Goal: Information Seeking & Learning: Learn about a topic

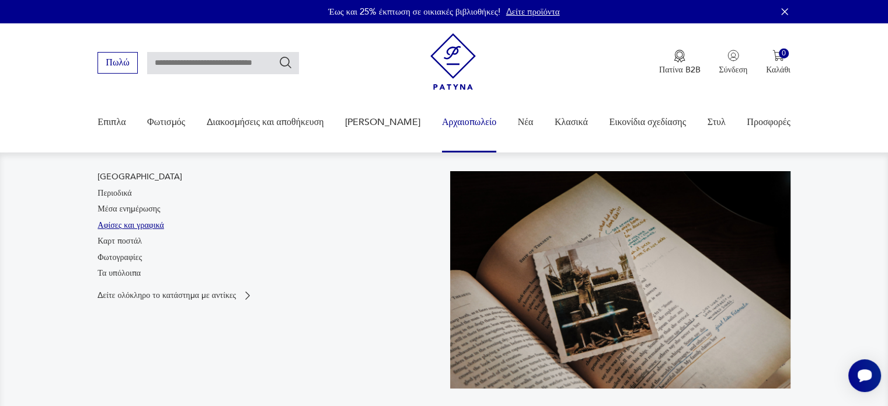
click at [149, 225] on font "Αφίσες και γραφικά" at bounding box center [131, 225] width 67 height 11
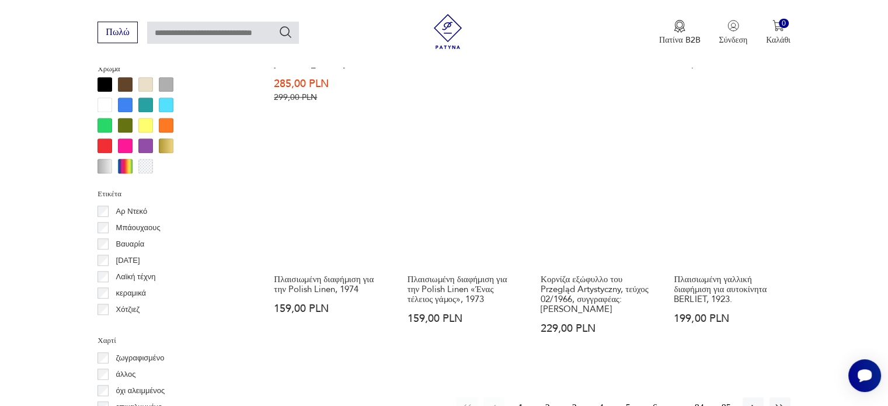
scroll to position [1126, 0]
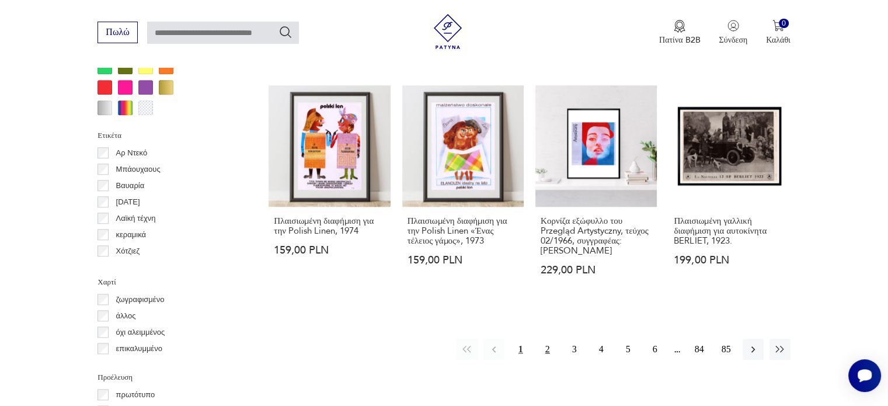
click at [549, 360] on button "2" at bounding box center [547, 349] width 21 height 21
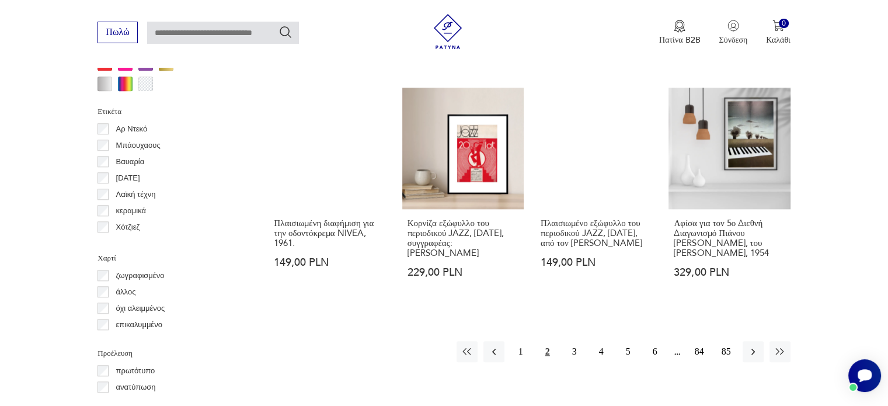
scroll to position [1209, 0]
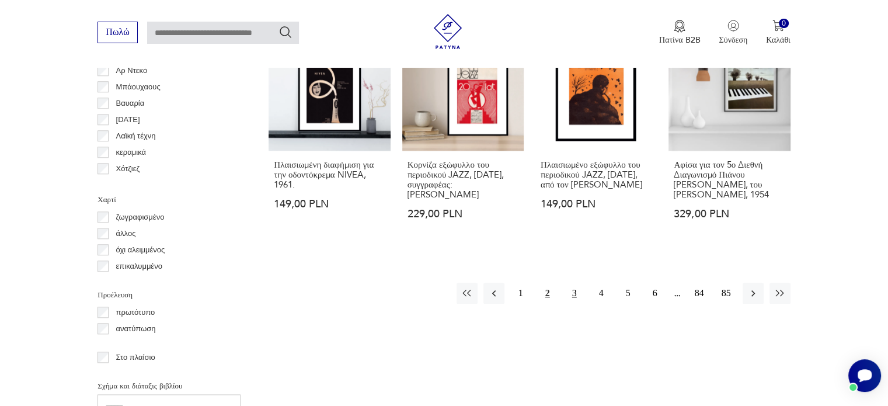
click at [573, 288] on font "3" at bounding box center [574, 293] width 5 height 10
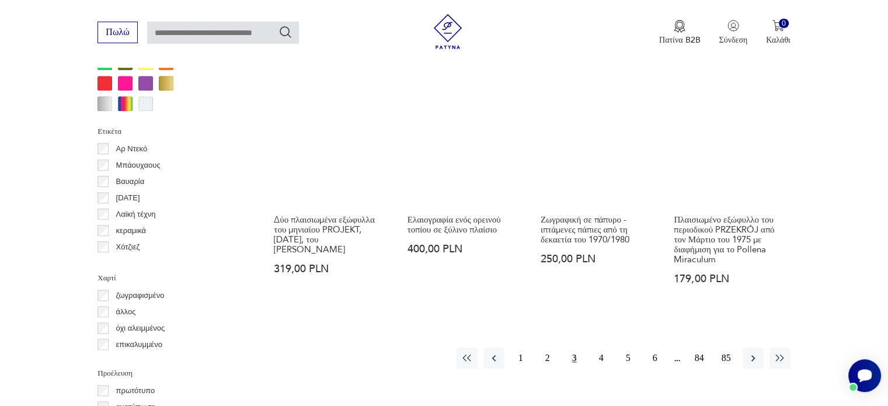
scroll to position [1150, 0]
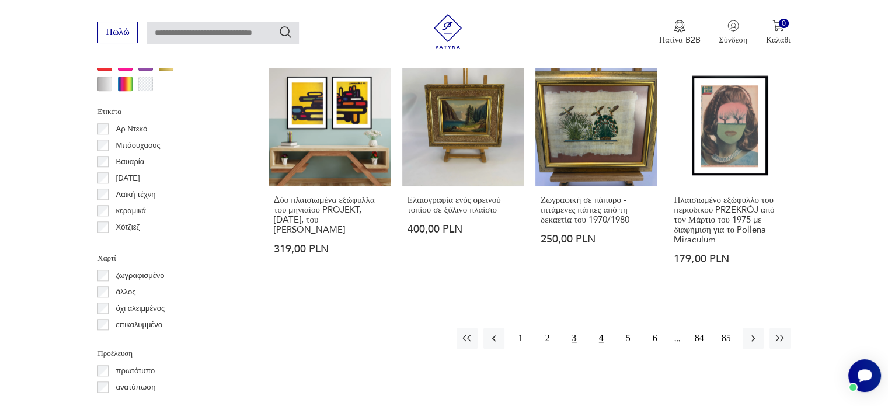
click at [602, 333] on font "4" at bounding box center [601, 338] width 5 height 10
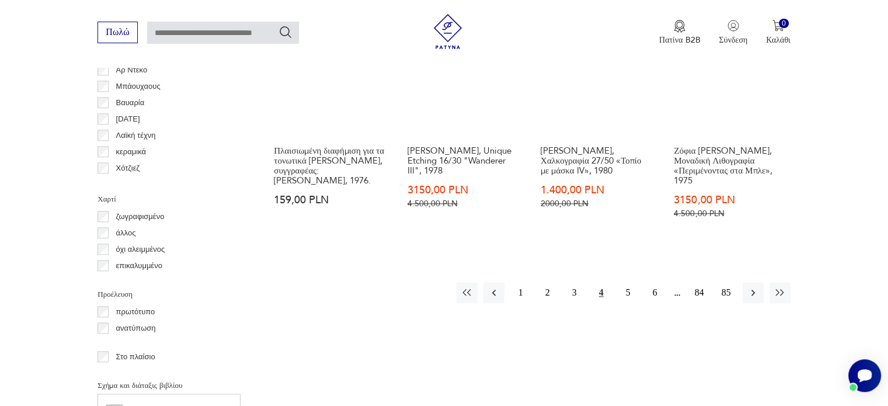
scroll to position [1326, 0]
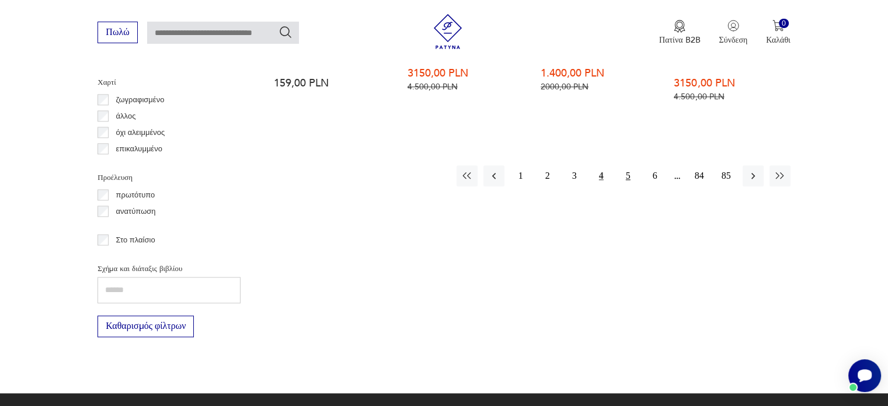
click at [627, 180] on font "5" at bounding box center [628, 175] width 5 height 10
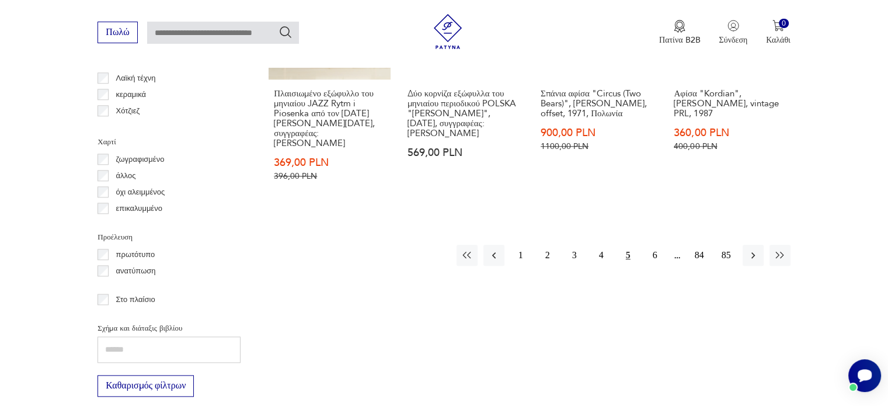
scroll to position [1267, 0]
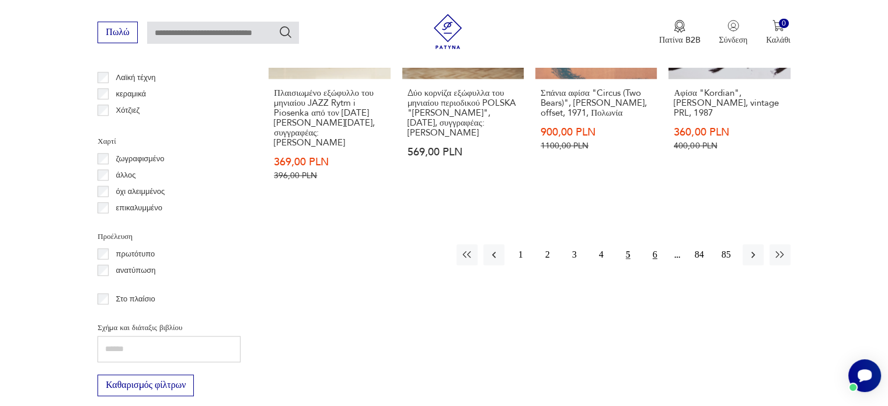
click at [653, 253] on font "6" at bounding box center [655, 254] width 5 height 10
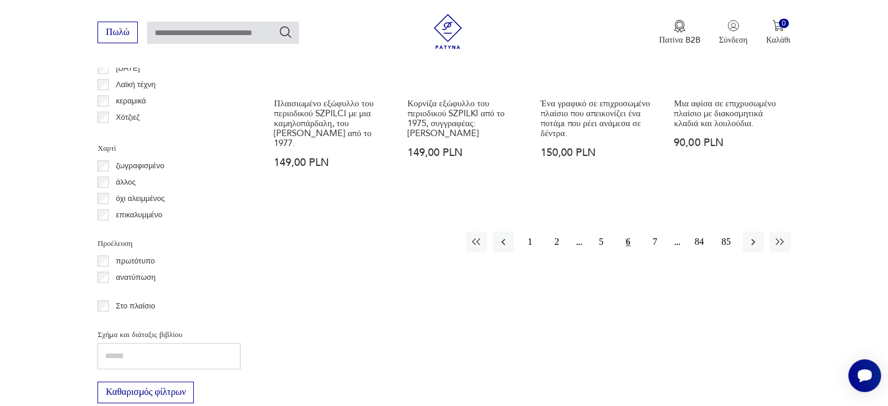
scroll to position [1325, 0]
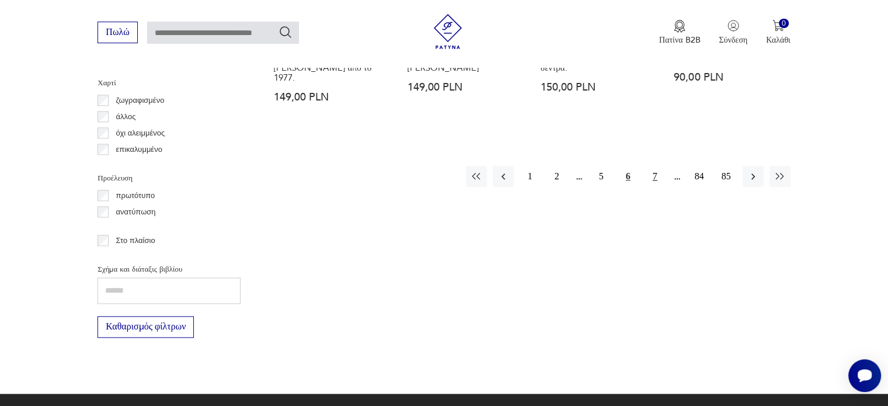
click at [653, 174] on font "7" at bounding box center [655, 176] width 5 height 10
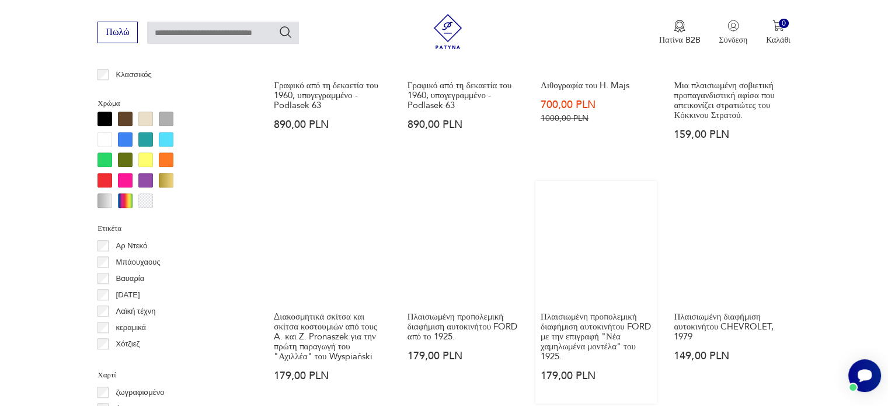
scroll to position [1150, 0]
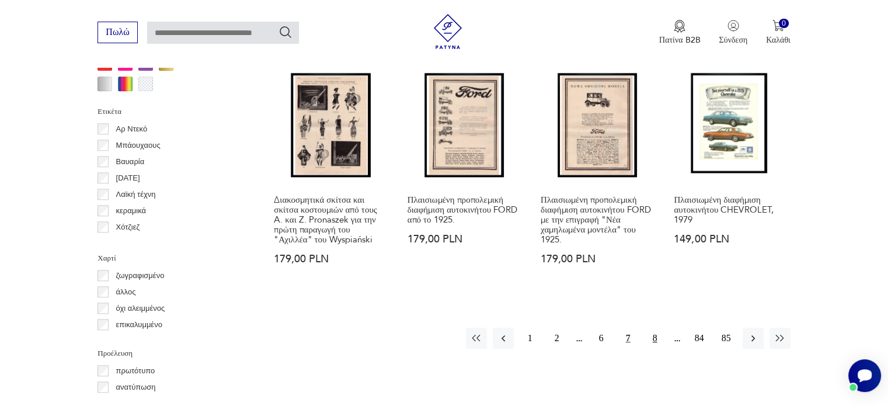
click at [656, 333] on font "8" at bounding box center [655, 338] width 5 height 10
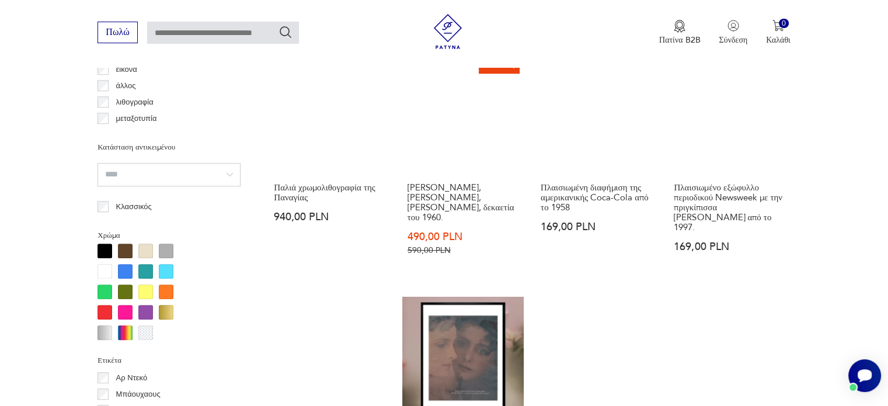
scroll to position [1092, 0]
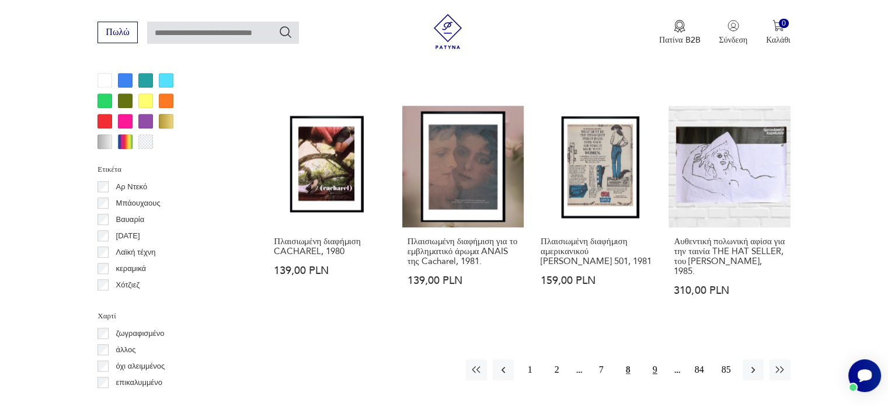
click at [656, 364] on font "9" at bounding box center [655, 369] width 5 height 10
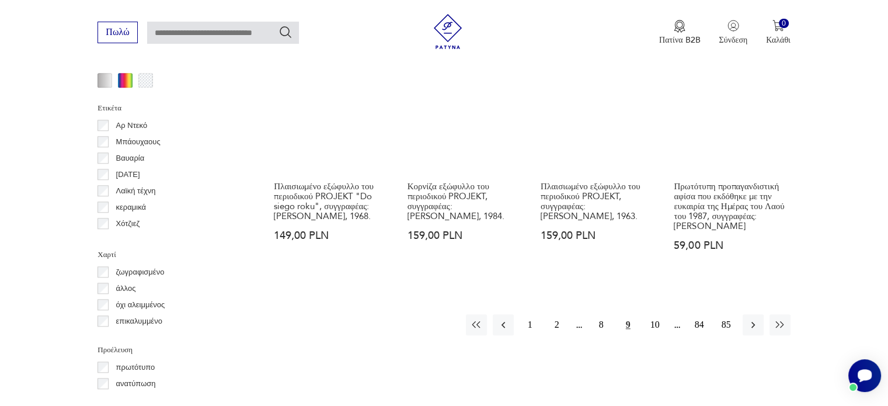
scroll to position [1209, 0]
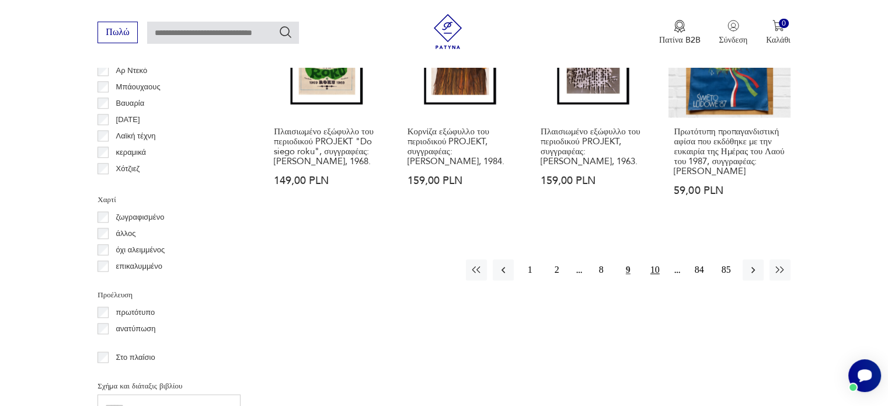
click at [660, 274] on button "10" at bounding box center [655, 269] width 21 height 21
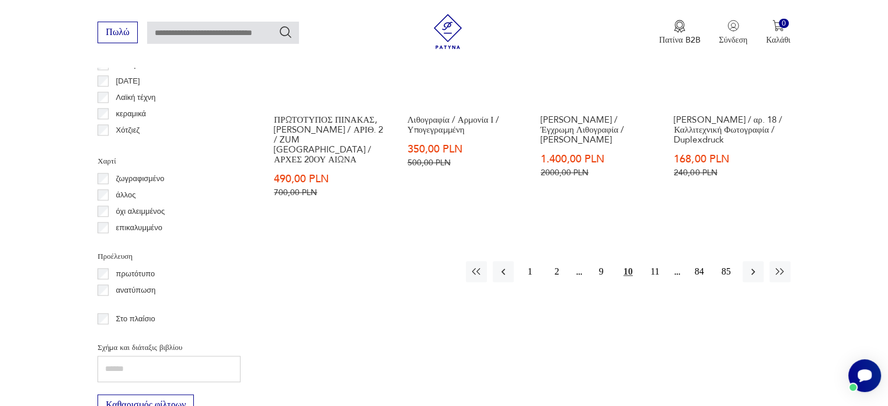
scroll to position [1267, 0]
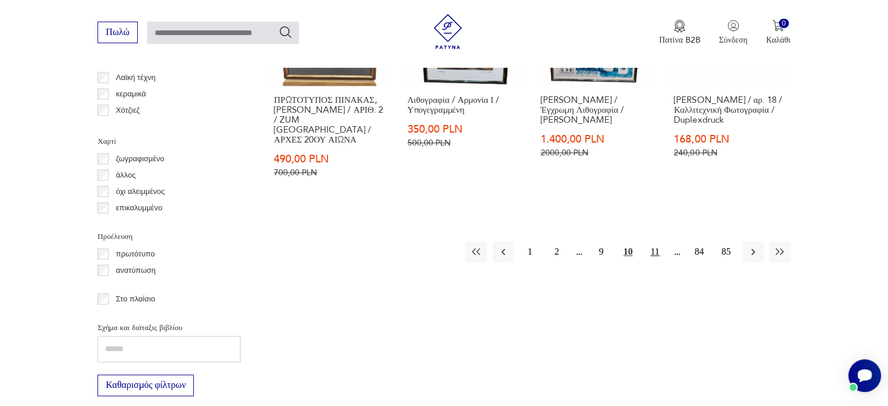
click at [652, 246] on font "11" at bounding box center [654, 251] width 9 height 10
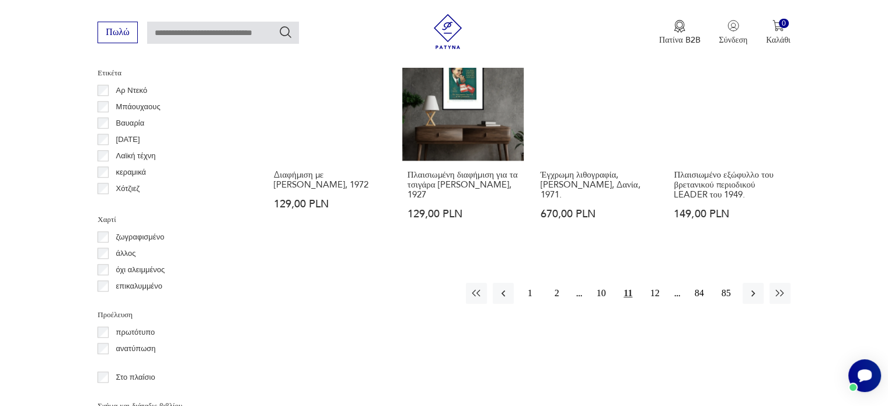
scroll to position [1209, 0]
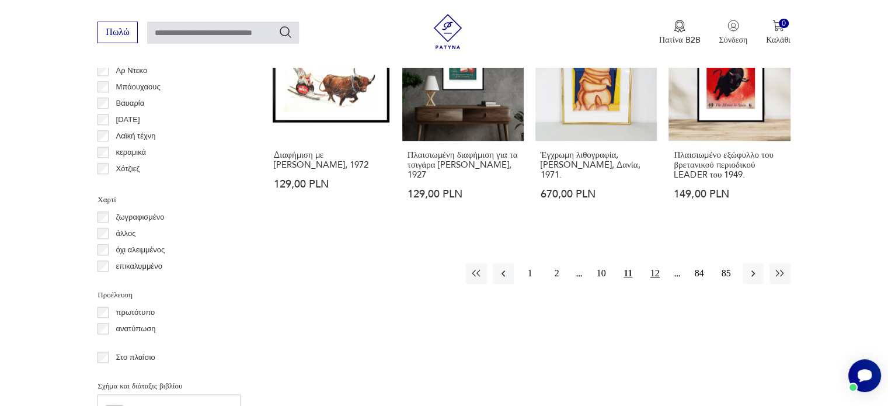
click at [654, 267] on font "12" at bounding box center [654, 273] width 9 height 13
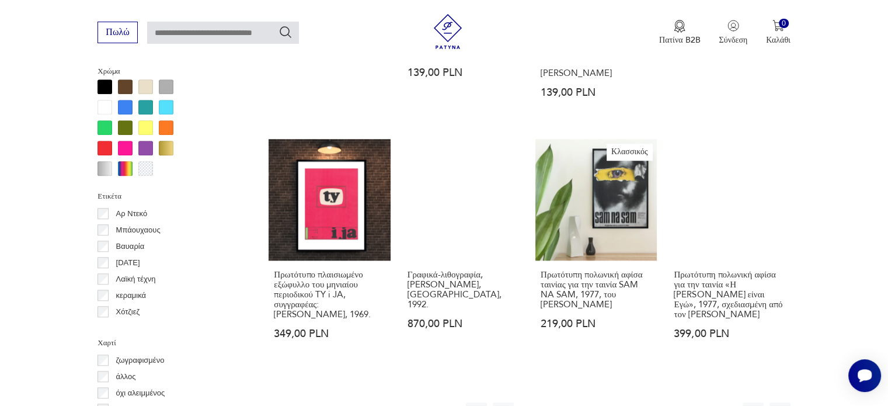
scroll to position [1150, 0]
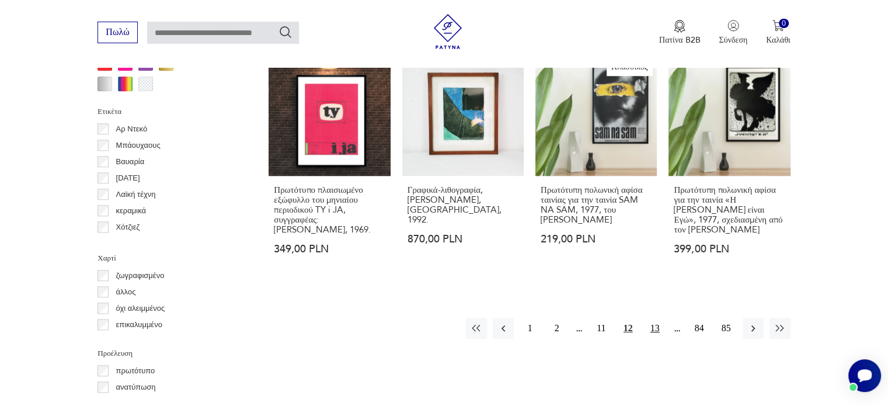
click at [659, 325] on font "13" at bounding box center [654, 328] width 9 height 10
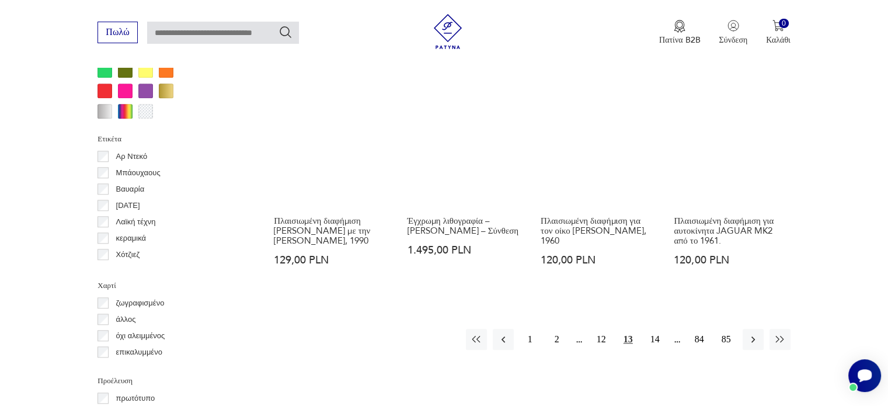
scroll to position [1151, 0]
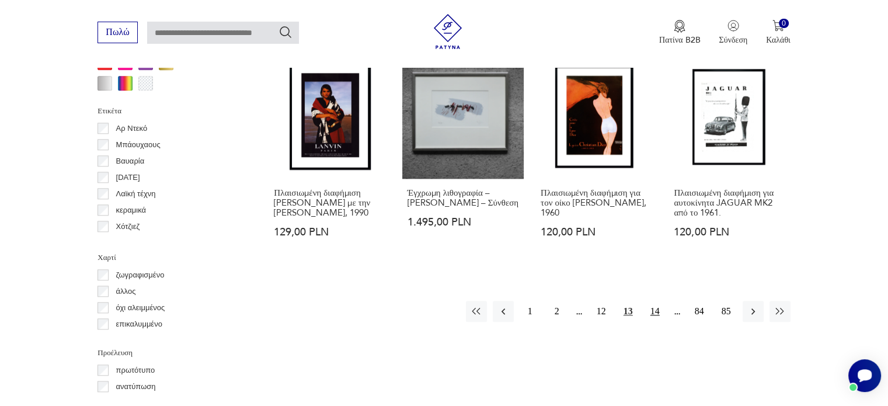
click at [658, 309] on font "14" at bounding box center [654, 311] width 9 height 10
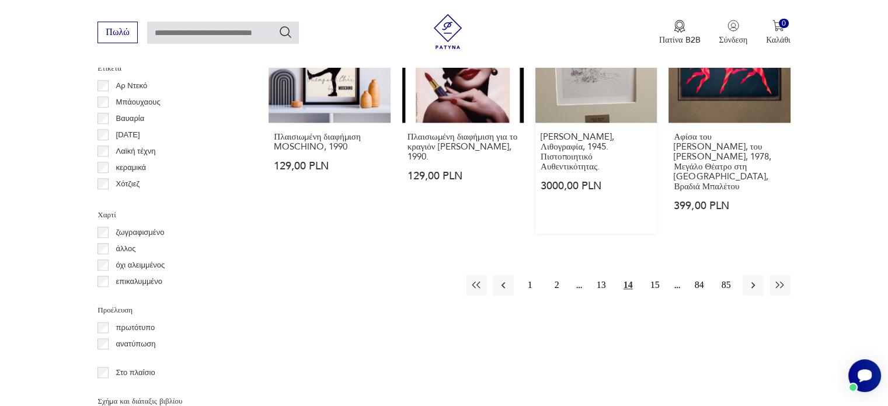
scroll to position [1209, 0]
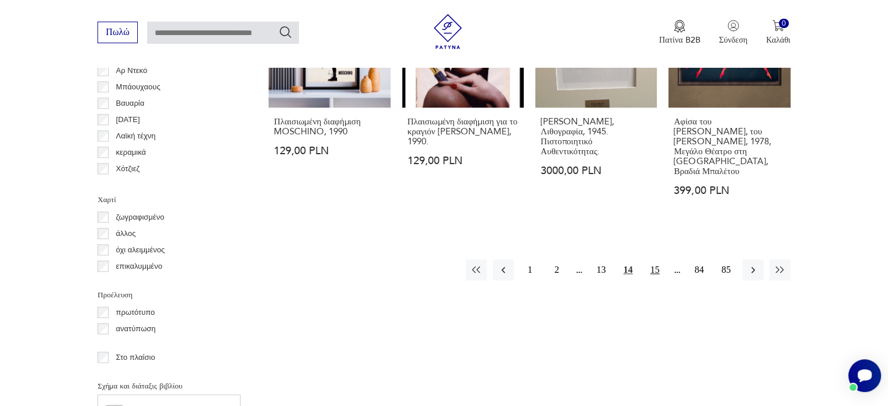
click at [653, 264] on font "15" at bounding box center [654, 269] width 9 height 10
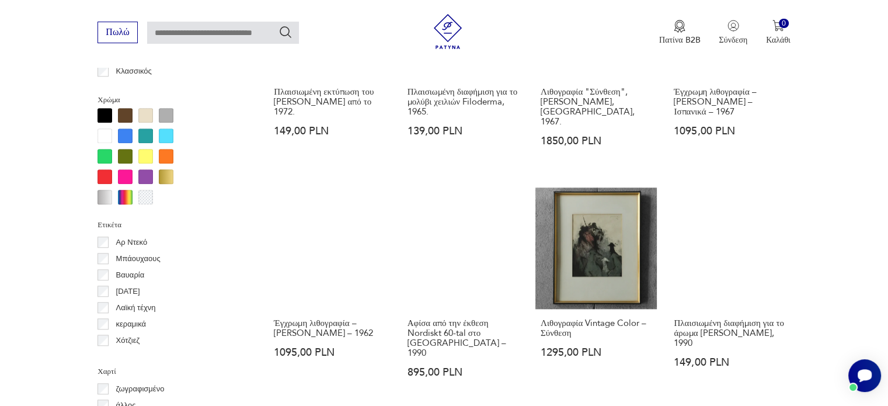
scroll to position [1092, 0]
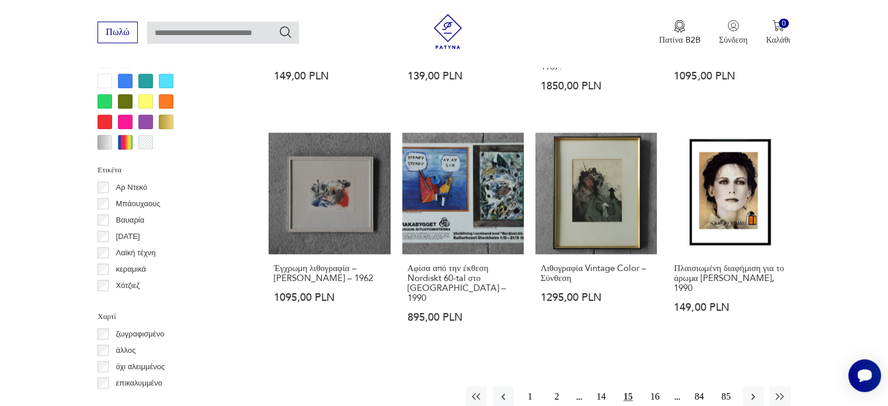
click at [658, 391] on font "16" at bounding box center [654, 396] width 9 height 10
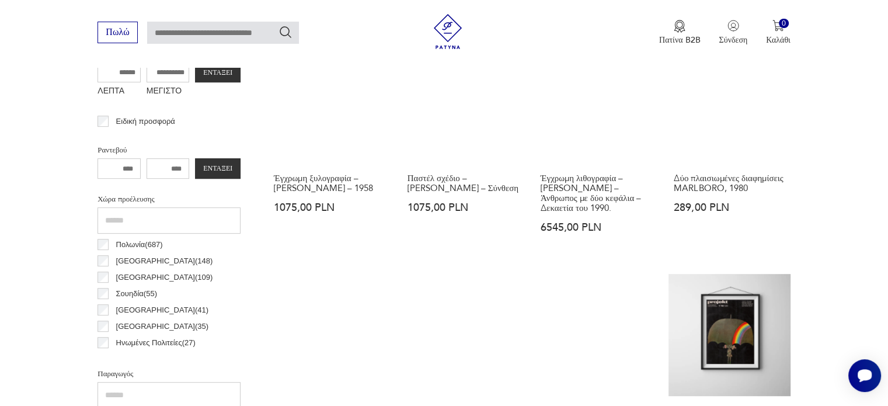
scroll to position [450, 0]
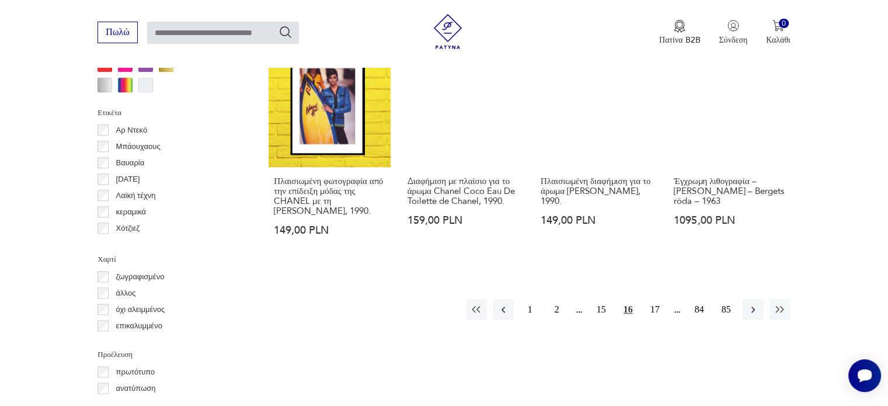
scroll to position [1151, 0]
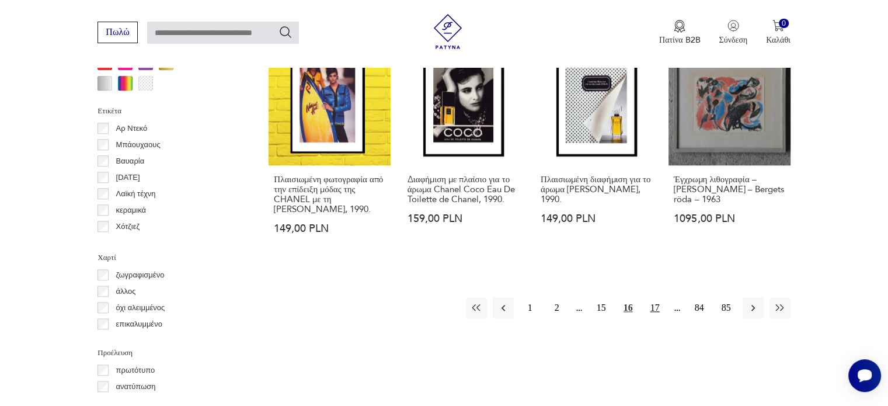
click at [650, 305] on font "17" at bounding box center [654, 307] width 9 height 10
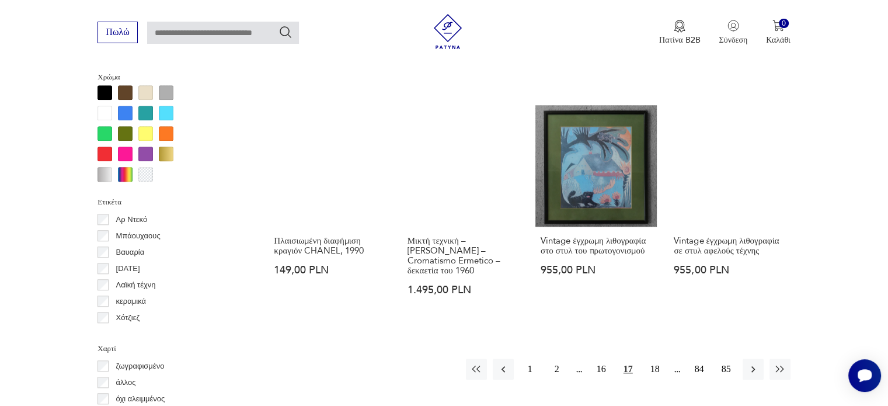
scroll to position [1033, 0]
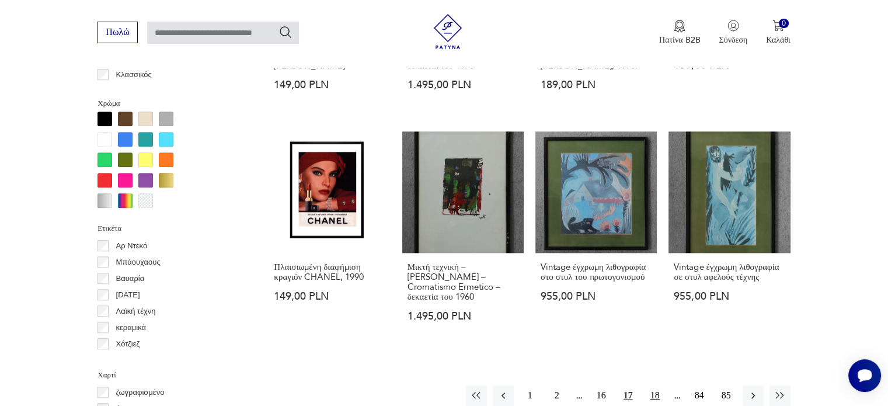
click at [652, 390] on font "18" at bounding box center [654, 395] width 9 height 10
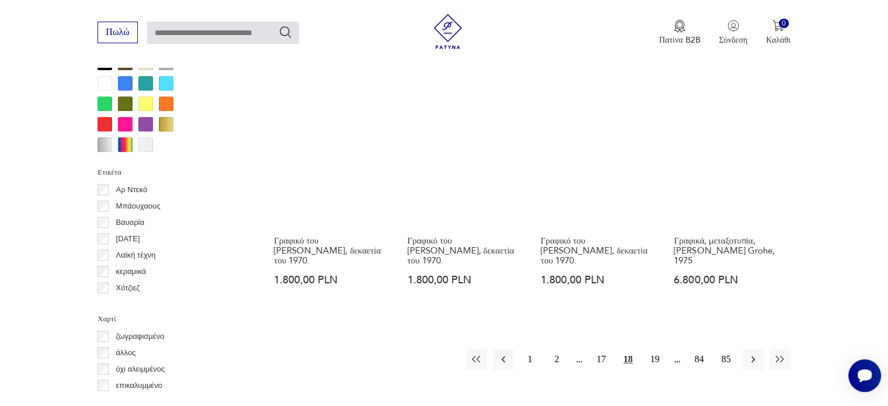
scroll to position [1092, 0]
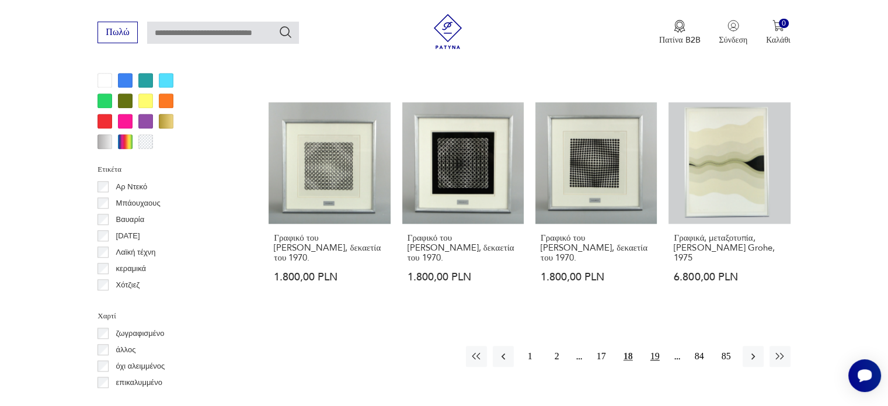
click at [657, 351] on font "19" at bounding box center [654, 356] width 9 height 10
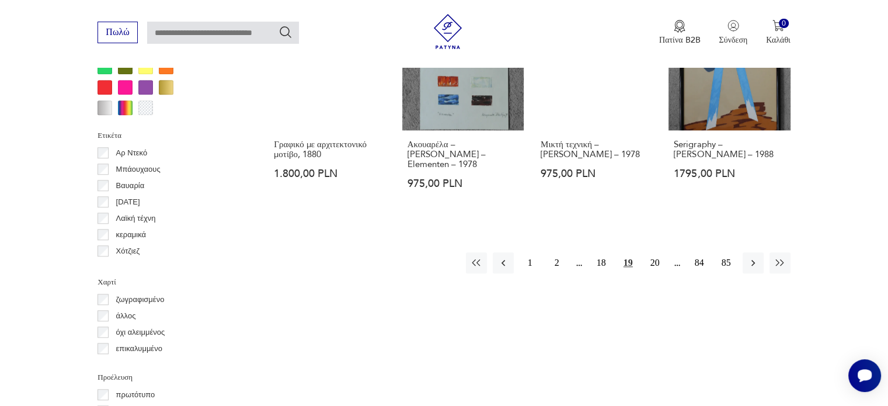
scroll to position [1150, 0]
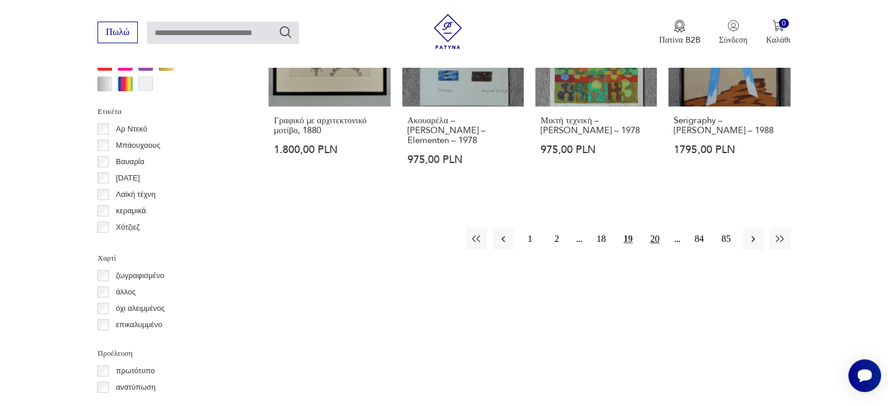
click at [654, 239] on font "20" at bounding box center [654, 239] width 9 height 10
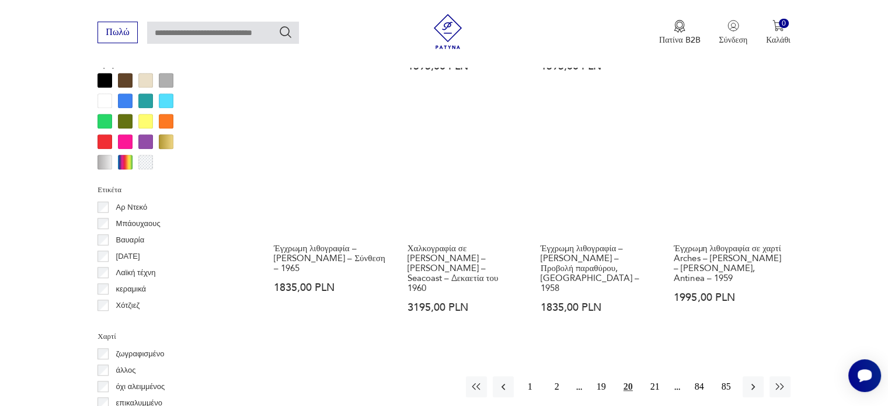
scroll to position [1092, 0]
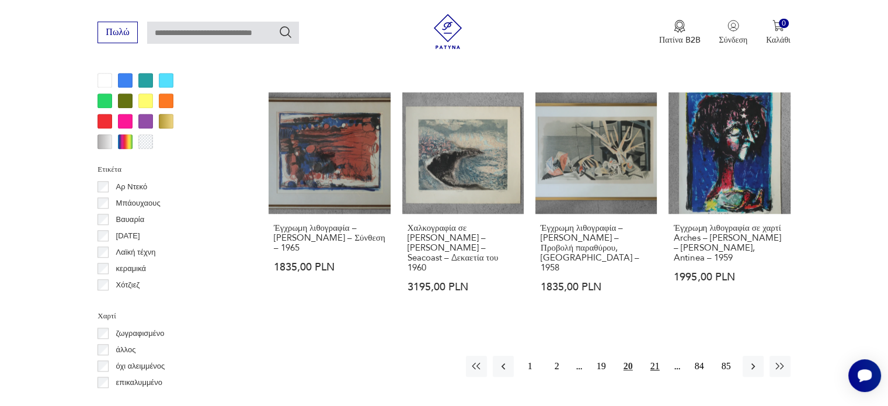
click at [657, 361] on font "21" at bounding box center [654, 366] width 9 height 10
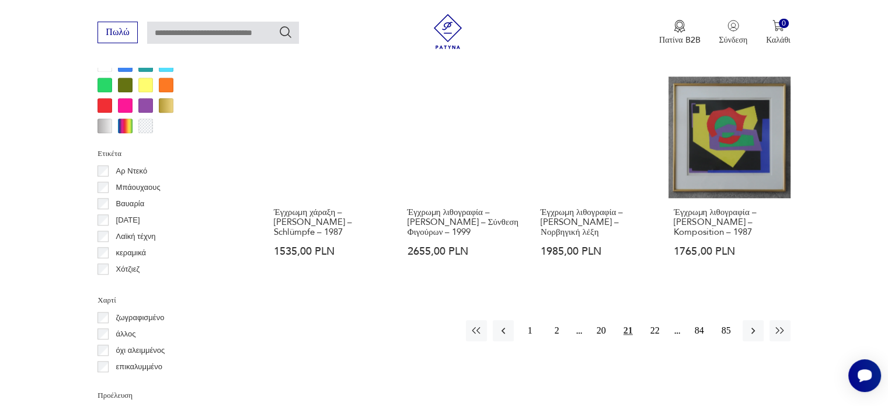
scroll to position [1150, 0]
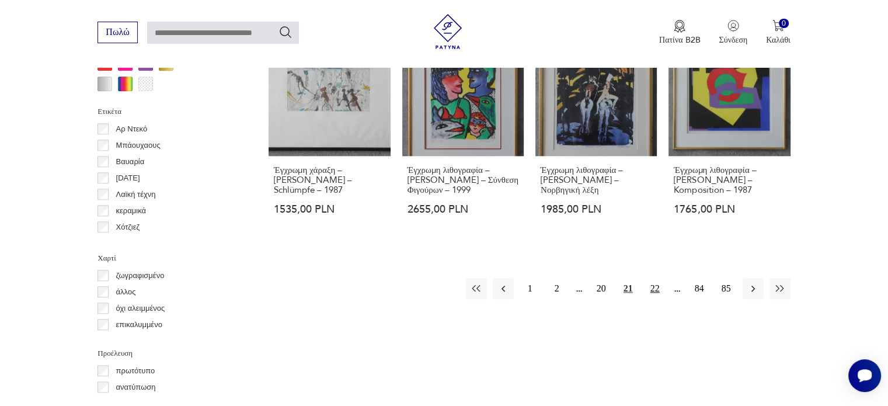
click at [654, 283] on font "22" at bounding box center [654, 288] width 9 height 10
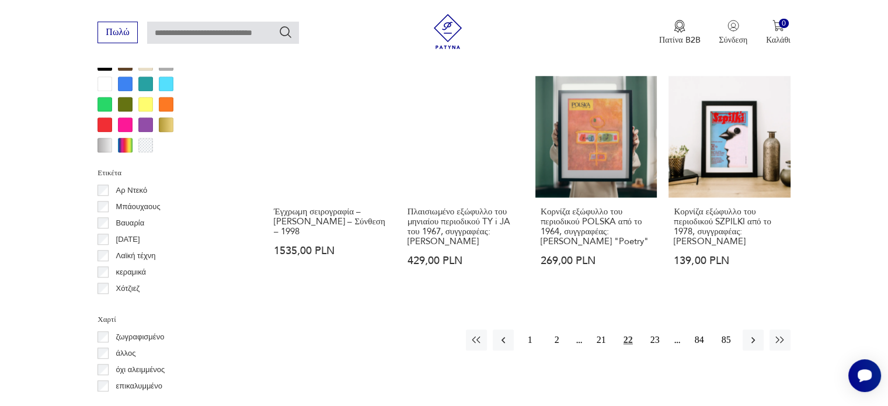
scroll to position [1151, 0]
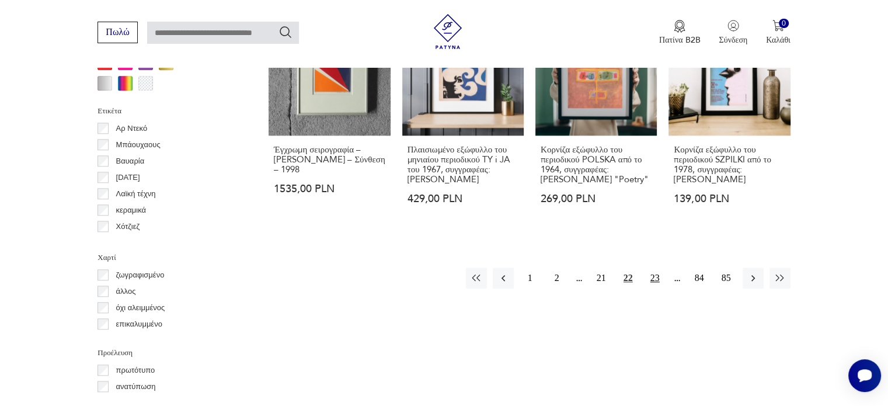
click at [646, 269] on button "23" at bounding box center [655, 277] width 21 height 21
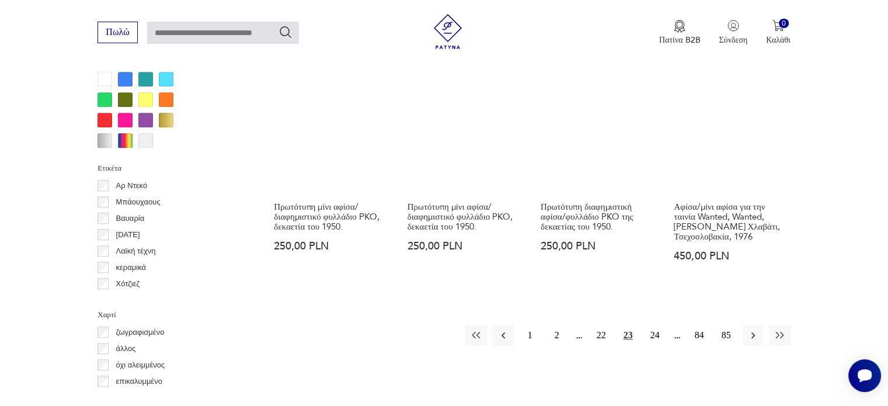
scroll to position [1150, 0]
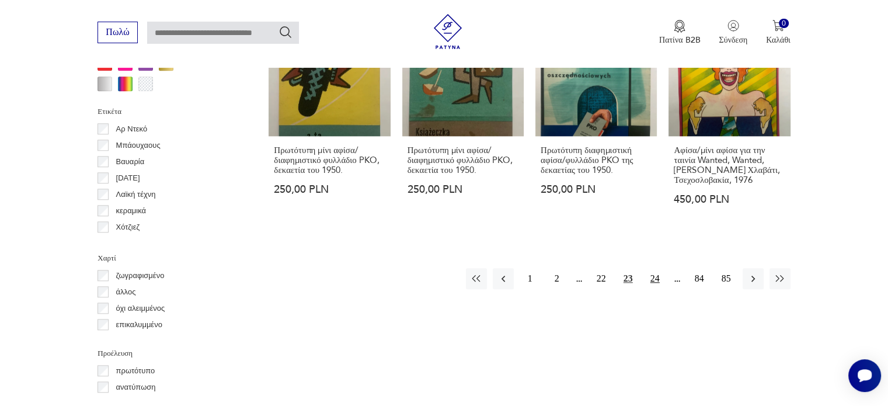
click at [655, 273] on font "24" at bounding box center [654, 278] width 9 height 10
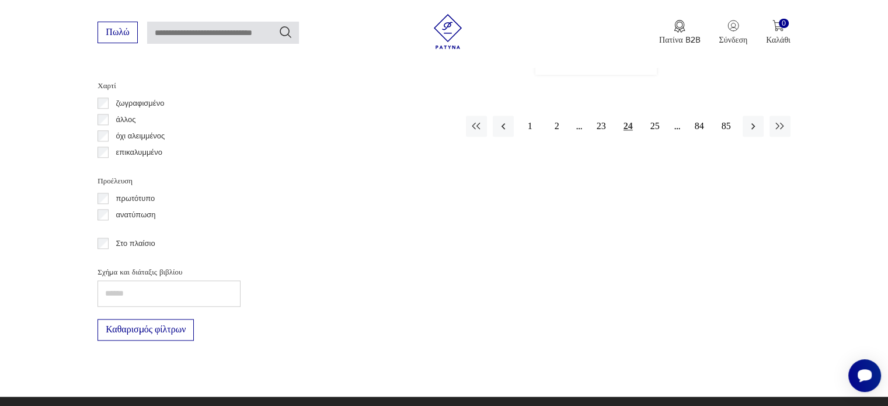
scroll to position [1326, 0]
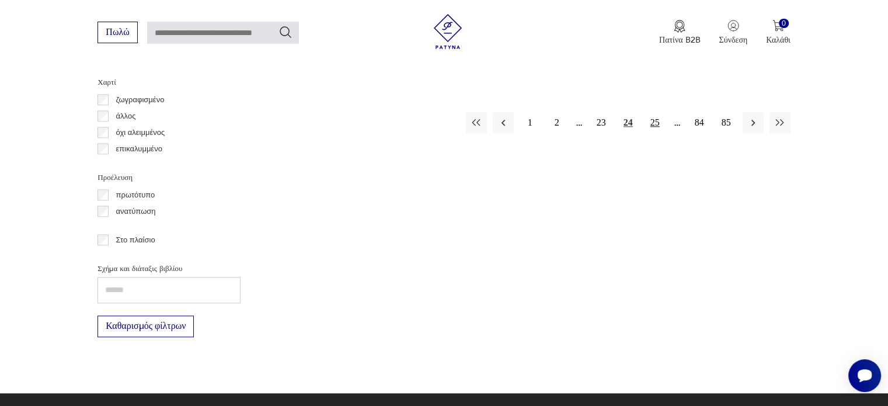
click at [652, 117] on font "25" at bounding box center [654, 122] width 9 height 10
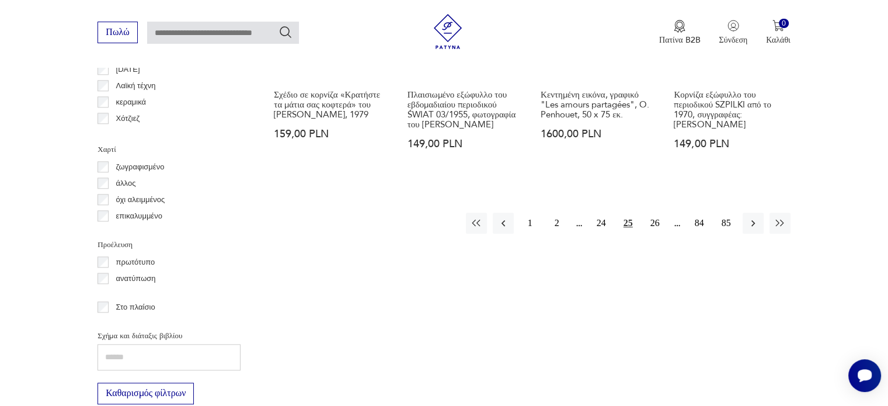
scroll to position [1267, 0]
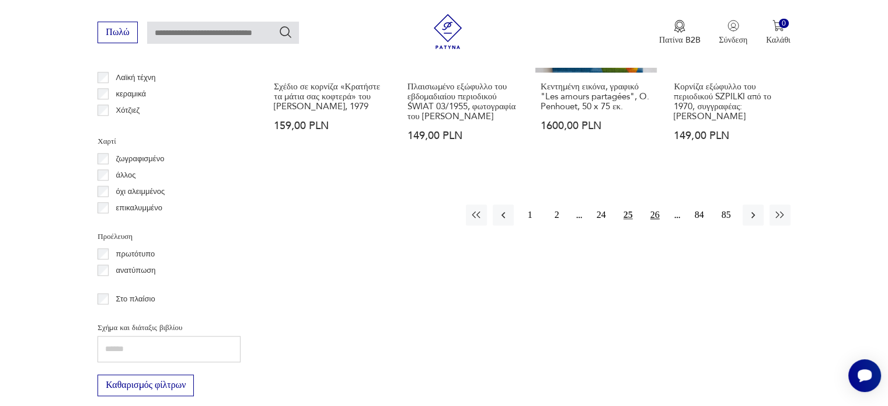
click at [659, 214] on button "26" at bounding box center [655, 214] width 21 height 21
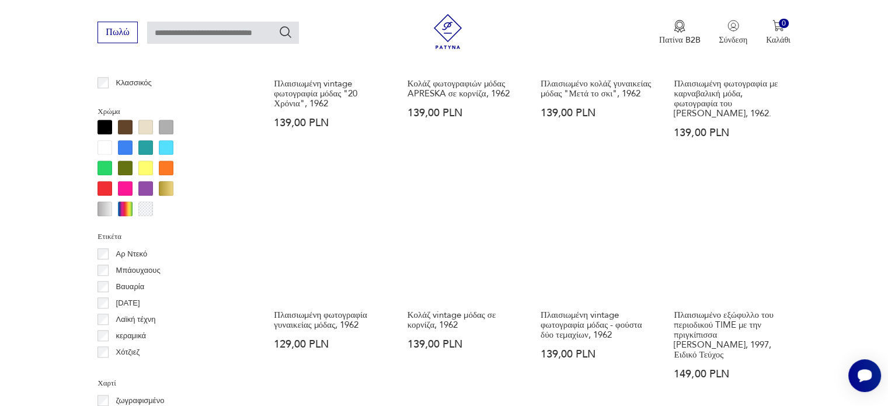
scroll to position [1150, 0]
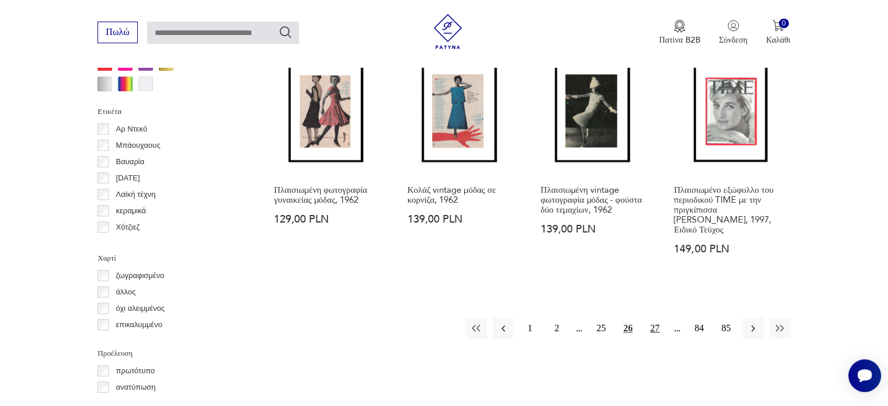
click at [649, 318] on button "27" at bounding box center [655, 328] width 21 height 21
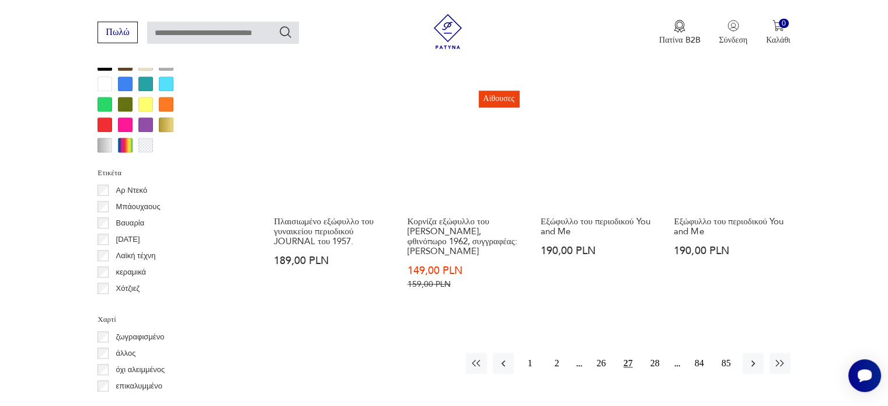
scroll to position [1151, 0]
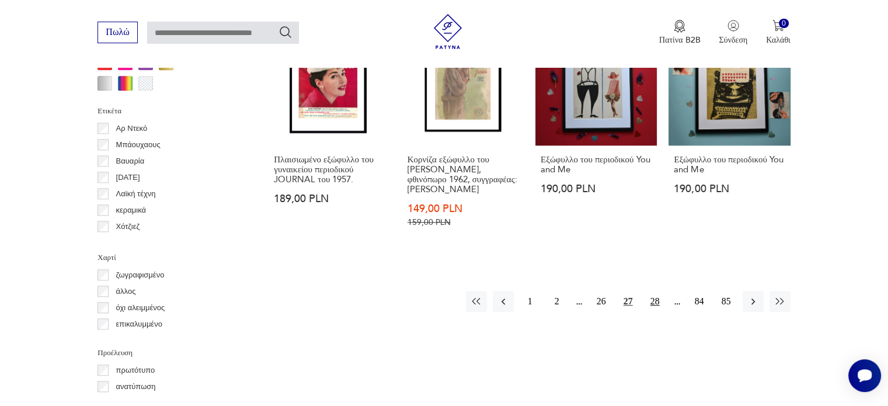
click at [656, 296] on font "28" at bounding box center [654, 301] width 9 height 10
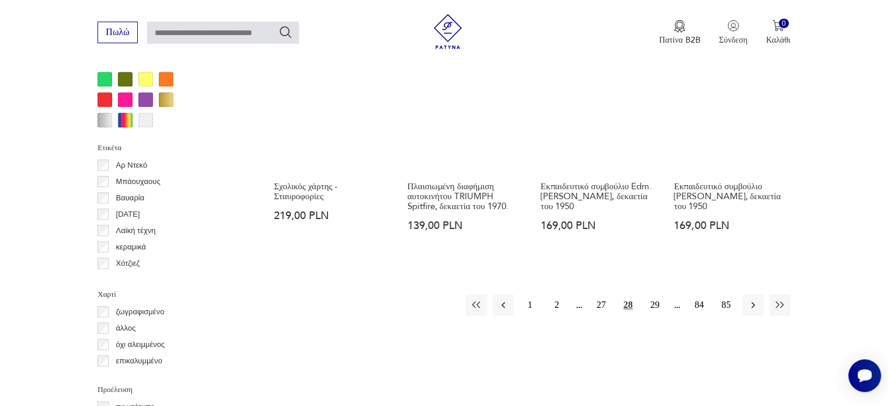
scroll to position [1209, 0]
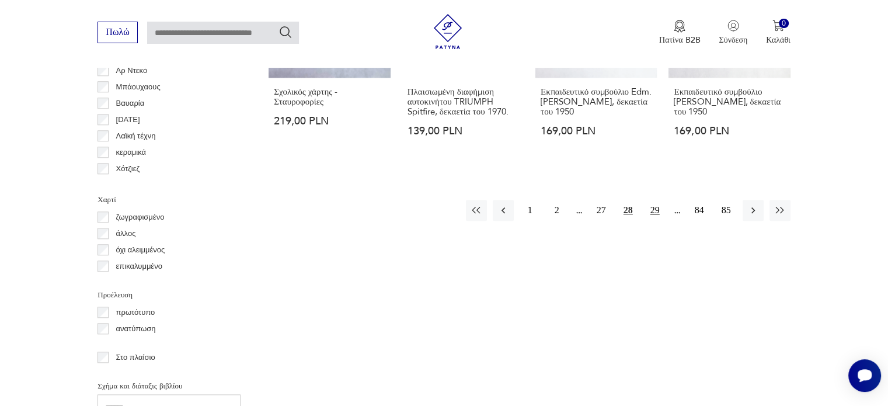
click at [655, 215] on font "29" at bounding box center [654, 210] width 9 height 10
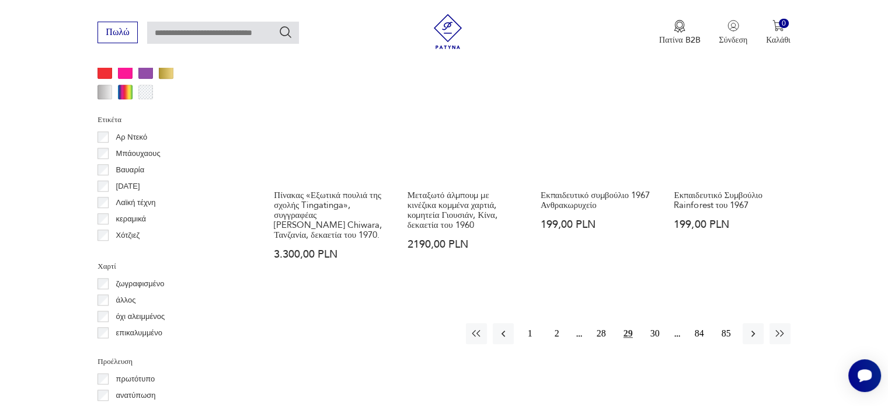
scroll to position [1209, 0]
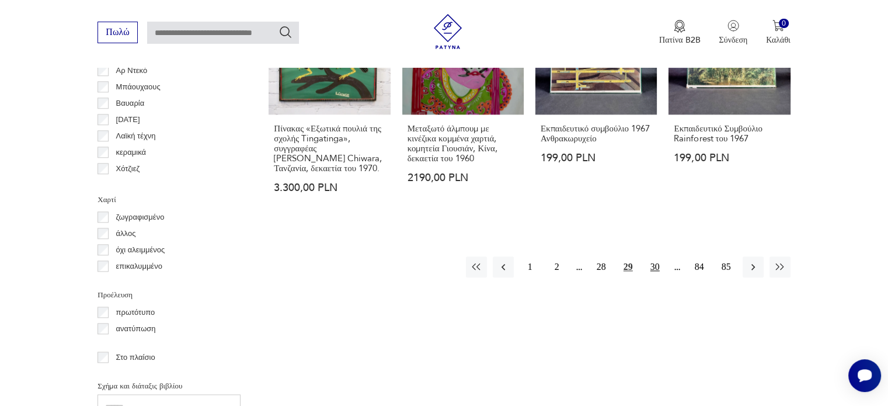
click at [654, 263] on font "30" at bounding box center [654, 267] width 9 height 10
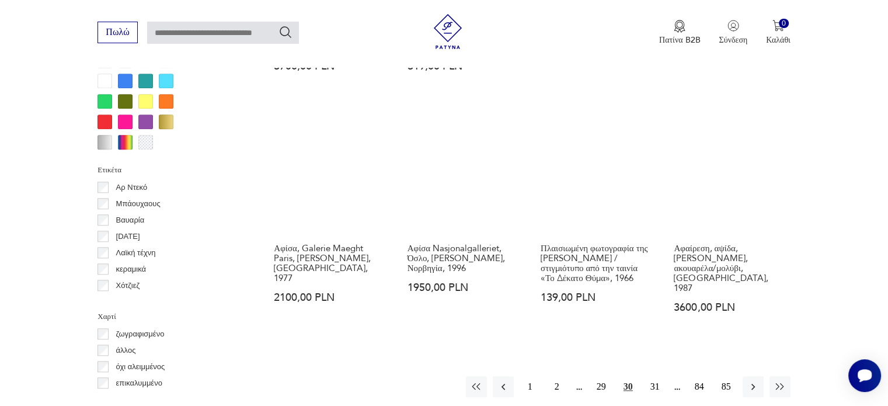
scroll to position [1150, 0]
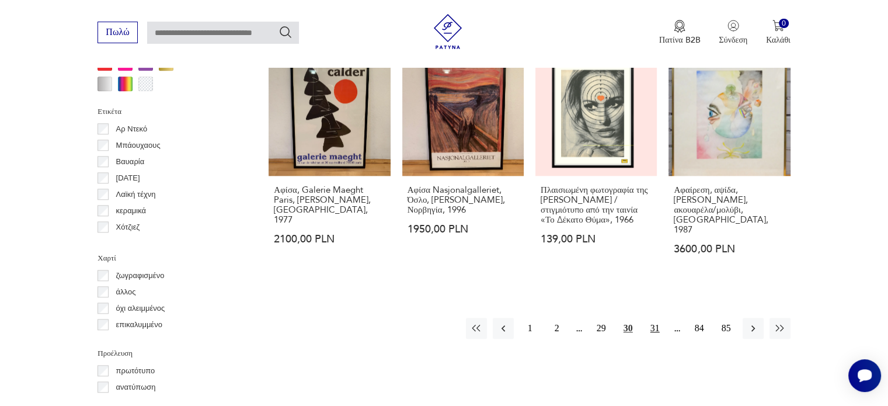
click at [656, 323] on font "31" at bounding box center [654, 328] width 9 height 10
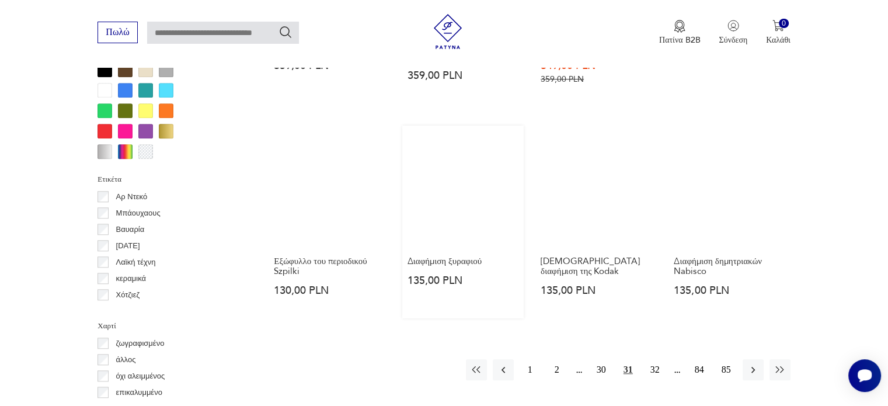
scroll to position [1209, 0]
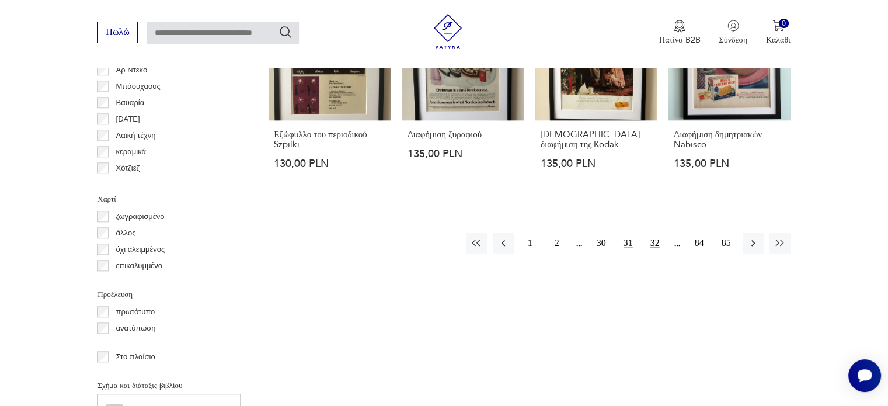
click at [650, 238] on font "32" at bounding box center [654, 243] width 9 height 10
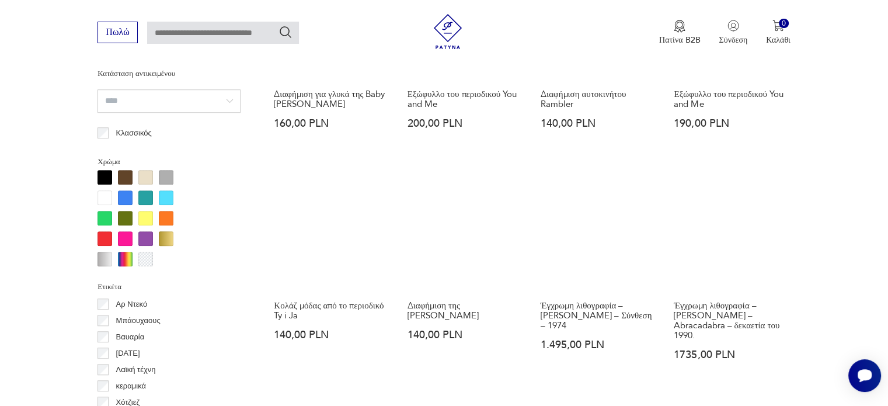
scroll to position [1150, 0]
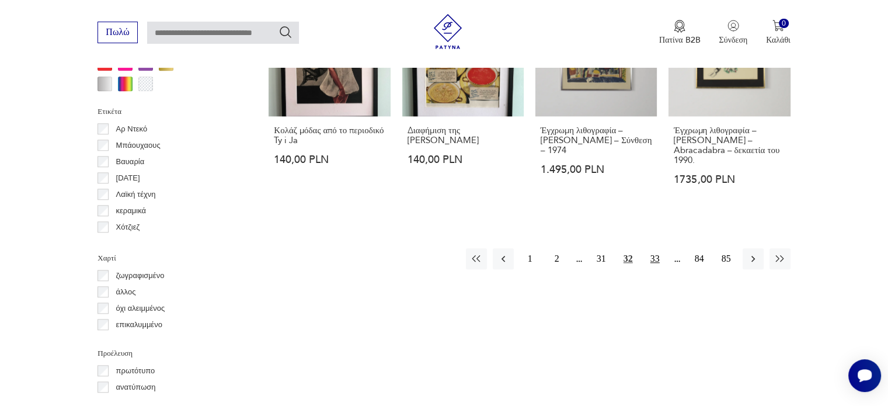
click at [652, 263] on font "33" at bounding box center [654, 258] width 9 height 10
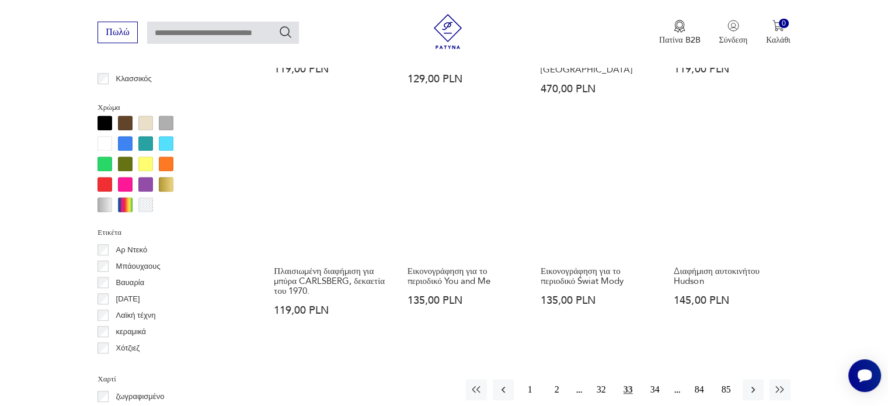
scroll to position [1092, 0]
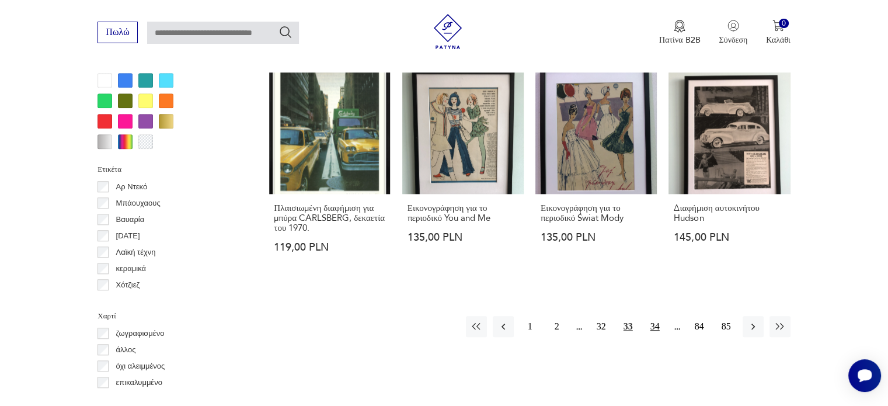
click at [653, 323] on font "34" at bounding box center [654, 326] width 9 height 10
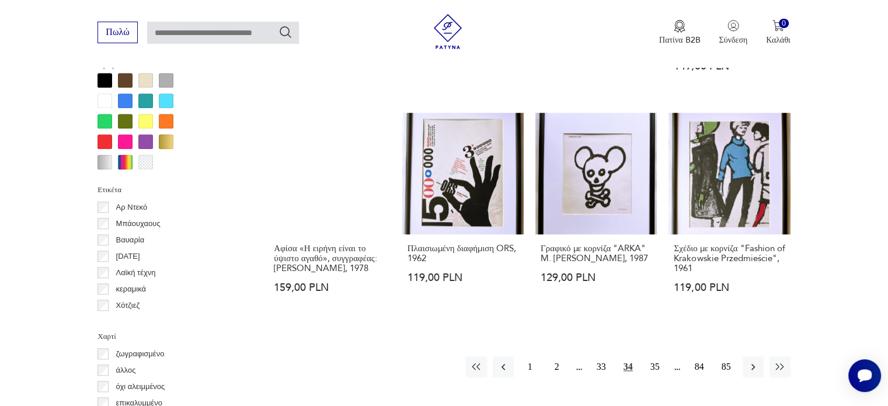
scroll to position [1092, 0]
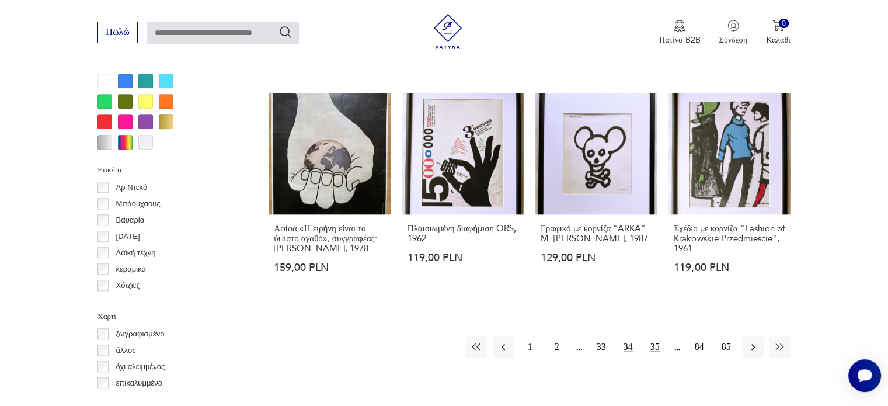
click at [653, 351] on font "35" at bounding box center [654, 347] width 9 height 10
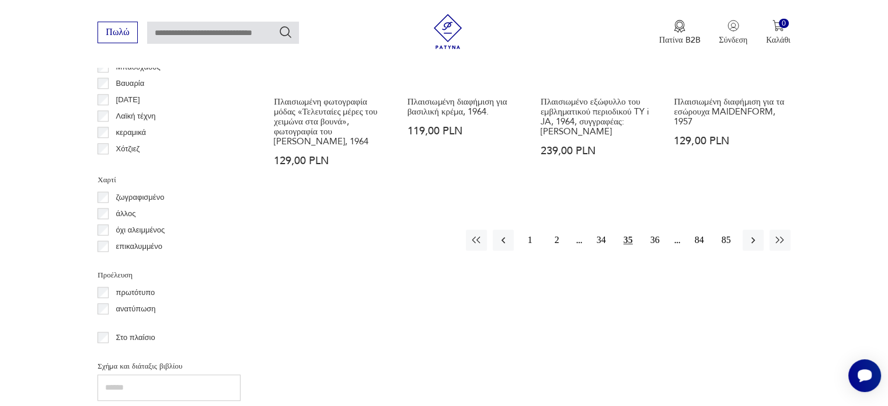
scroll to position [1268, 0]
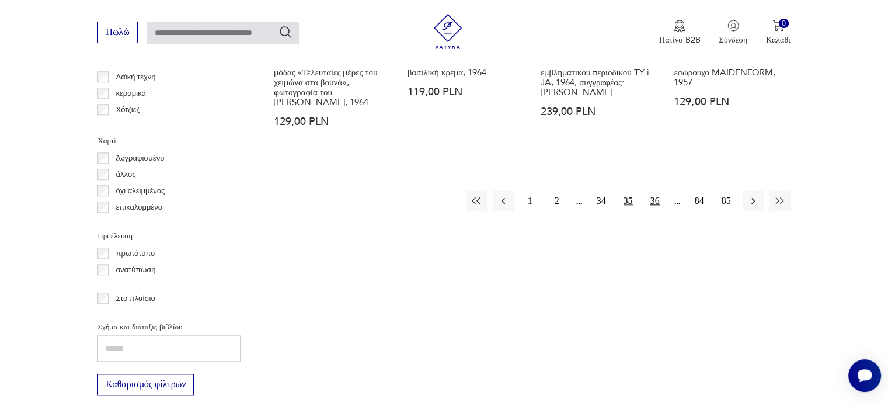
click at [654, 196] on font "36" at bounding box center [654, 201] width 9 height 10
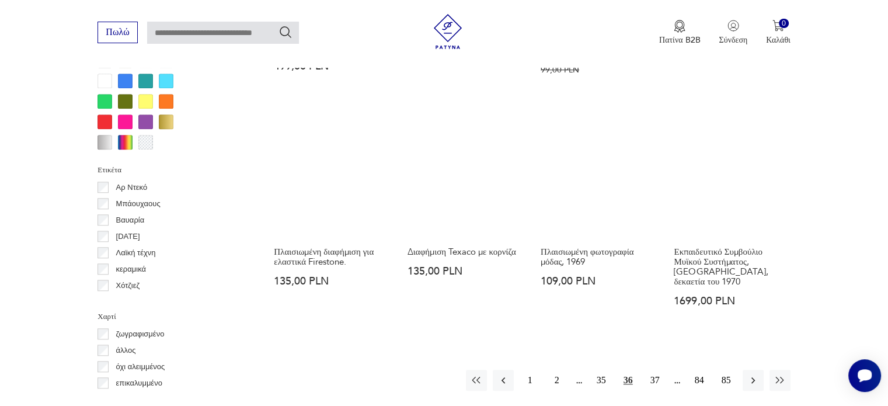
scroll to position [1150, 0]
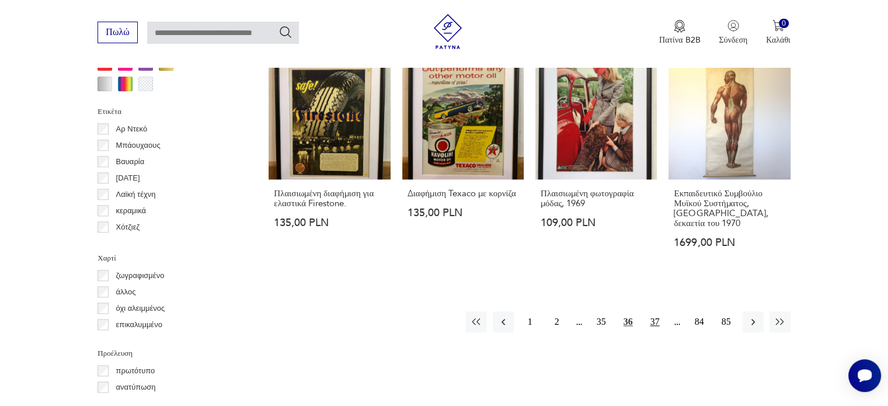
click at [649, 311] on button "37" at bounding box center [655, 321] width 21 height 21
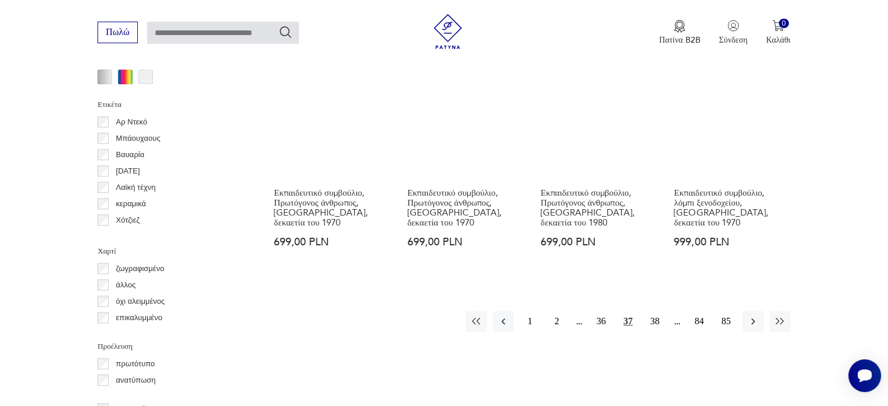
scroll to position [1268, 0]
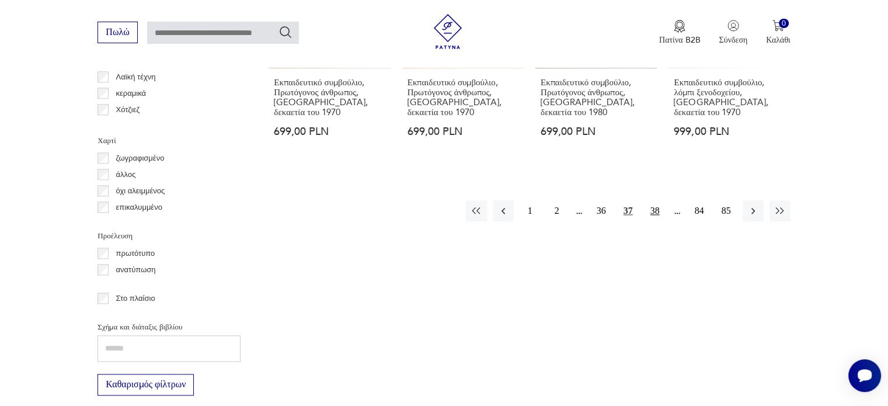
click at [649, 200] on button "38" at bounding box center [655, 210] width 21 height 21
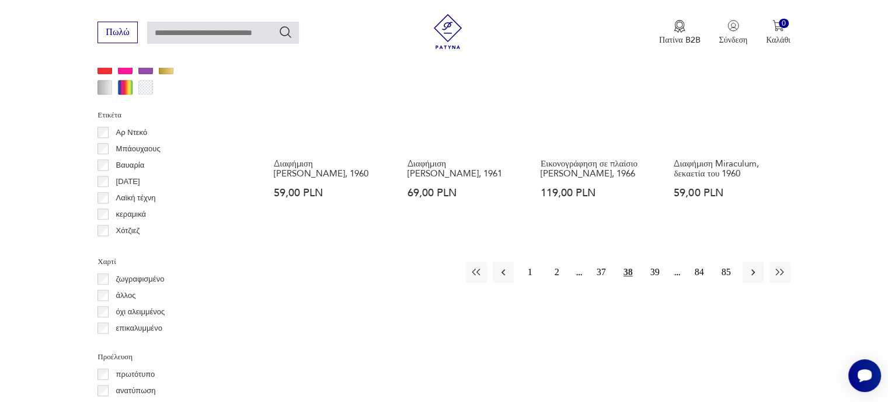
scroll to position [1209, 0]
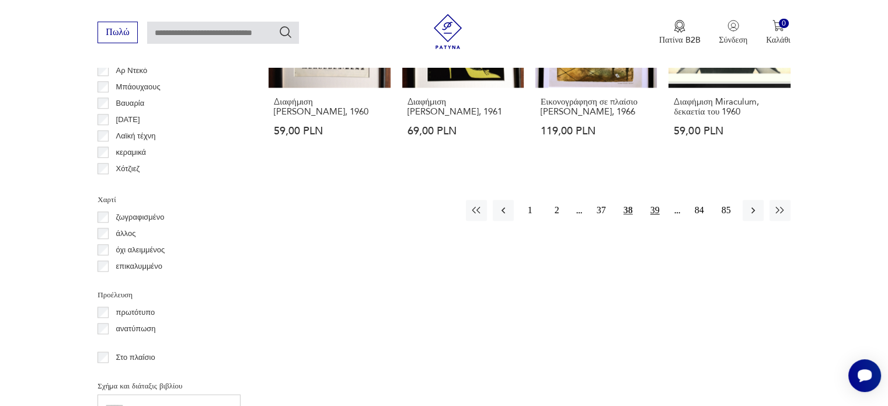
click at [659, 208] on font "39" at bounding box center [654, 210] width 9 height 10
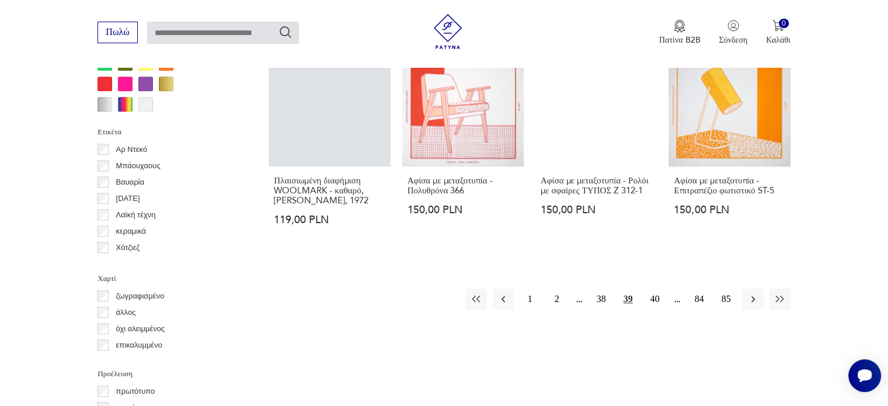
scroll to position [1150, 0]
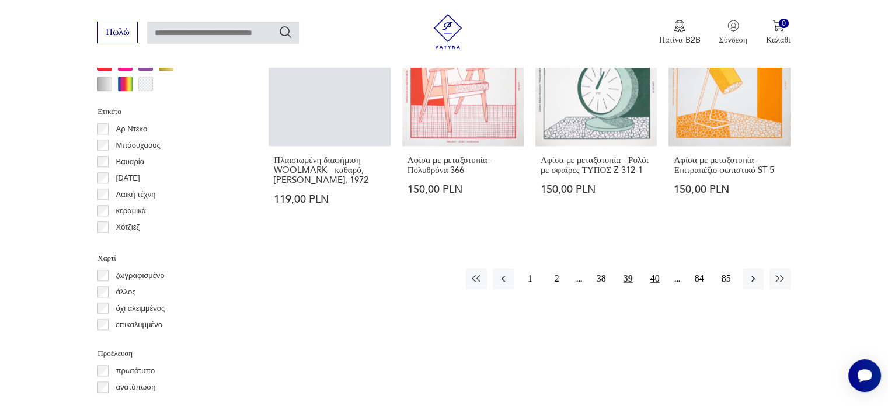
click at [650, 273] on font "40" at bounding box center [654, 278] width 9 height 10
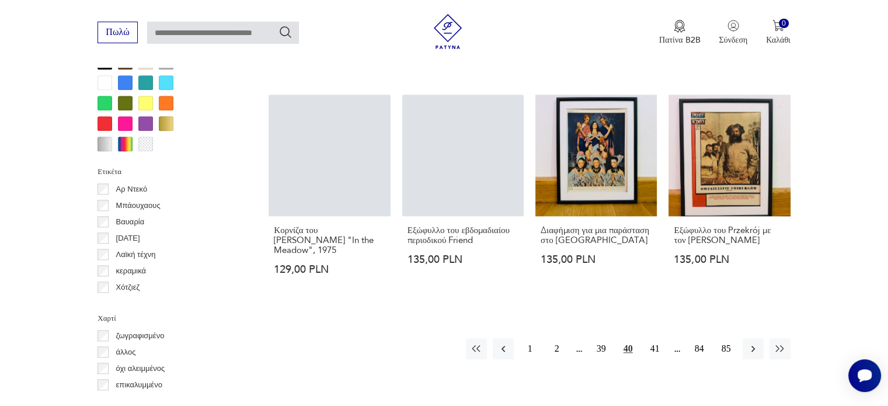
scroll to position [1092, 0]
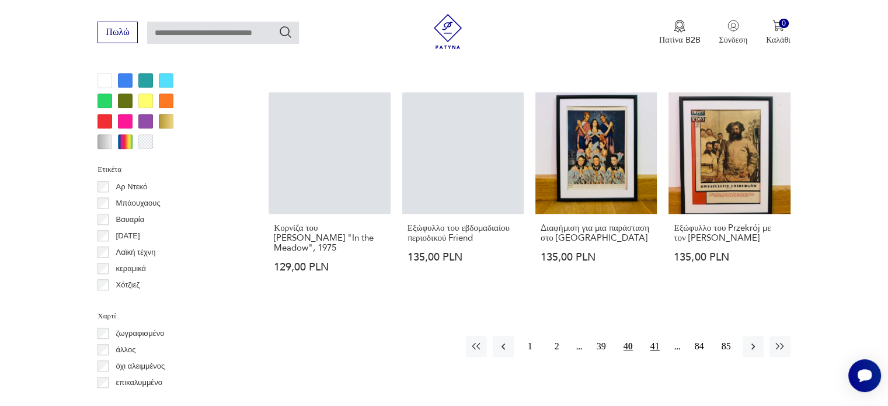
click at [656, 341] on font "41" at bounding box center [654, 346] width 9 height 10
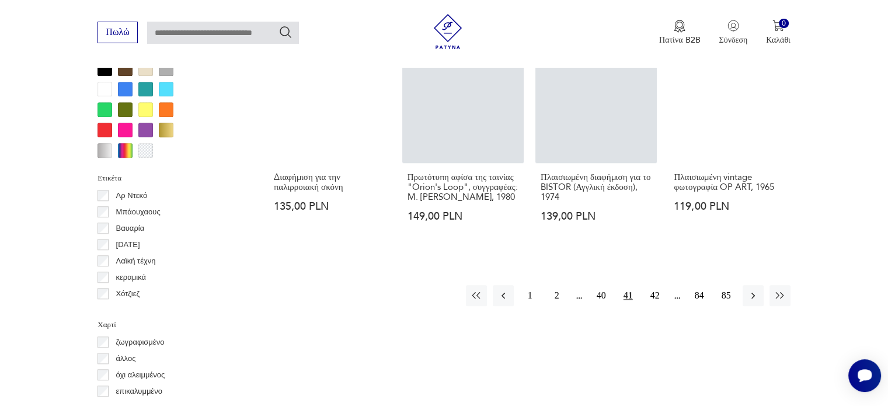
scroll to position [1092, 0]
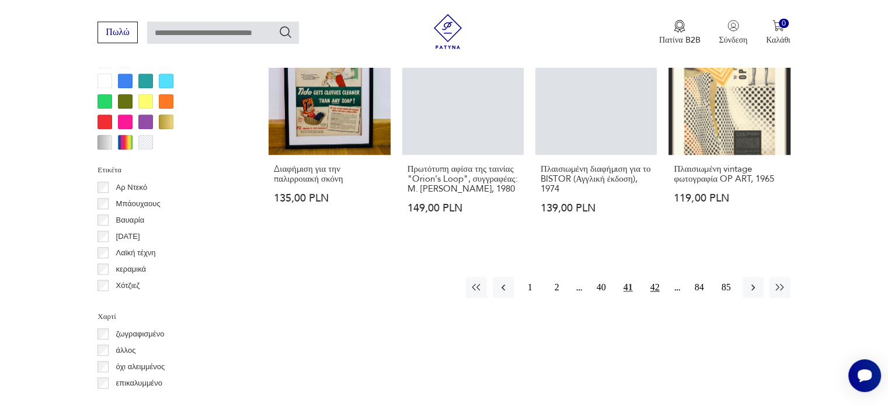
click at [658, 292] on font "42" at bounding box center [654, 287] width 9 height 10
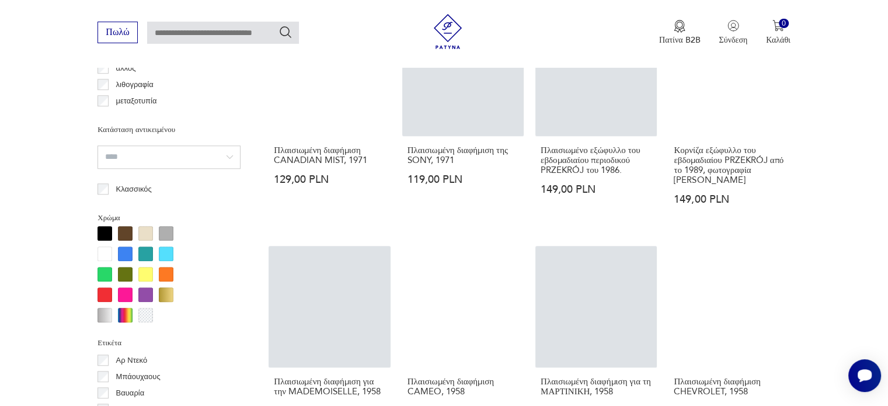
scroll to position [1034, 0]
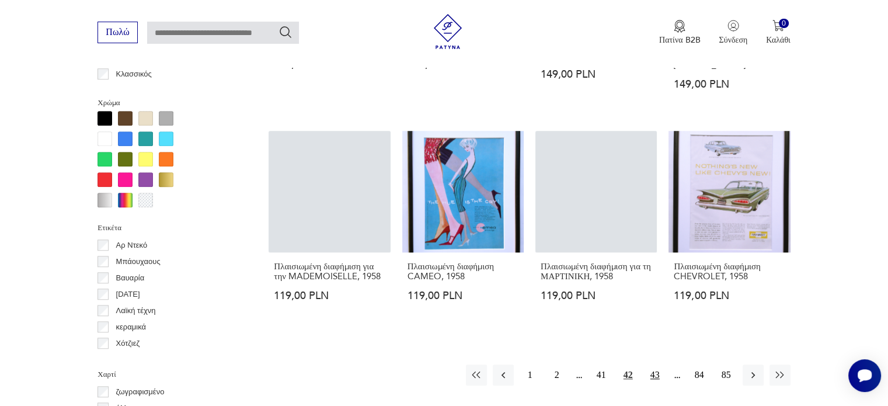
click at [652, 377] on font "43" at bounding box center [654, 375] width 9 height 10
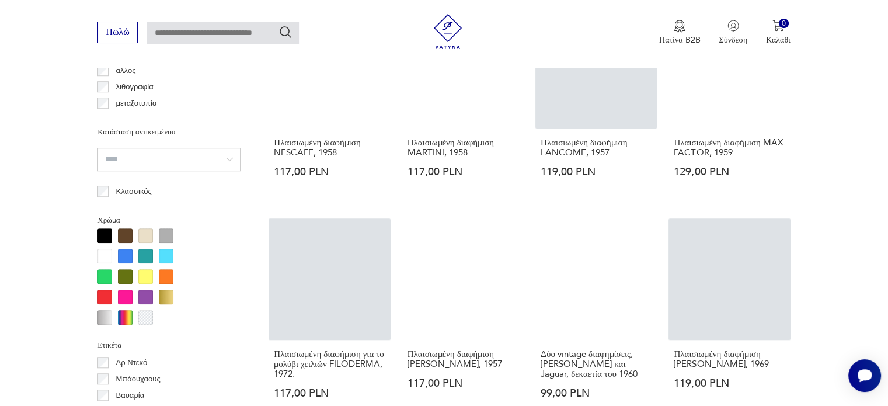
scroll to position [1092, 0]
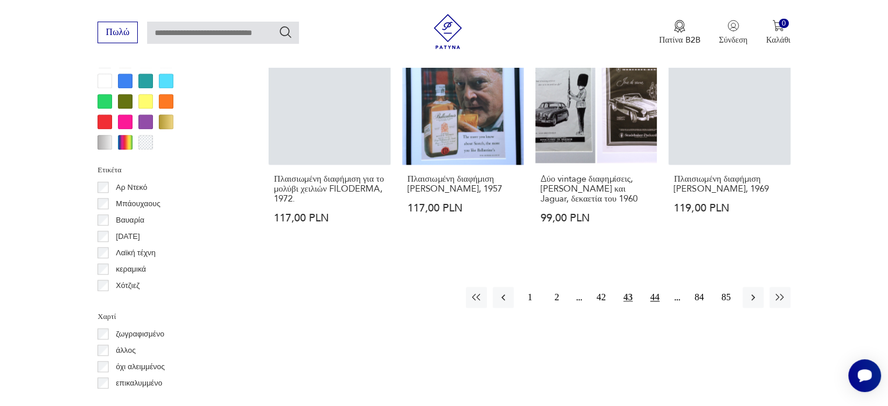
click at [648, 295] on button "44" at bounding box center [655, 297] width 21 height 21
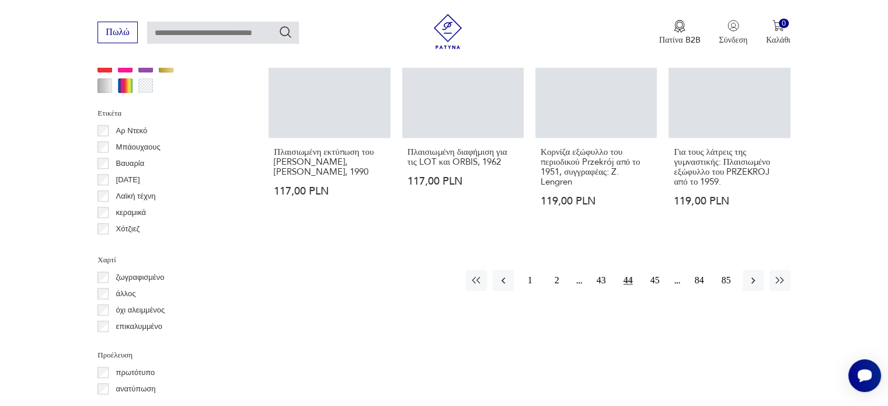
scroll to position [1151, 0]
click at [653, 283] on font "45" at bounding box center [654, 278] width 9 height 10
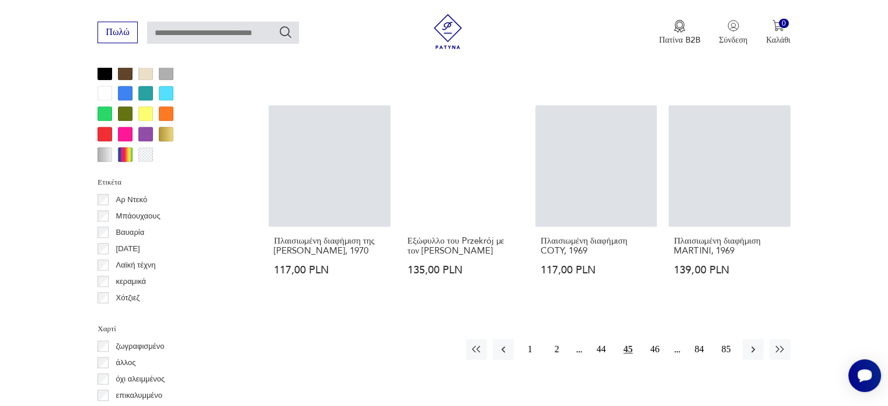
scroll to position [1150, 0]
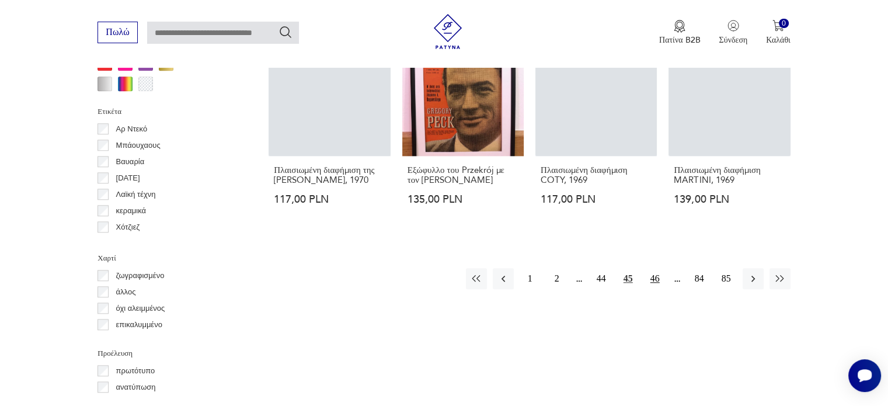
click at [659, 281] on button "46" at bounding box center [655, 278] width 21 height 21
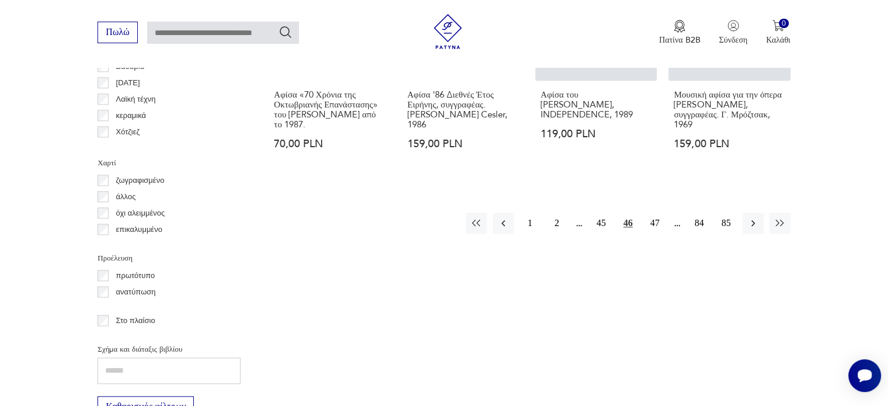
scroll to position [1268, 0]
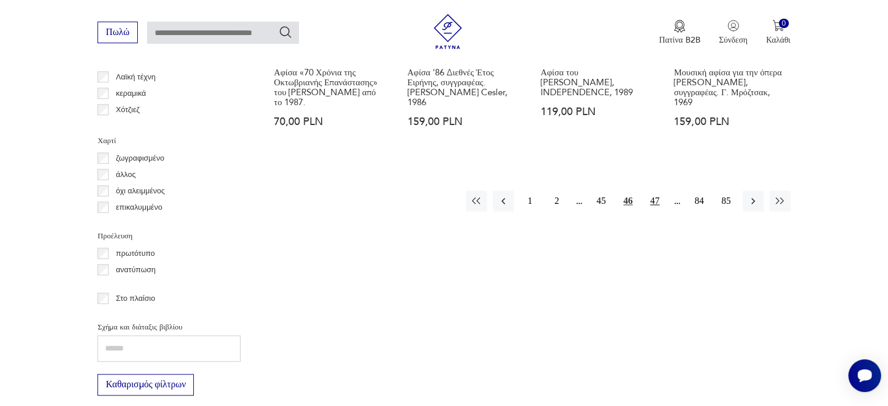
click at [662, 197] on button "47" at bounding box center [655, 200] width 21 height 21
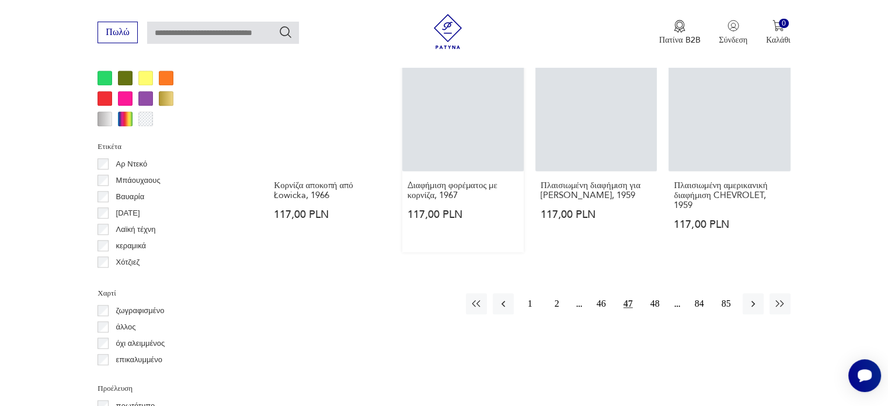
scroll to position [1150, 0]
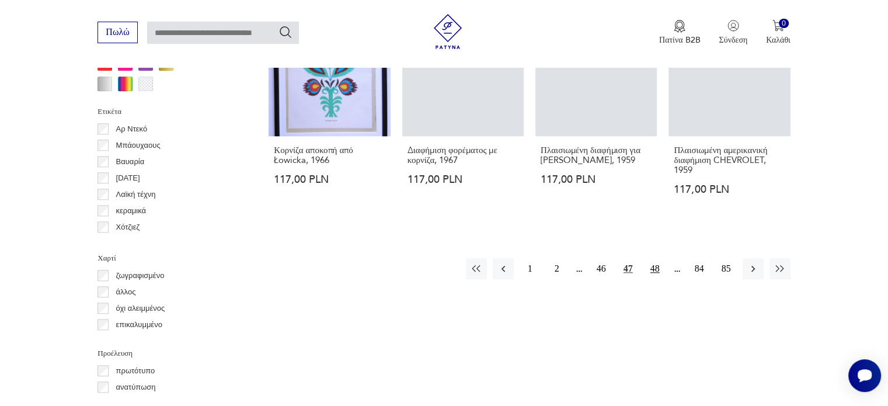
click at [658, 267] on font "48" at bounding box center [654, 268] width 9 height 10
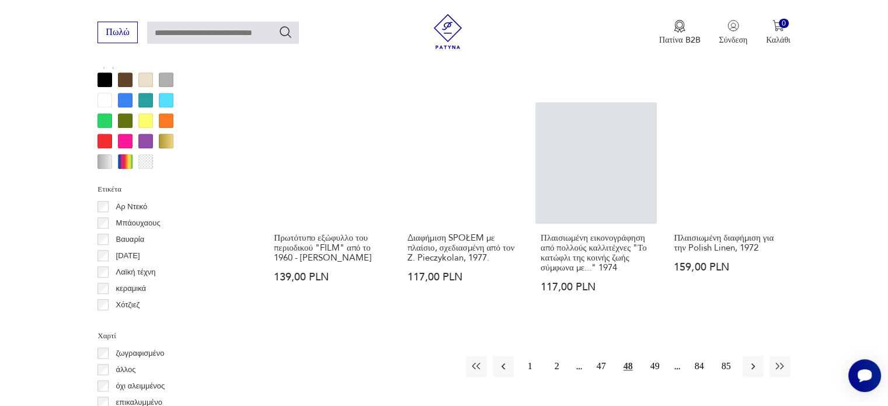
scroll to position [1092, 0]
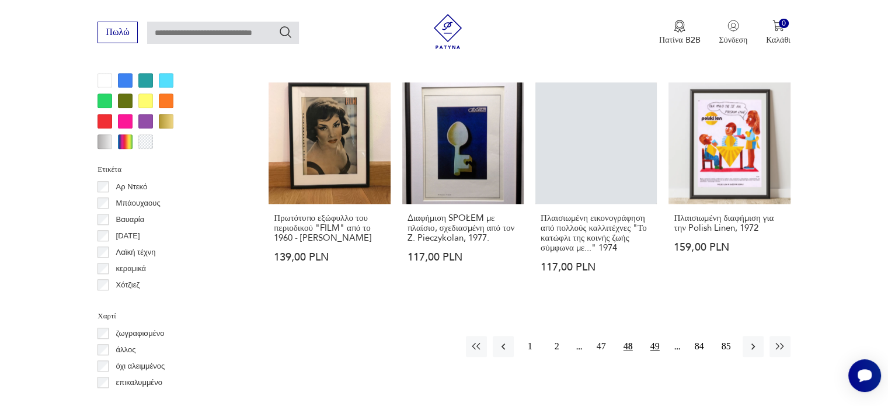
click at [652, 351] on font "49" at bounding box center [654, 346] width 9 height 10
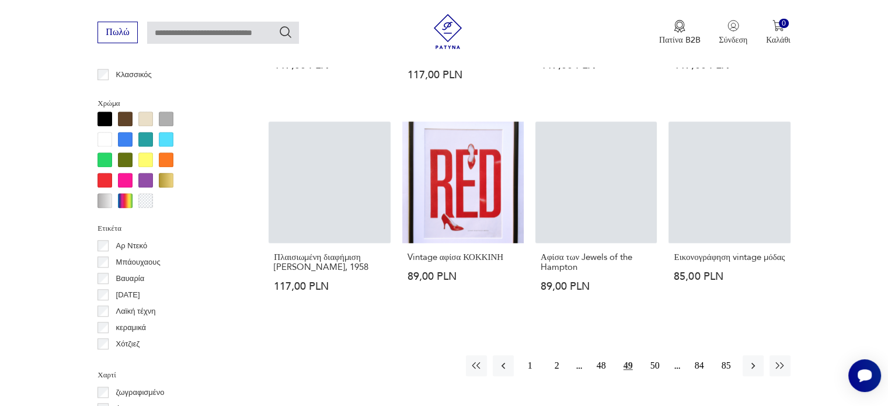
scroll to position [1092, 0]
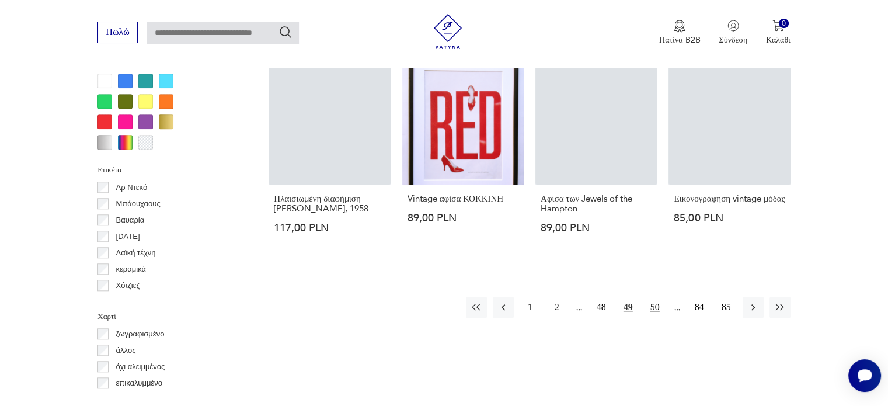
click at [646, 310] on button "50" at bounding box center [655, 307] width 21 height 21
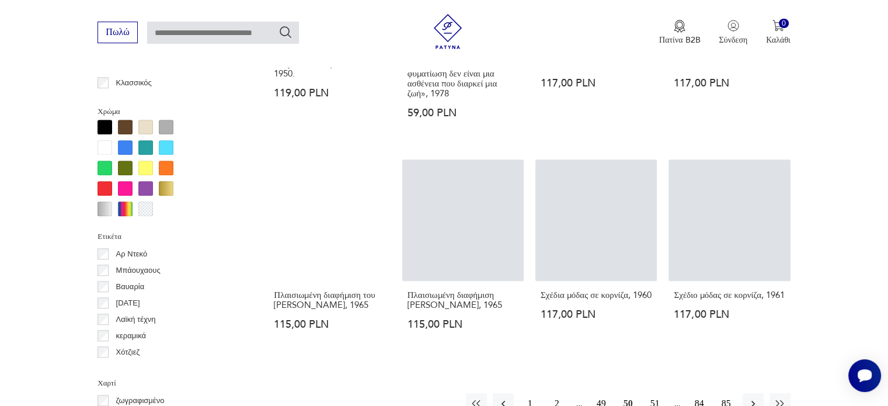
scroll to position [1092, 0]
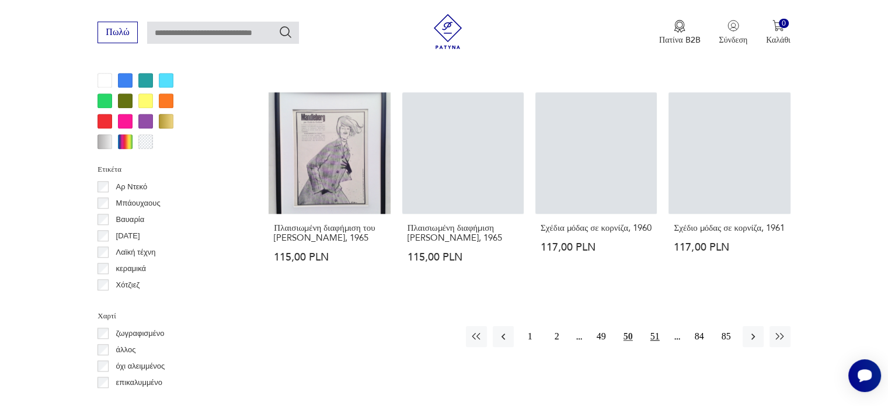
click at [652, 331] on font "51" at bounding box center [654, 336] width 9 height 10
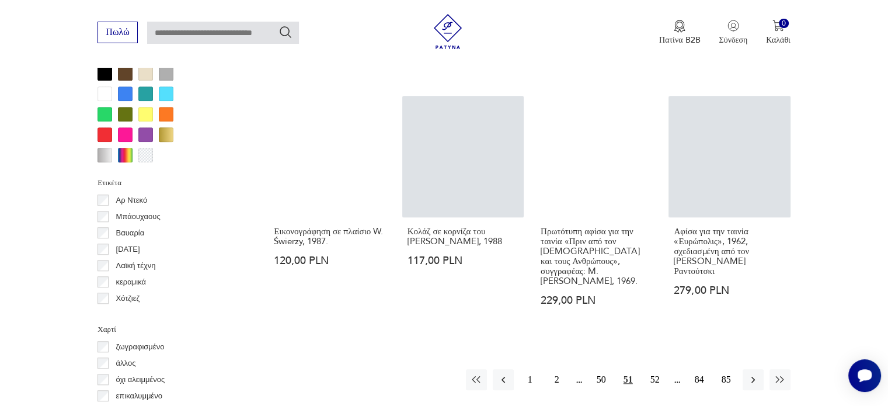
scroll to position [1092, 0]
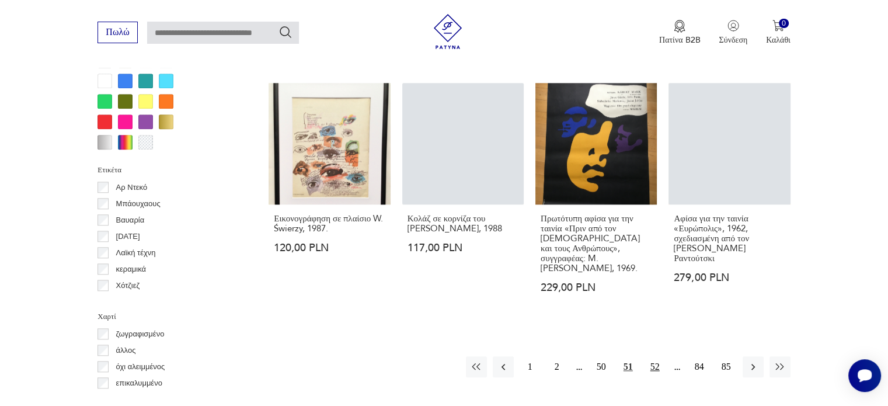
click at [650, 361] on font "52" at bounding box center [654, 366] width 9 height 10
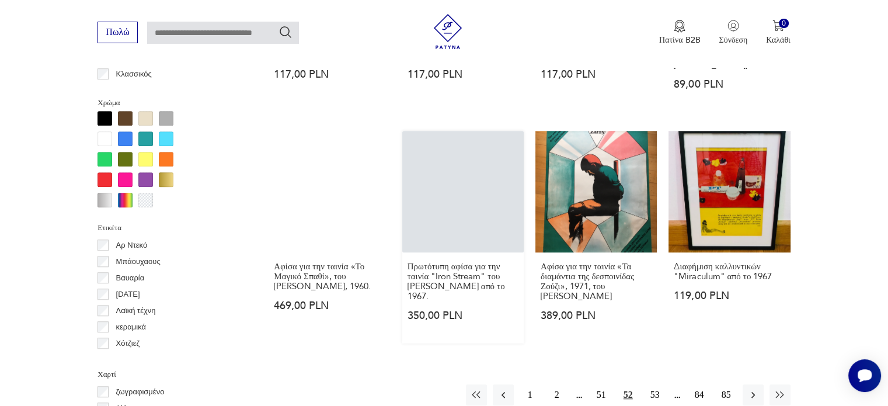
scroll to position [1092, 0]
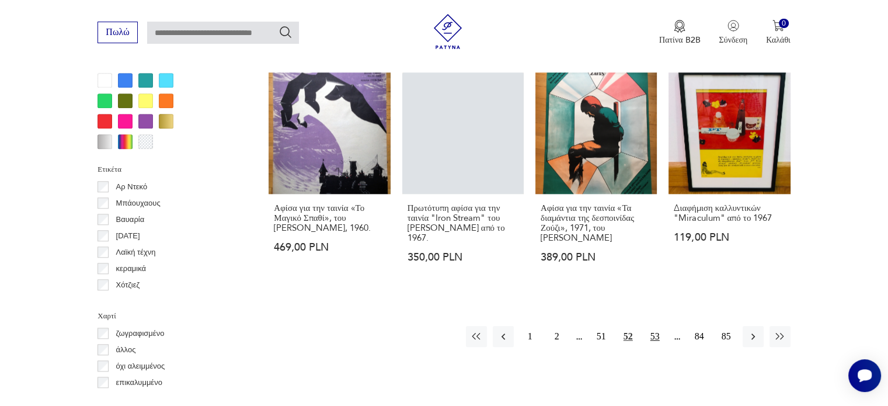
click at [654, 331] on font "53" at bounding box center [654, 336] width 9 height 10
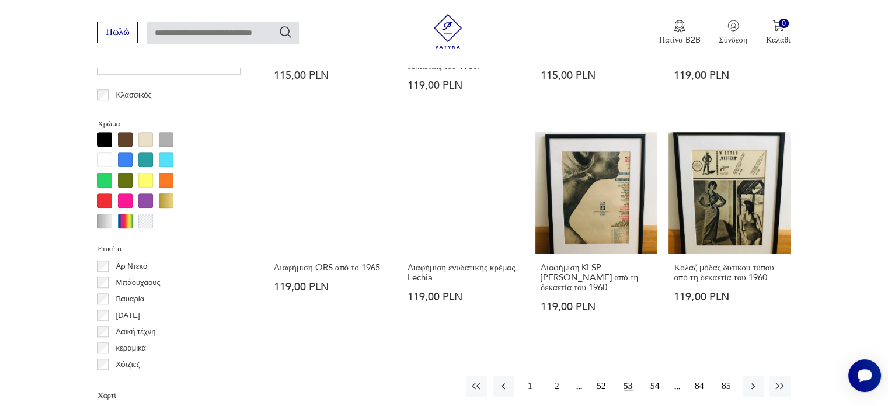
scroll to position [1033, 0]
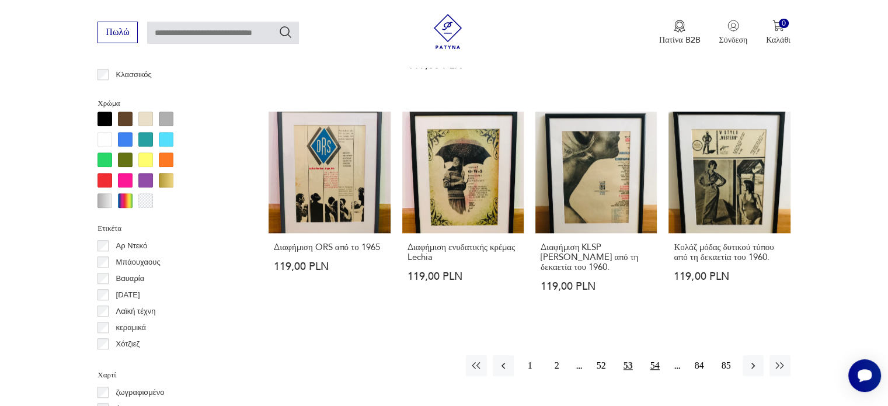
click at [651, 364] on font "54" at bounding box center [654, 365] width 9 height 10
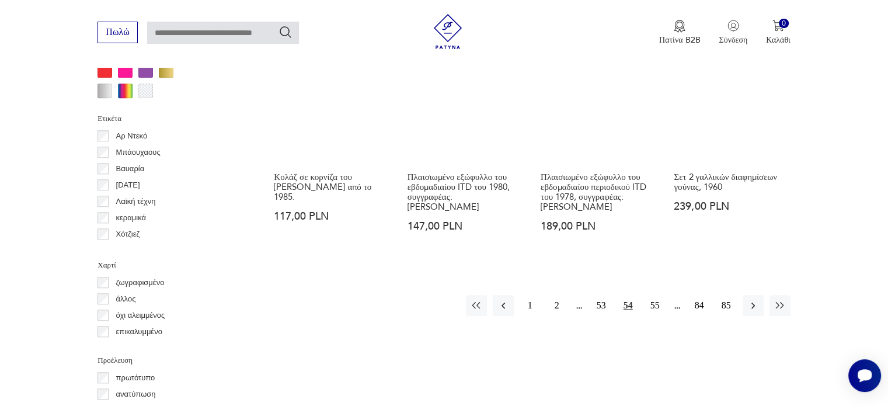
scroll to position [1151, 0]
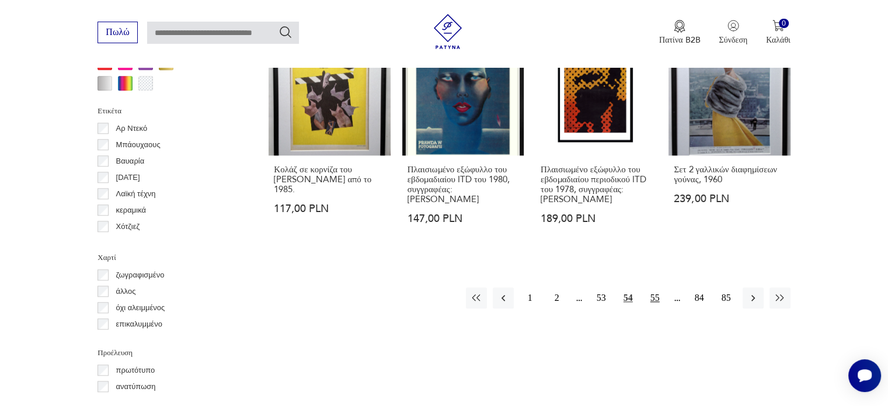
click at [652, 287] on button "55" at bounding box center [655, 297] width 21 height 21
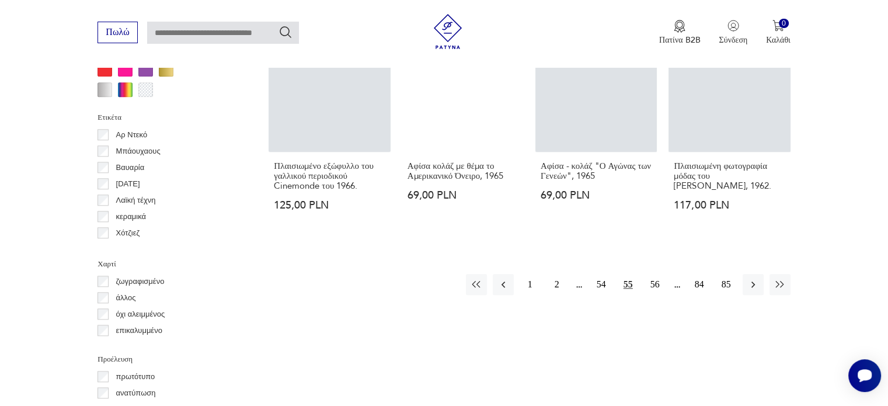
scroll to position [1150, 0]
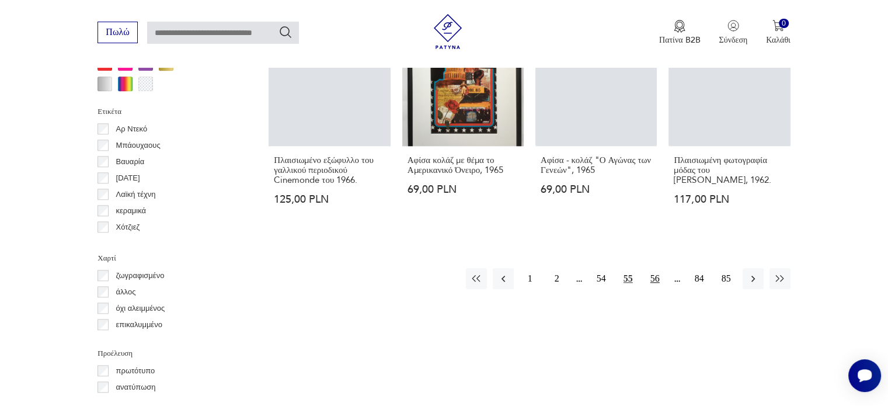
click at [657, 273] on font "56" at bounding box center [654, 278] width 9 height 10
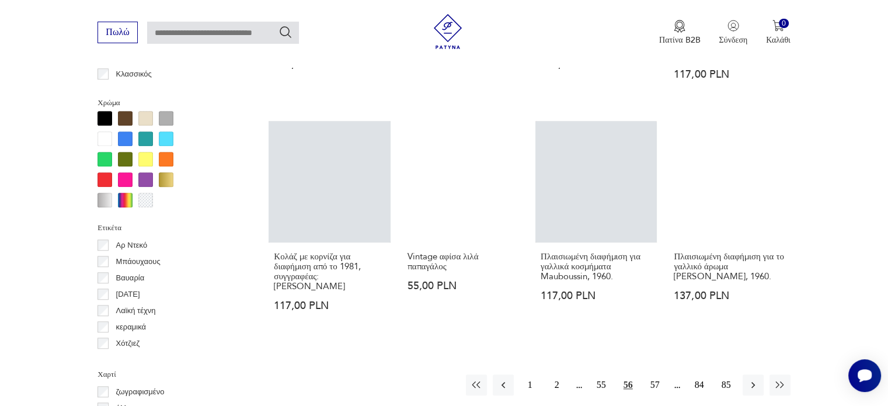
scroll to position [1151, 0]
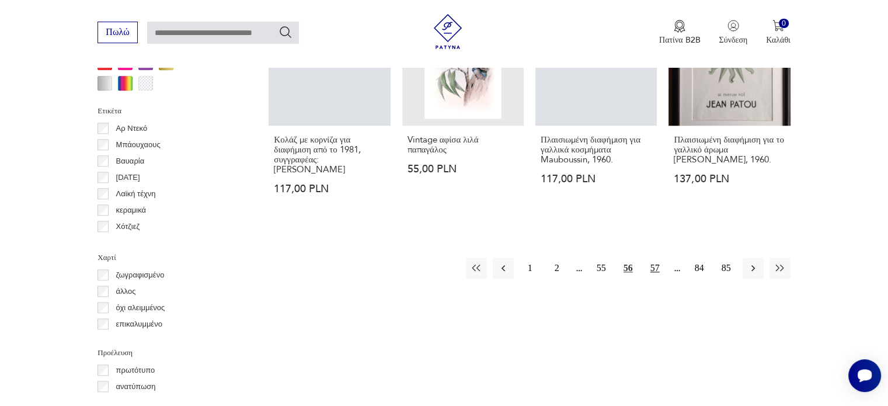
click at [659, 268] on button "57" at bounding box center [655, 267] width 21 height 21
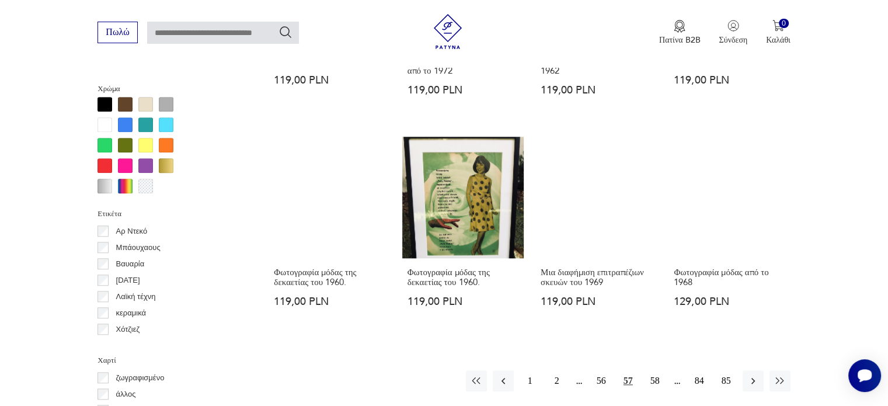
scroll to position [1150, 0]
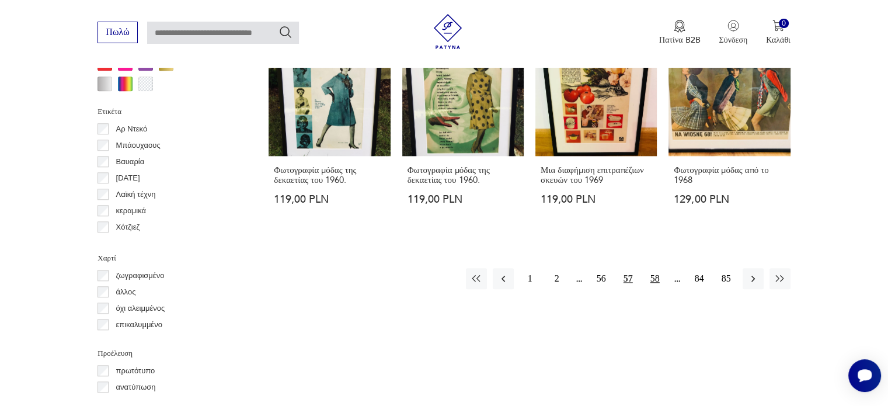
click at [656, 273] on font "58" at bounding box center [654, 278] width 9 height 10
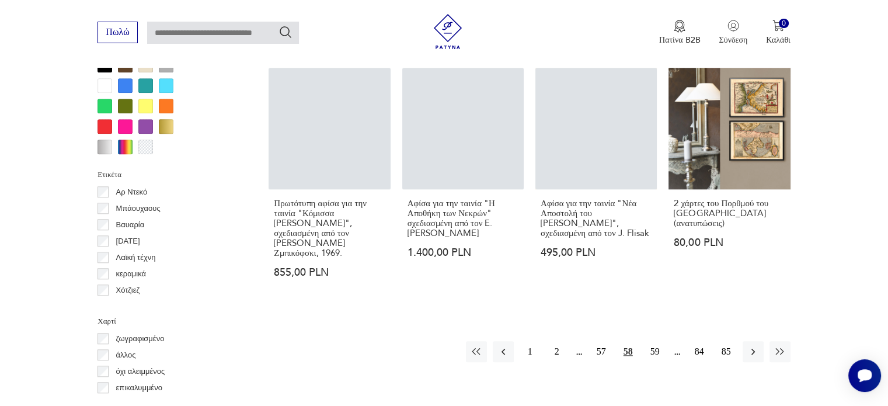
scroll to position [1092, 0]
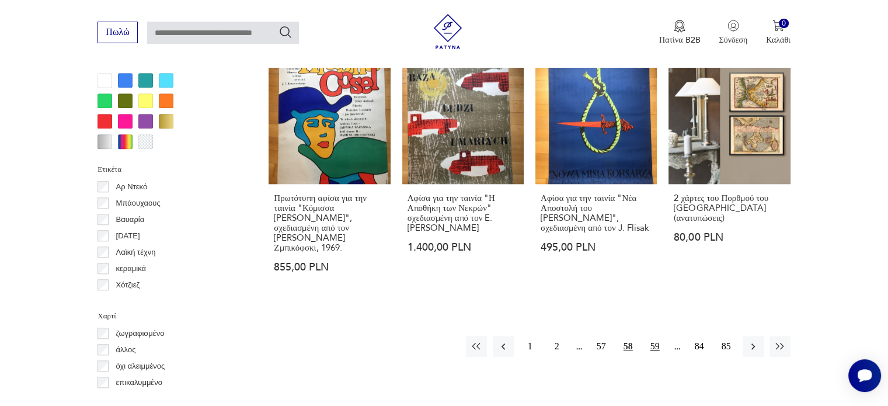
click at [658, 341] on font "59" at bounding box center [654, 346] width 9 height 10
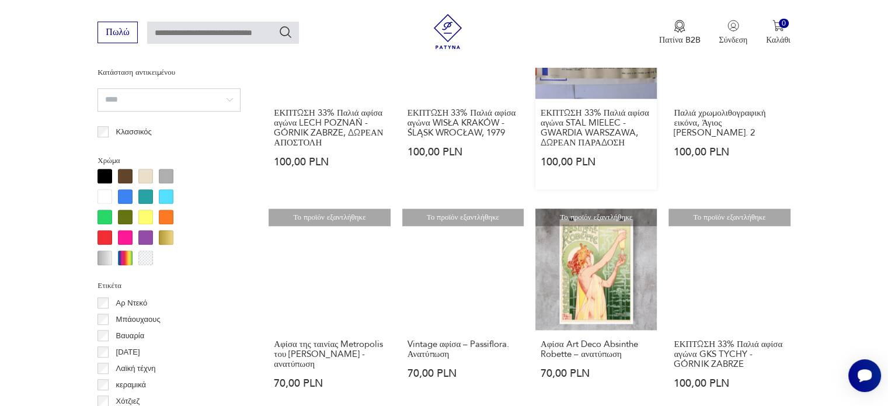
scroll to position [1033, 0]
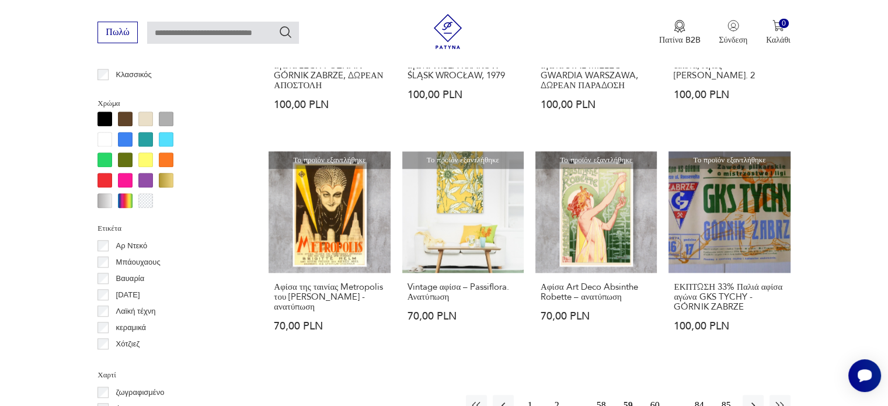
click at [846, 302] on section "Φιλτράρισμα προϊόντων Τιμή ΛΕΠΤΑ ΜΕΓΙΣΤΟ ΕΝΤΑΞΕΙ Ειδική προσφορά Ραντεβού ΕΝΤΑΞ…" at bounding box center [444, 51] width 888 height 1268
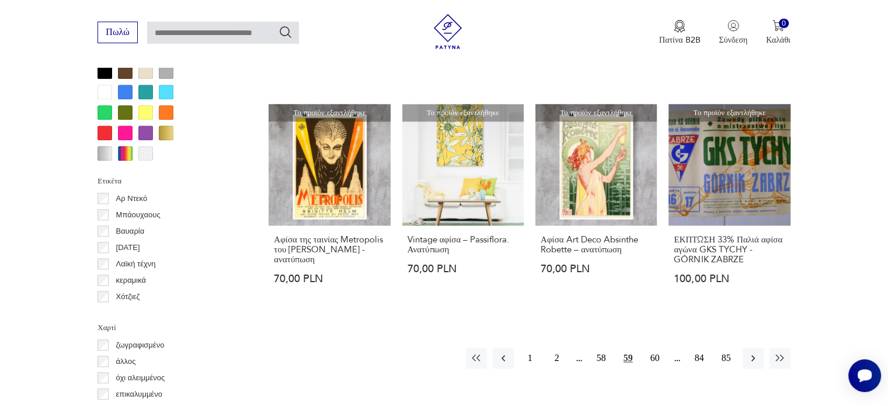
scroll to position [1209, 0]
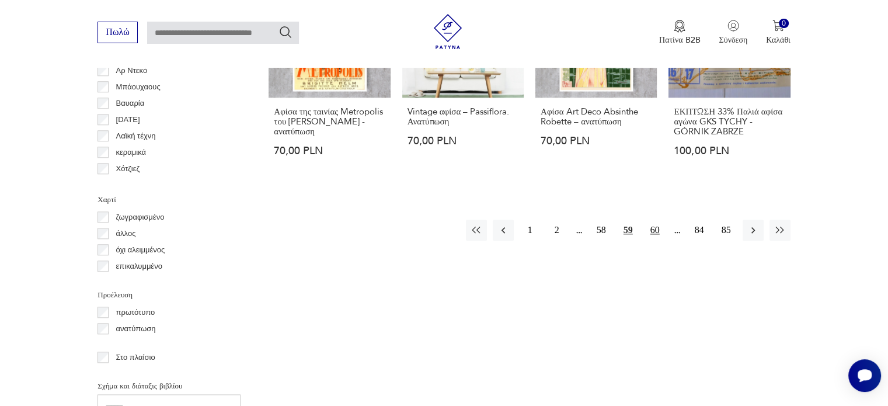
click at [647, 236] on button "60" at bounding box center [655, 230] width 21 height 21
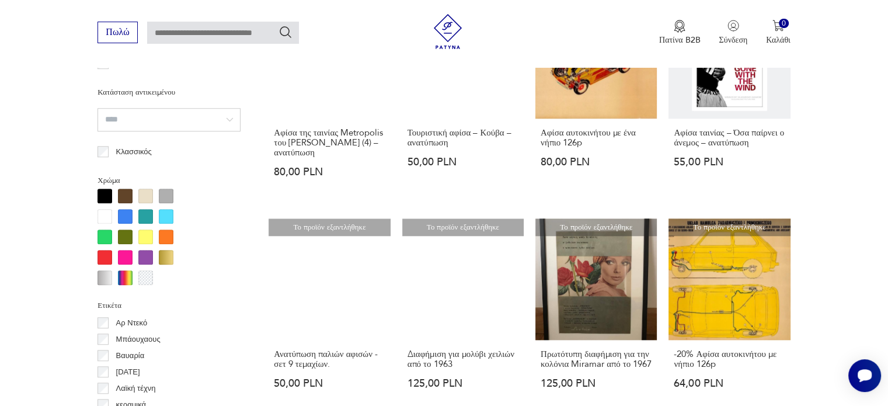
scroll to position [1092, 0]
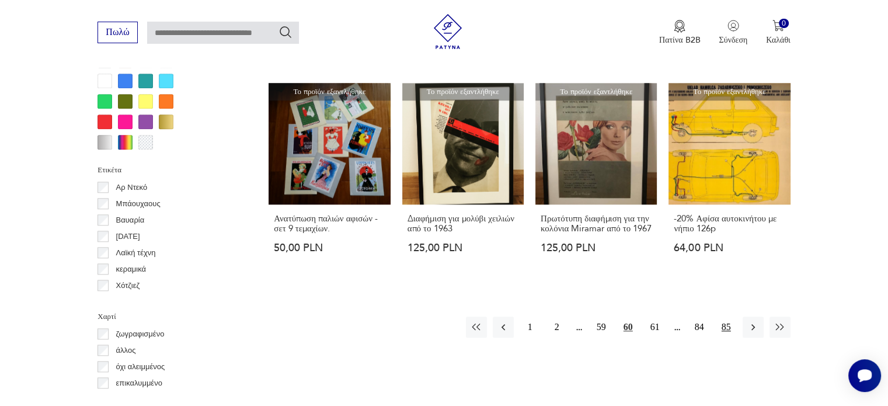
click at [725, 332] on font "85" at bounding box center [726, 327] width 9 height 10
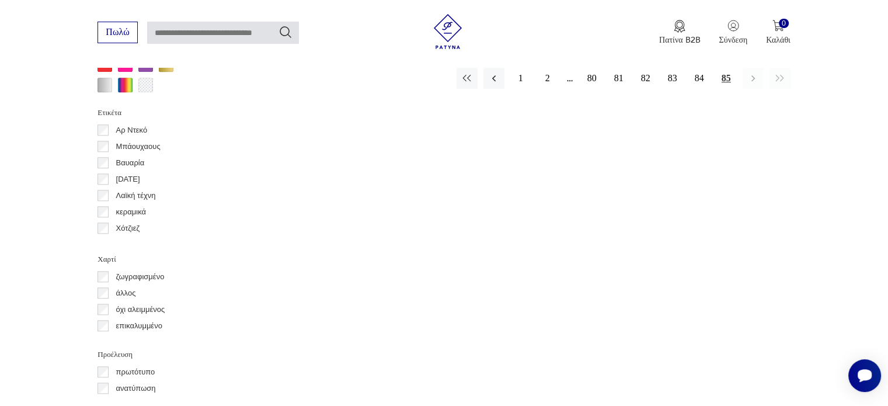
scroll to position [1151, 0]
click at [669, 72] on font "83" at bounding box center [672, 76] width 9 height 10
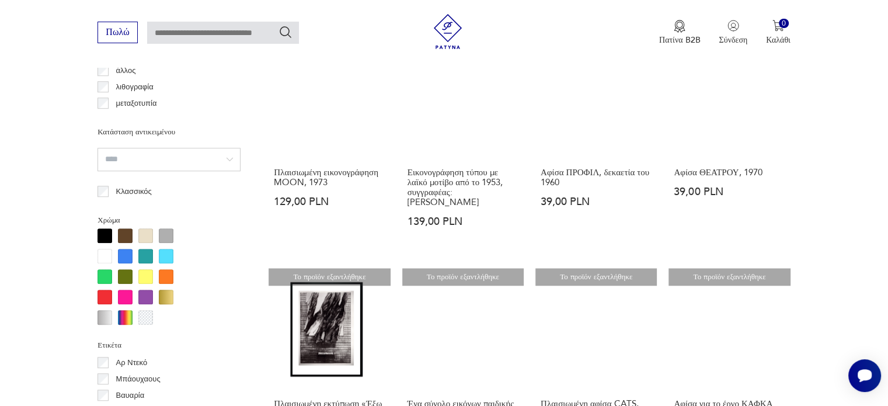
scroll to position [800, 0]
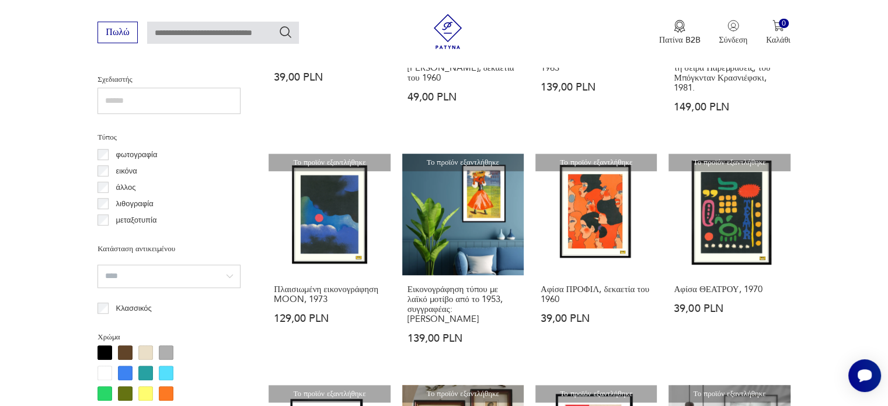
click at [140, 203] on font "λιθογραφία" at bounding box center [134, 203] width 37 height 9
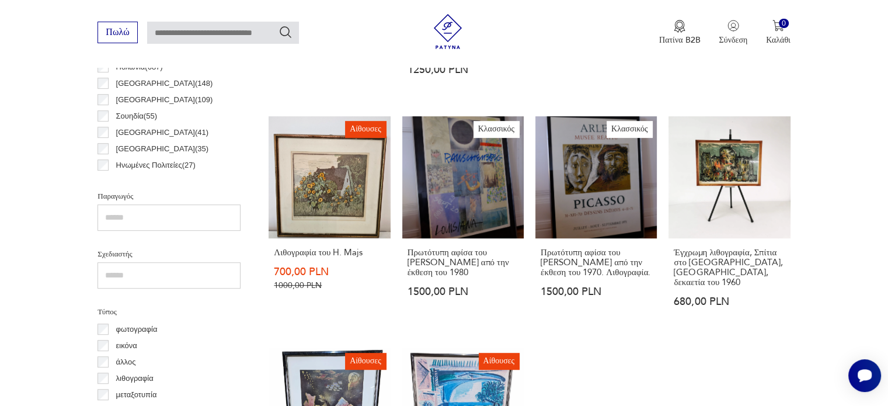
scroll to position [742, 0]
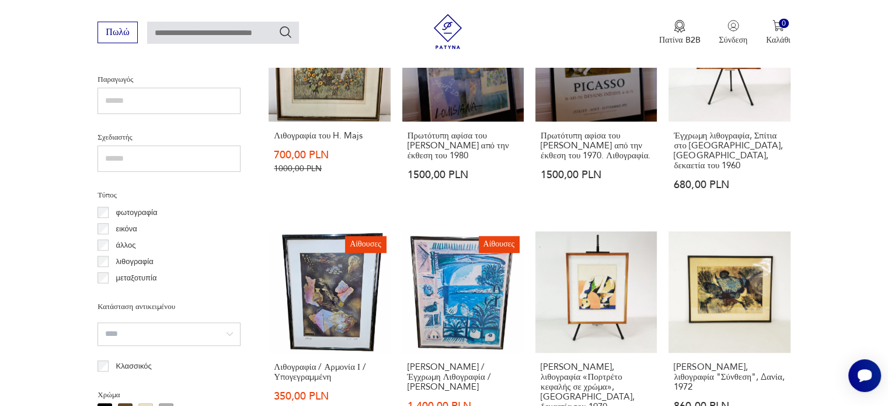
click at [102, 283] on div "μεταξοτυπία" at bounding box center [169, 278] width 143 height 16
click at [124, 276] on div "φωτογραφία εικόνα άλλος λιθογραφία μεταξοτυπία" at bounding box center [169, 245] width 143 height 82
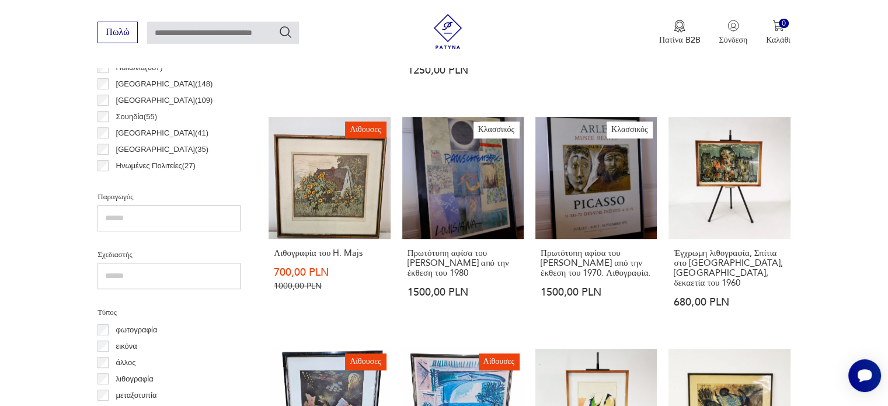
scroll to position [216, 0]
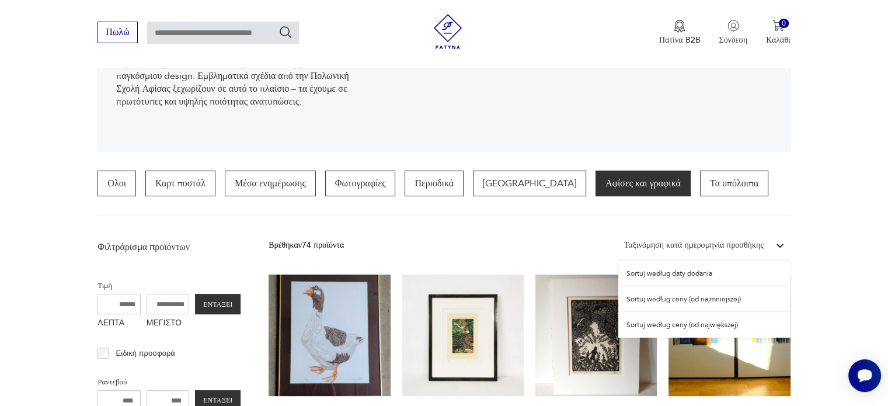
click at [696, 250] on div "Ταξινόμηση κατά ημερομηνία προσθήκης" at bounding box center [694, 245] width 140 height 13
click at [699, 322] on font "Ταξινόμηση κατά τιμή (πρώτα η υψηλότερη)" at bounding box center [689, 324] width 126 height 9
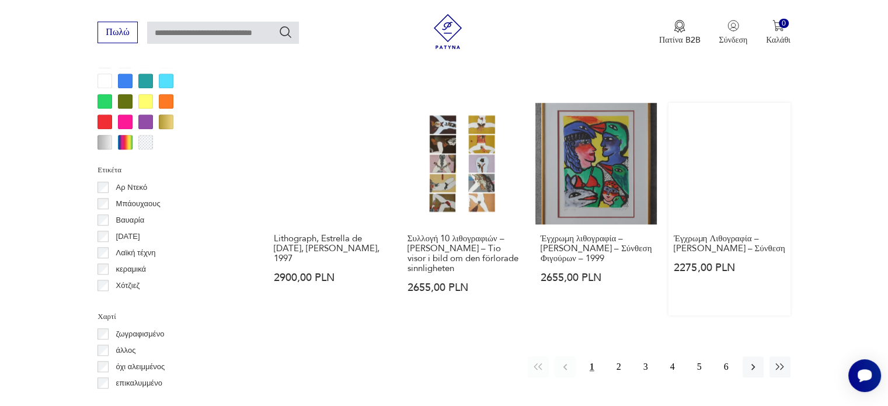
scroll to position [1092, 0]
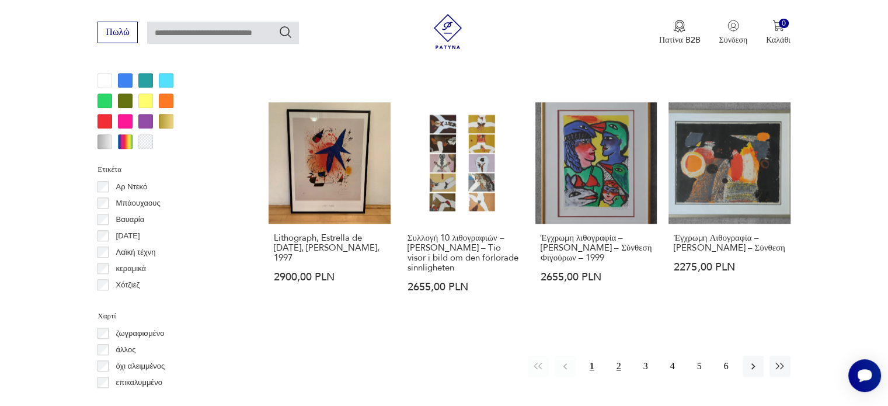
click at [615, 359] on button "2" at bounding box center [618, 366] width 21 height 21
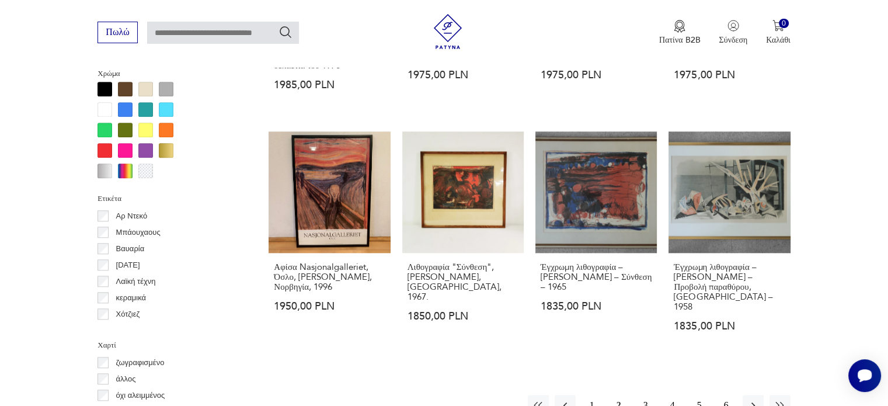
scroll to position [1092, 0]
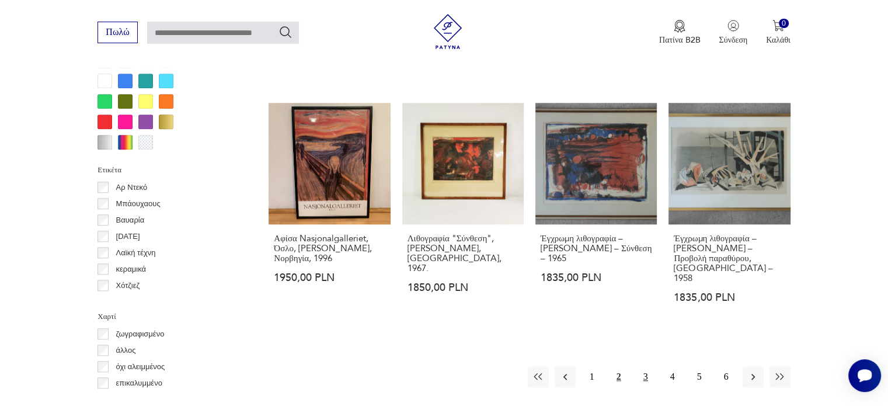
click at [646, 371] on font "3" at bounding box center [645, 376] width 5 height 10
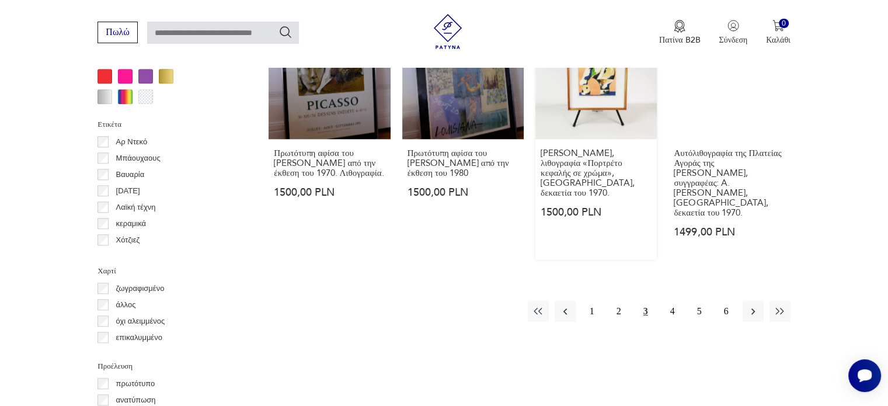
scroll to position [1268, 0]
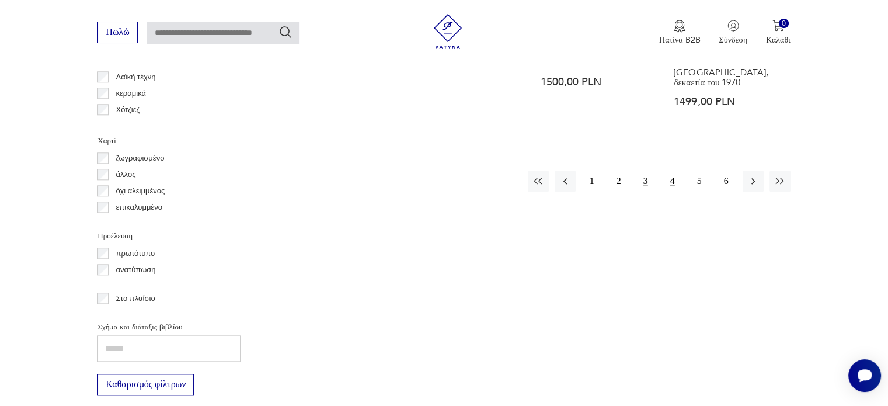
click at [673, 176] on font "4" at bounding box center [672, 181] width 5 height 10
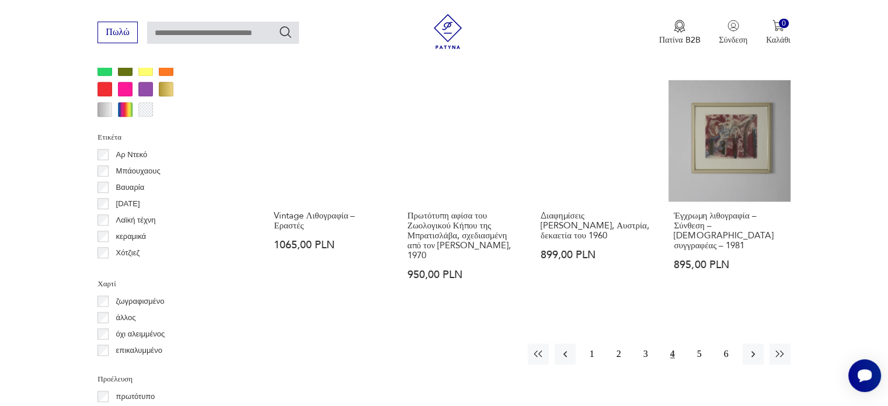
scroll to position [1150, 0]
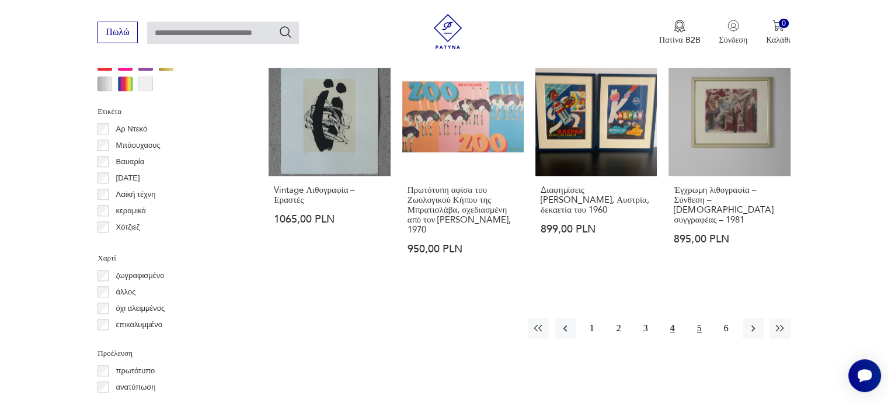
click at [699, 323] on font "5" at bounding box center [699, 328] width 5 height 10
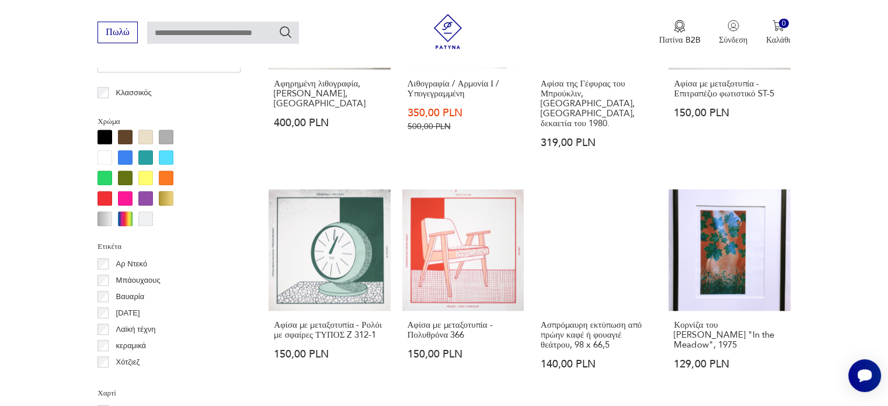
scroll to position [1034, 0]
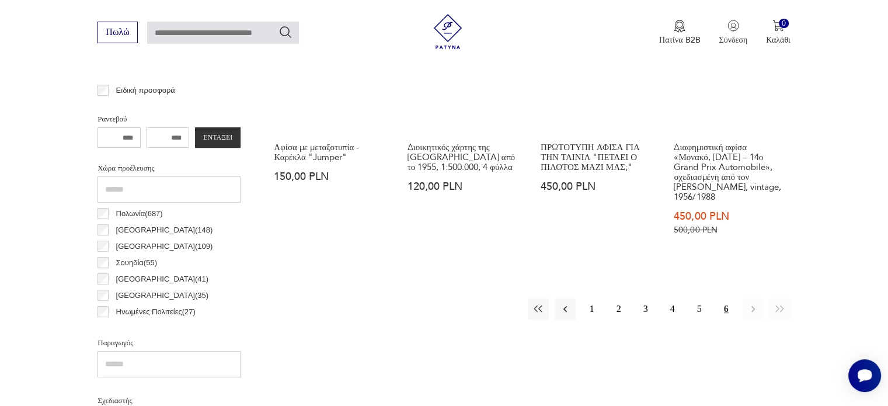
scroll to position [391, 0]
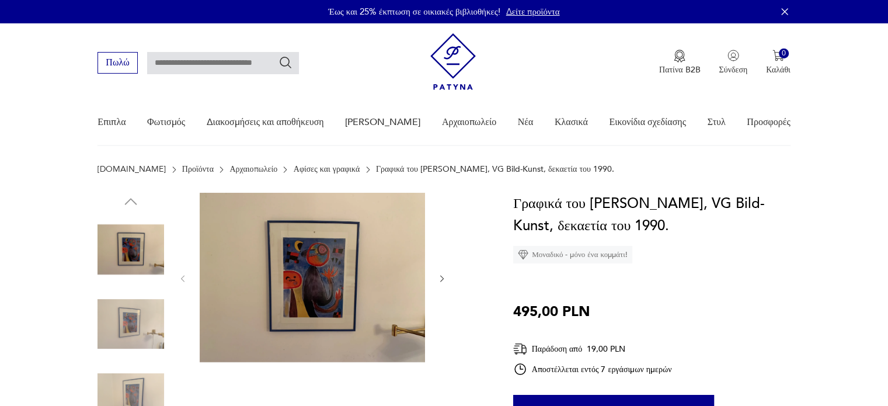
click at [140, 317] on img at bounding box center [131, 324] width 67 height 67
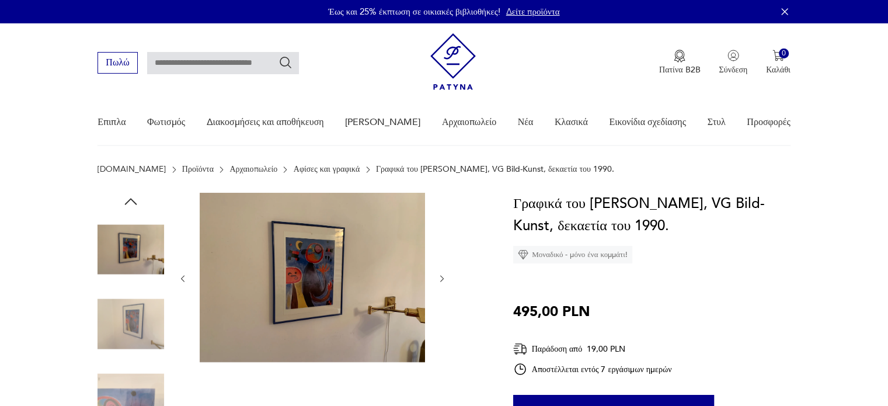
click at [142, 328] on img at bounding box center [131, 324] width 67 height 67
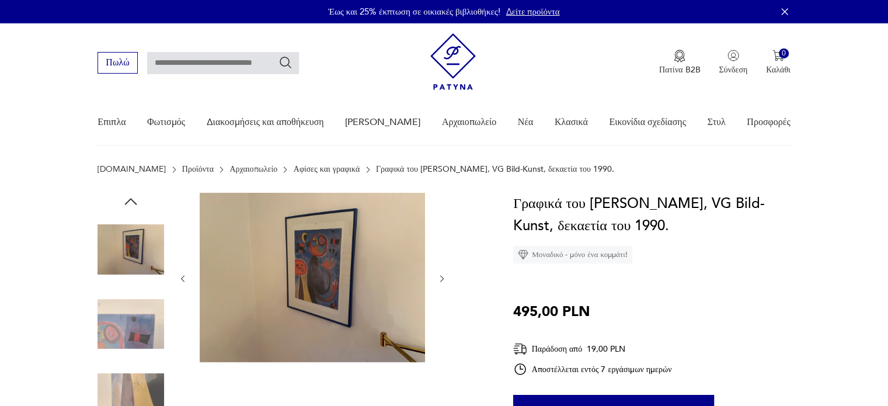
click at [315, 284] on img at bounding box center [312, 277] width 225 height 169
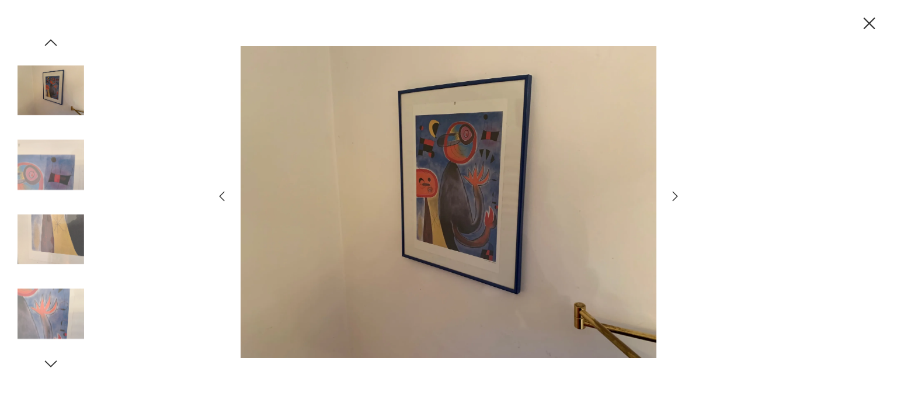
click at [677, 194] on icon "button" at bounding box center [675, 196] width 14 height 14
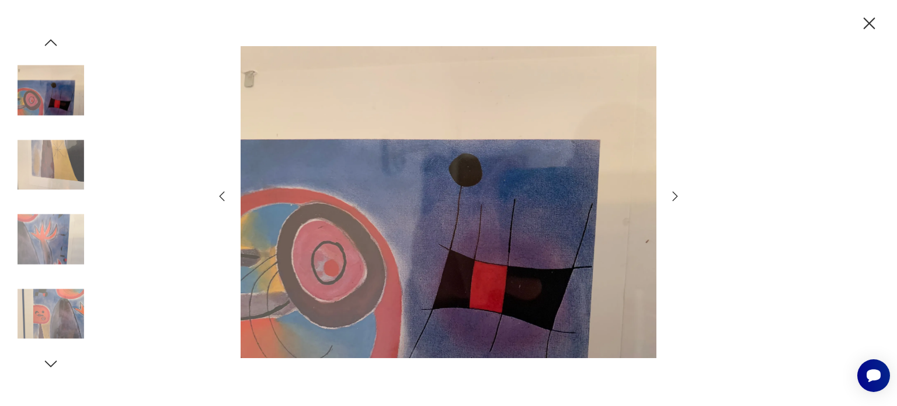
click at [677, 194] on icon "button" at bounding box center [675, 196] width 14 height 14
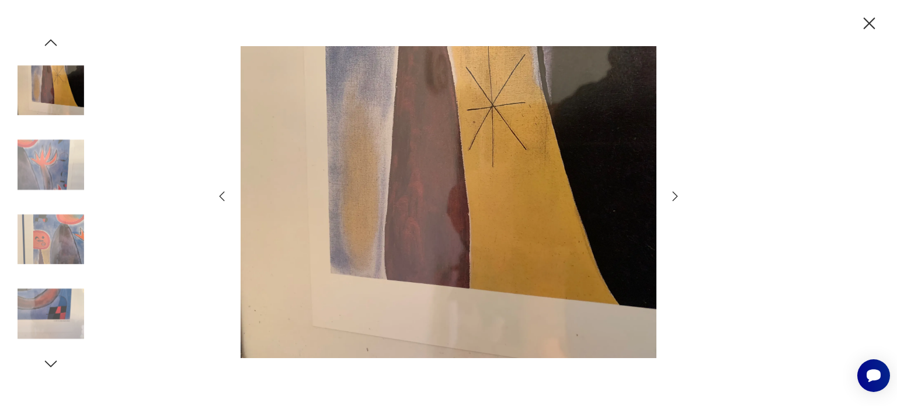
click at [677, 194] on icon "button" at bounding box center [675, 196] width 14 height 14
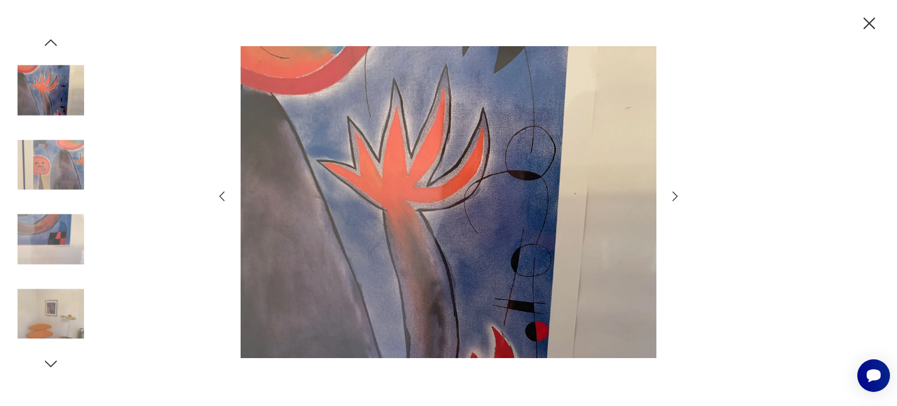
click at [677, 194] on icon "button" at bounding box center [675, 196] width 14 height 14
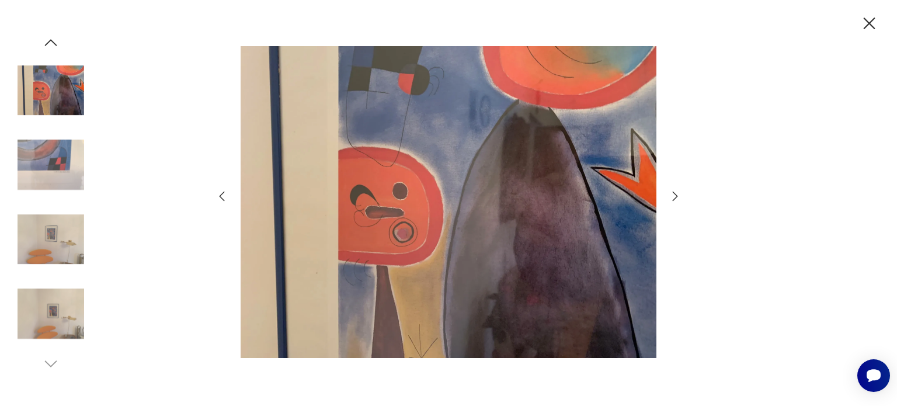
click at [677, 194] on icon "button" at bounding box center [675, 196] width 14 height 14
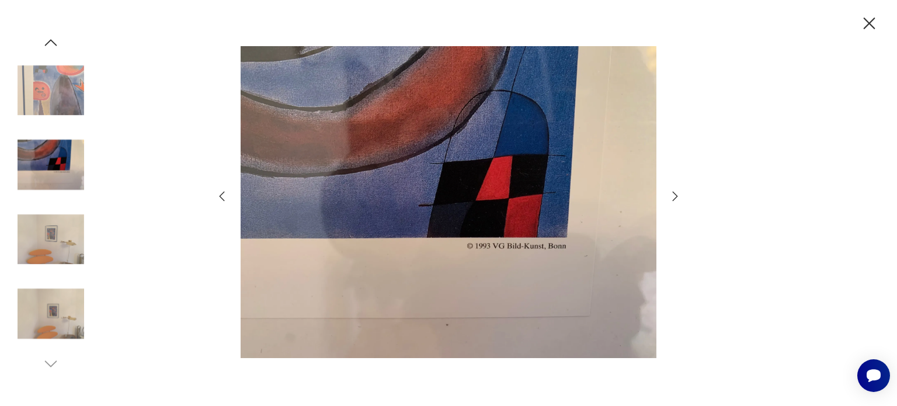
click at [677, 194] on icon "button" at bounding box center [675, 196] width 14 height 14
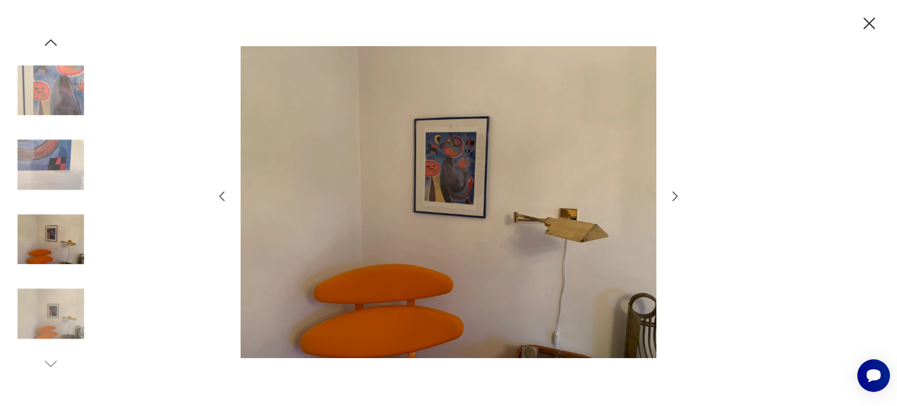
click at [677, 194] on icon "button" at bounding box center [675, 196] width 14 height 14
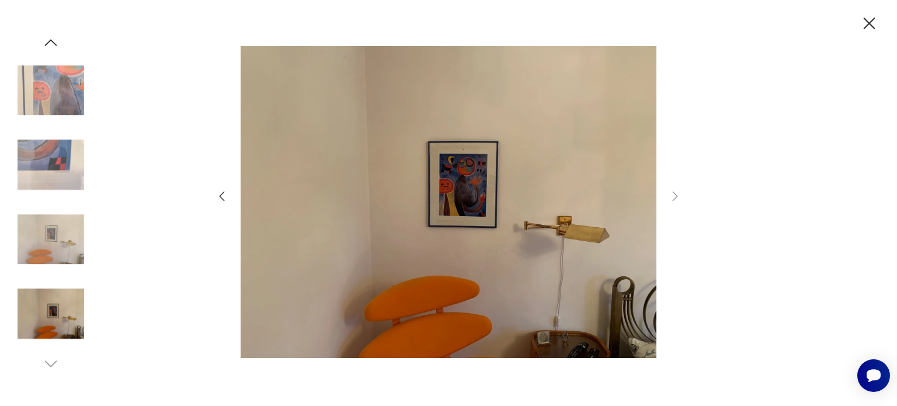
click at [220, 198] on icon "button" at bounding box center [222, 196] width 14 height 14
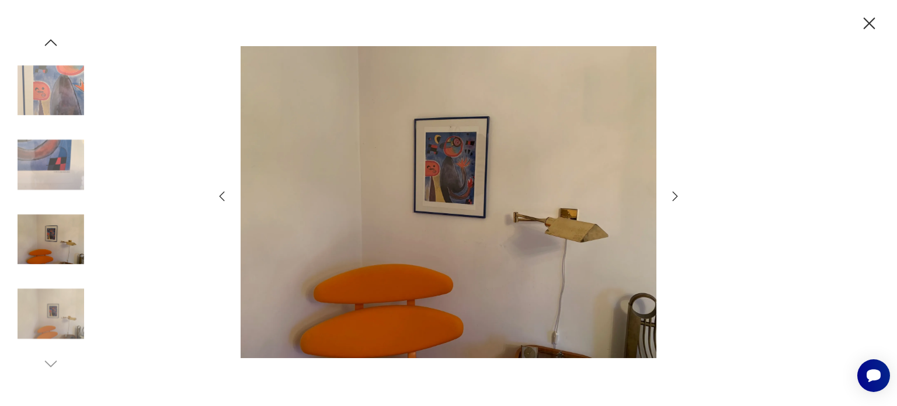
click at [876, 20] on icon "button" at bounding box center [869, 23] width 20 height 20
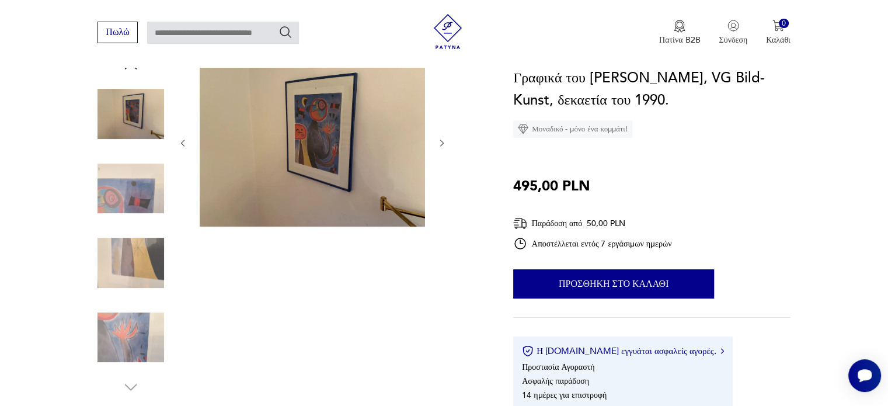
scroll to position [175, 0]
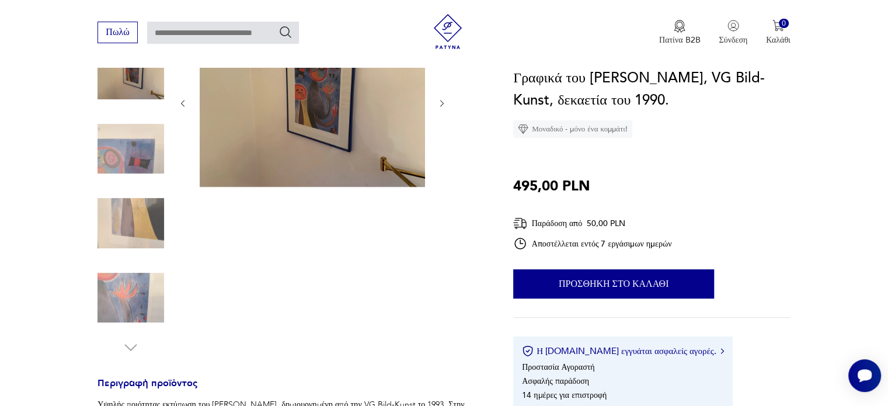
click at [153, 227] on img at bounding box center [131, 223] width 67 height 67
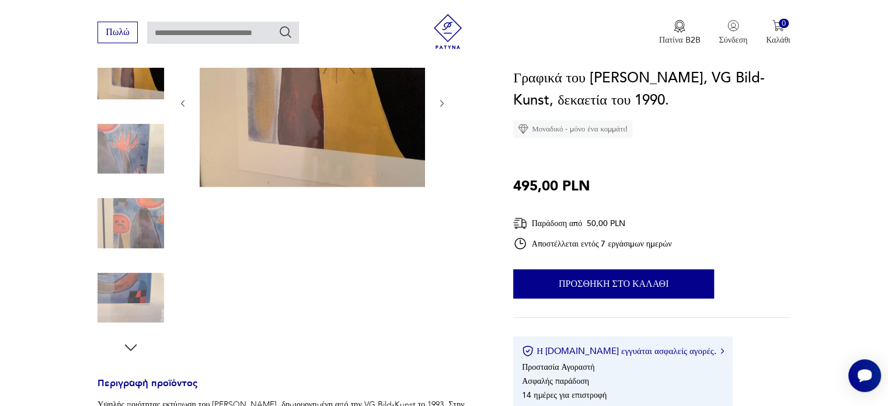
click at [154, 214] on img at bounding box center [131, 223] width 67 height 67
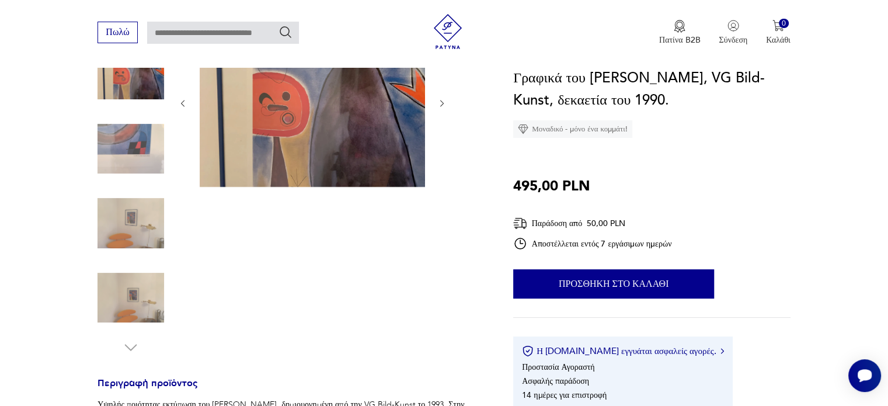
click at [149, 217] on img at bounding box center [131, 223] width 67 height 67
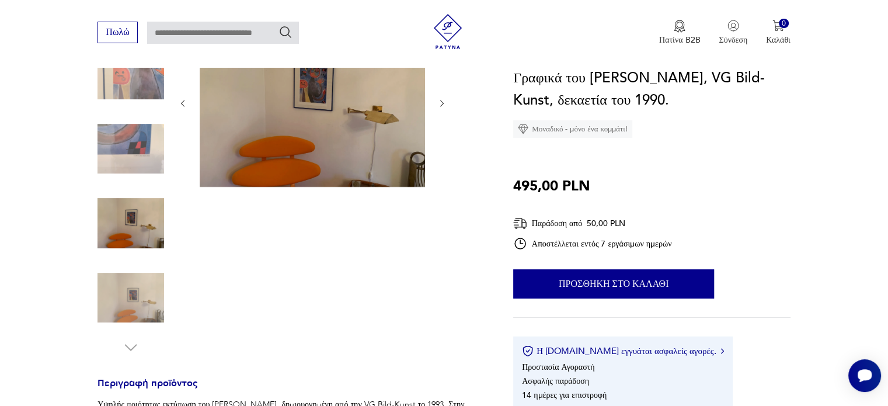
click at [139, 277] on img at bounding box center [131, 297] width 67 height 67
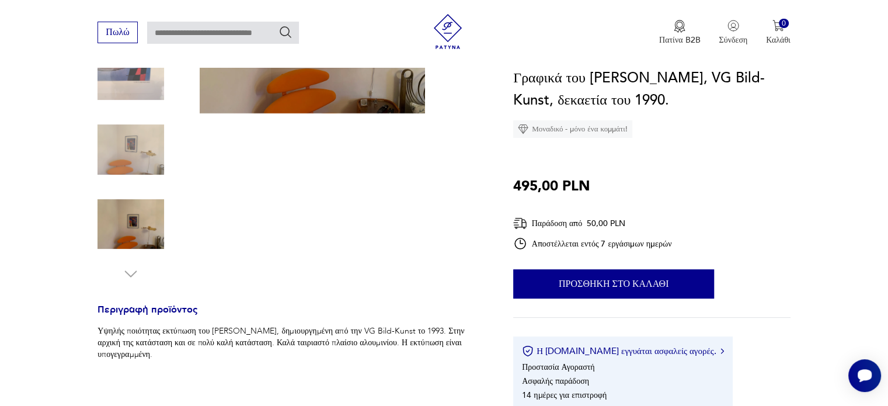
scroll to position [350, 0]
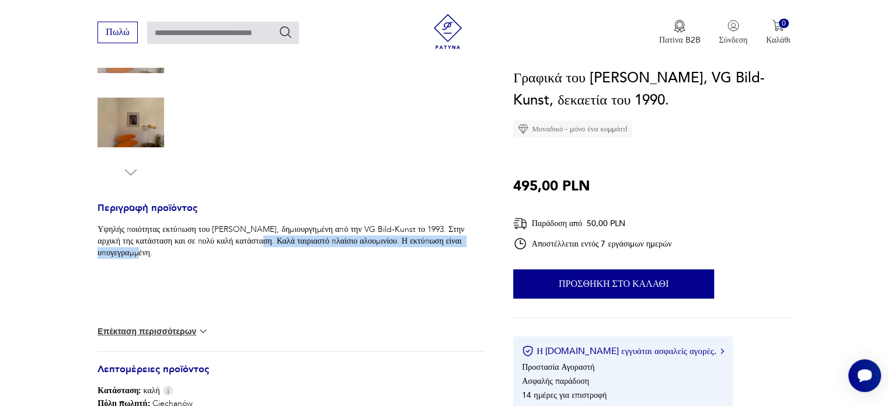
drag, startPoint x: 260, startPoint y: 242, endPoint x: 271, endPoint y: 258, distance: 19.3
click at [271, 258] on p "Υψηλής ποιότητας εκτύπωση του Joan Miró, δημιουργημένη από την VG Bild-Kunst το…" at bounding box center [292, 241] width 388 height 35
click at [283, 231] on font "Υψηλής ποιότητας εκτύπωση του Joan Miró, δημιουργημένη από την VG Bild-Kunst το…" at bounding box center [282, 241] width 369 height 34
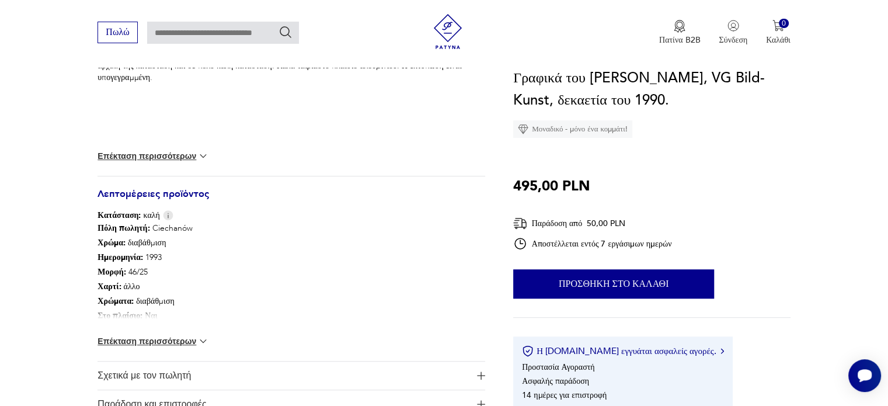
click at [180, 156] on font "Επέκταση περισσότερων" at bounding box center [147, 155] width 99 height 9
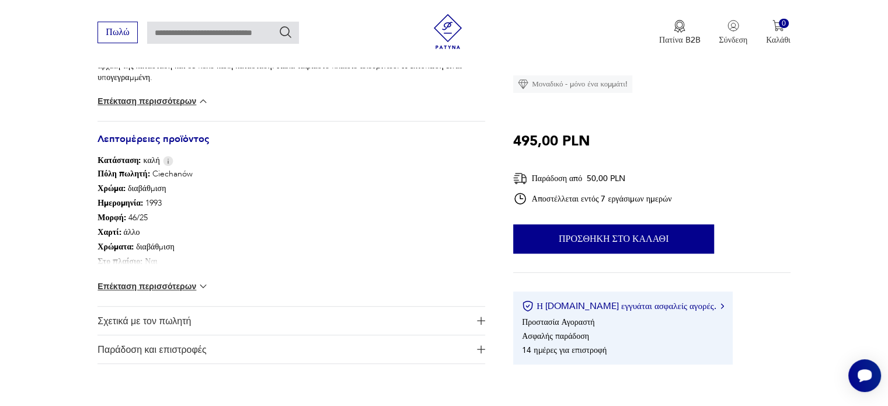
click at [193, 284] on font "Επέκταση περισσότερων" at bounding box center [147, 285] width 99 height 9
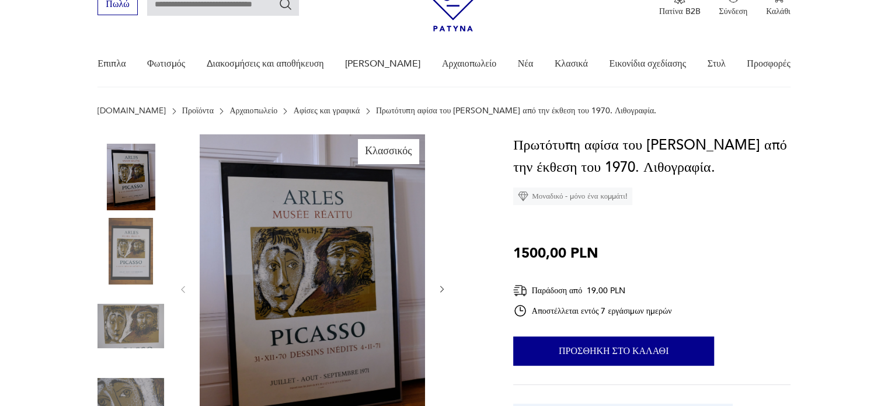
click at [133, 253] on img at bounding box center [131, 251] width 67 height 67
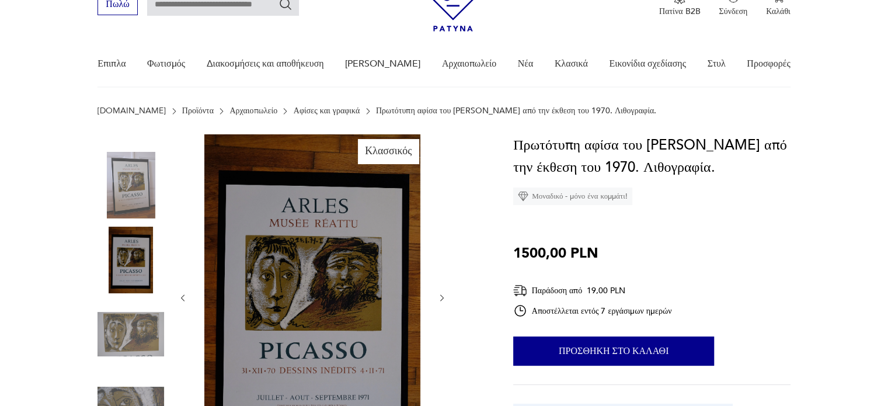
click at [131, 309] on img at bounding box center [131, 334] width 67 height 67
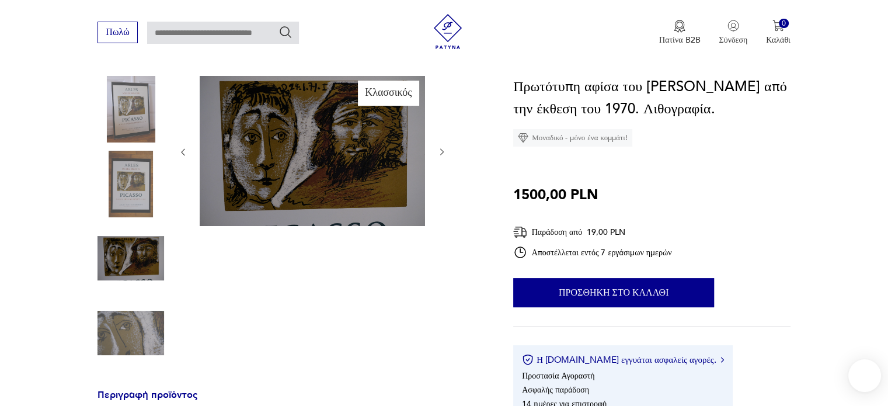
click at [135, 326] on img at bounding box center [131, 333] width 67 height 67
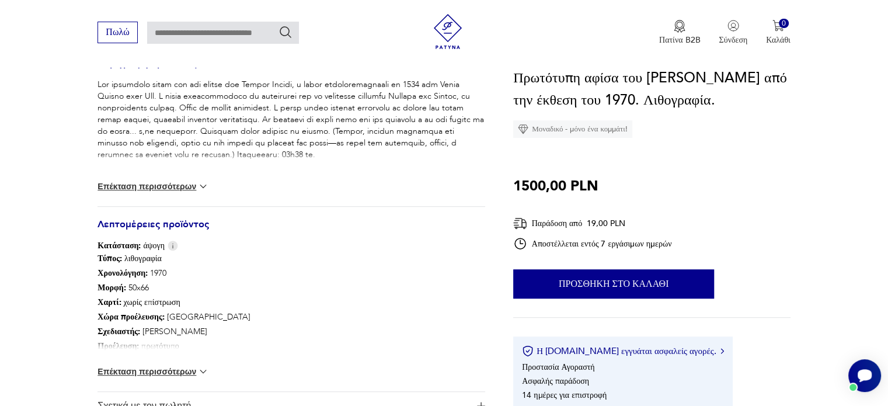
scroll to position [584, 0]
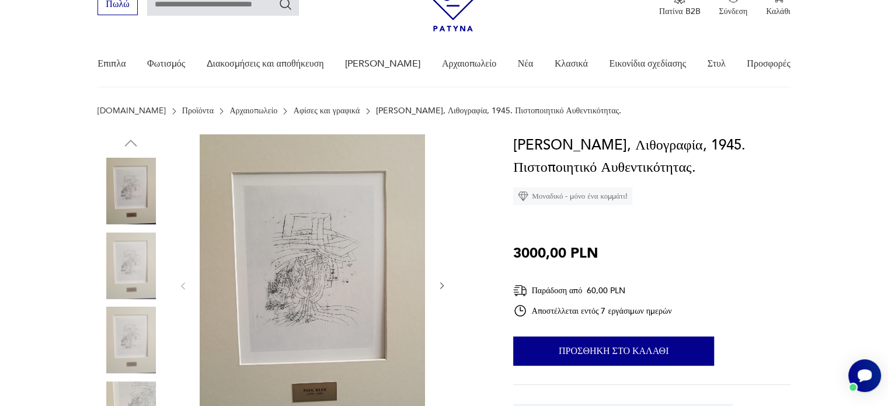
click at [135, 266] on img at bounding box center [131, 265] width 67 height 67
click at [298, 260] on img at bounding box center [312, 284] width 225 height 301
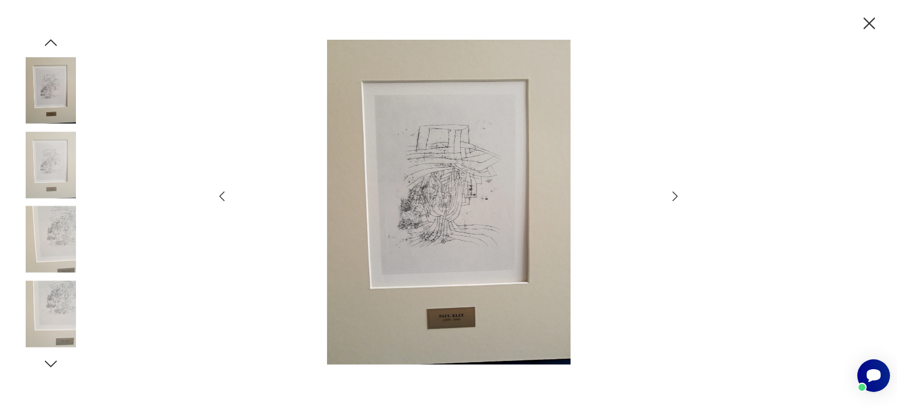
click at [474, 219] on img at bounding box center [449, 202] width 416 height 325
click at [674, 195] on icon "button" at bounding box center [675, 196] width 14 height 14
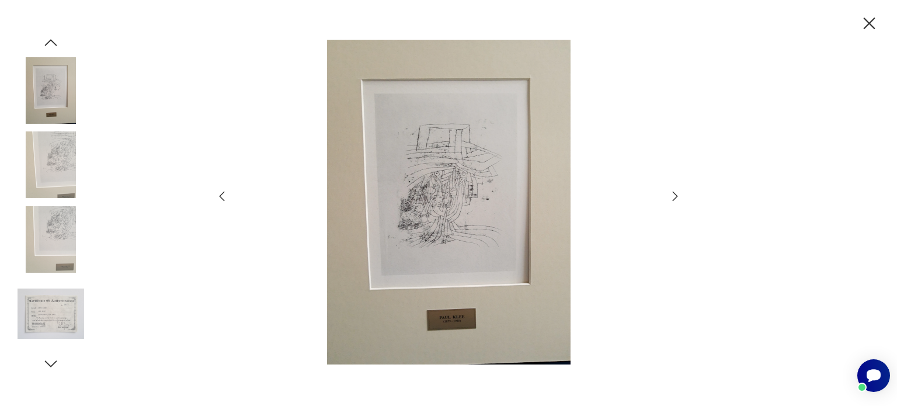
click at [674, 195] on icon "button" at bounding box center [675, 196] width 14 height 14
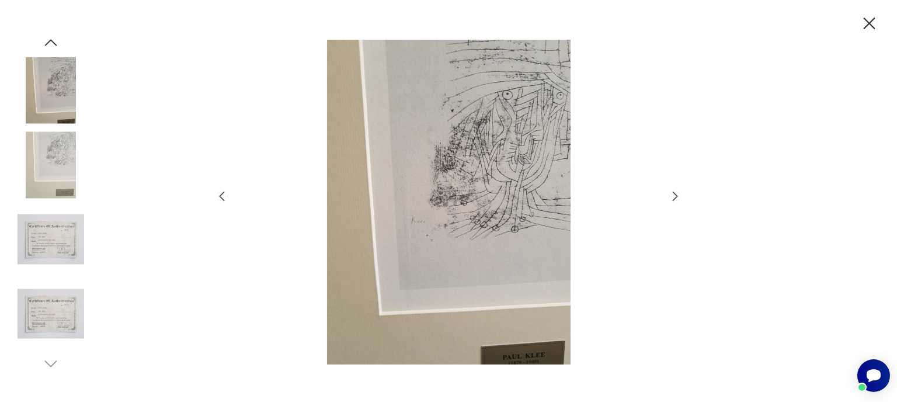
click at [674, 196] on icon "button" at bounding box center [675, 196] width 14 height 14
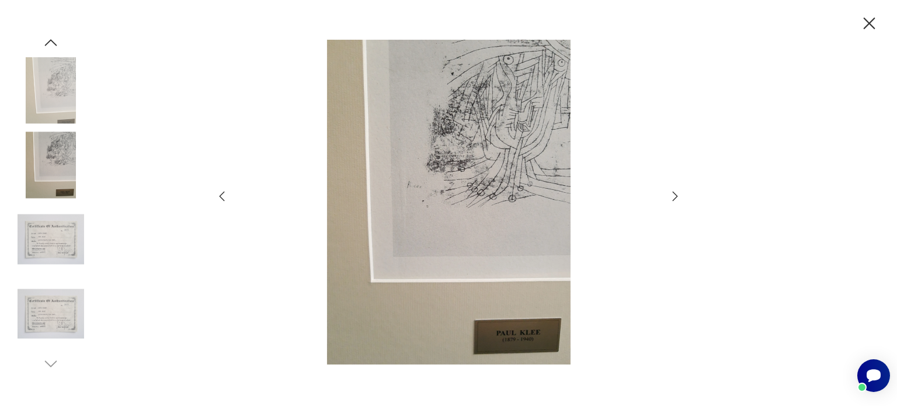
click at [674, 196] on icon "button" at bounding box center [675, 196] width 14 height 14
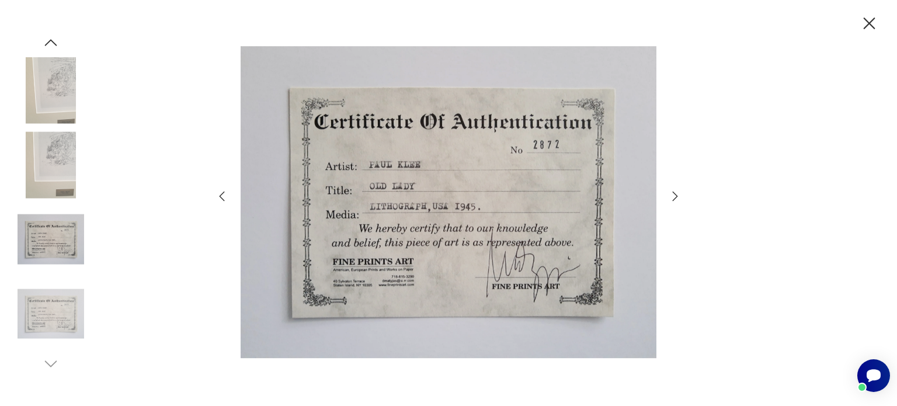
click at [777, 250] on div at bounding box center [448, 203] width 897 height 406
click at [57, 323] on img at bounding box center [51, 313] width 67 height 67
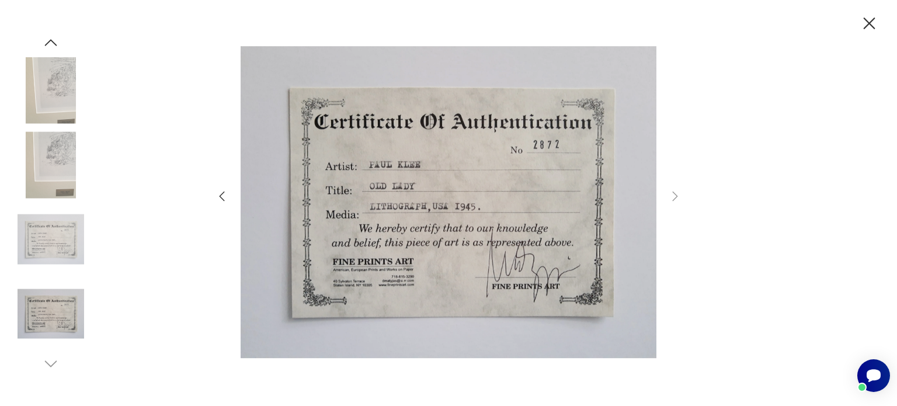
click at [758, 203] on div at bounding box center [448, 203] width 897 height 406
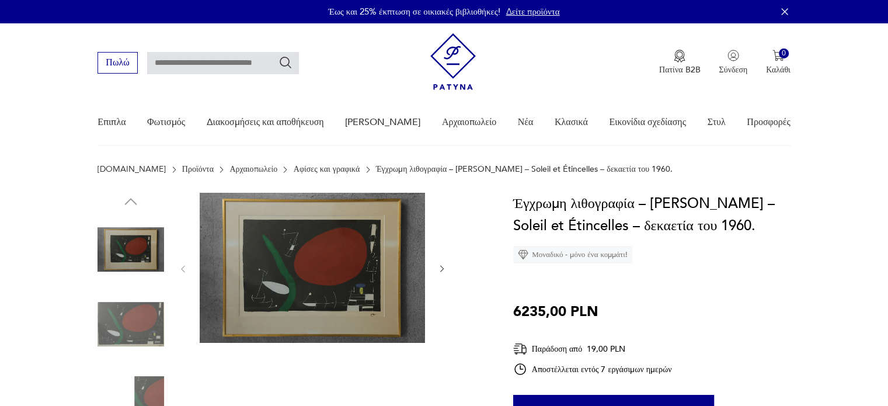
click at [121, 339] on img at bounding box center [131, 324] width 67 height 67
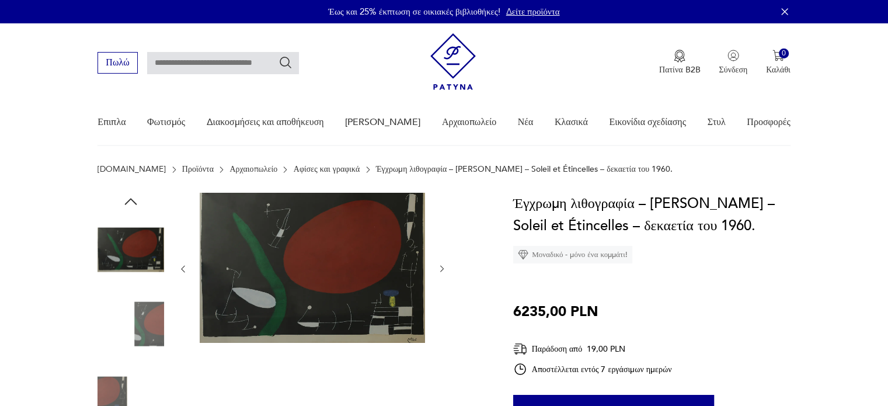
click at [149, 333] on img at bounding box center [131, 324] width 67 height 67
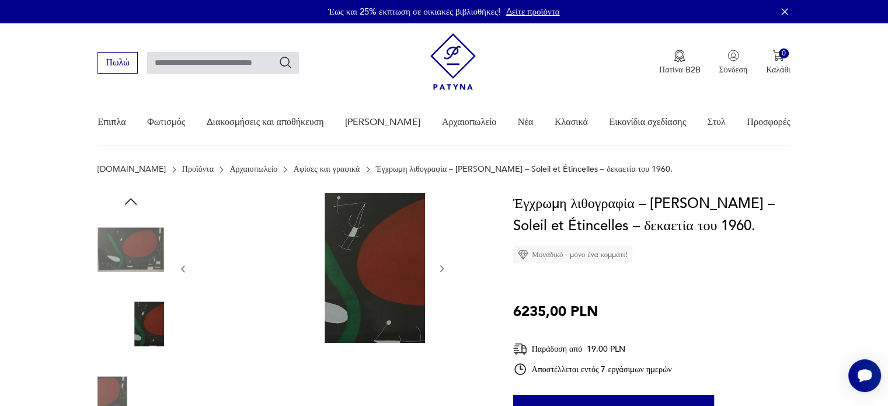
click at [130, 380] on img at bounding box center [131, 398] width 67 height 67
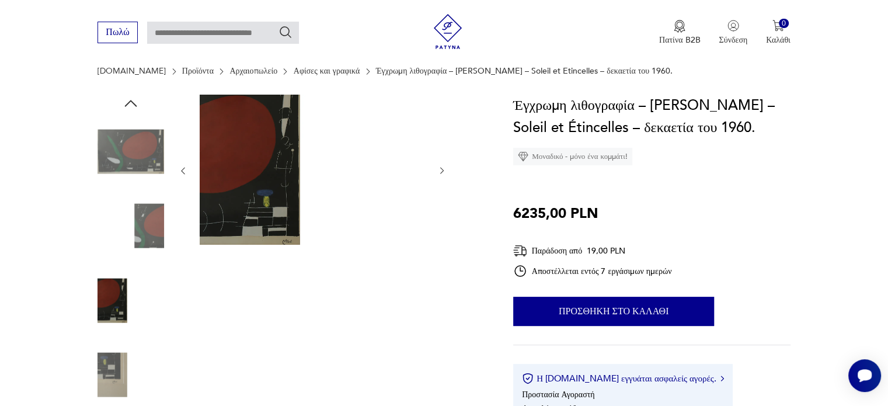
scroll to position [117, 0]
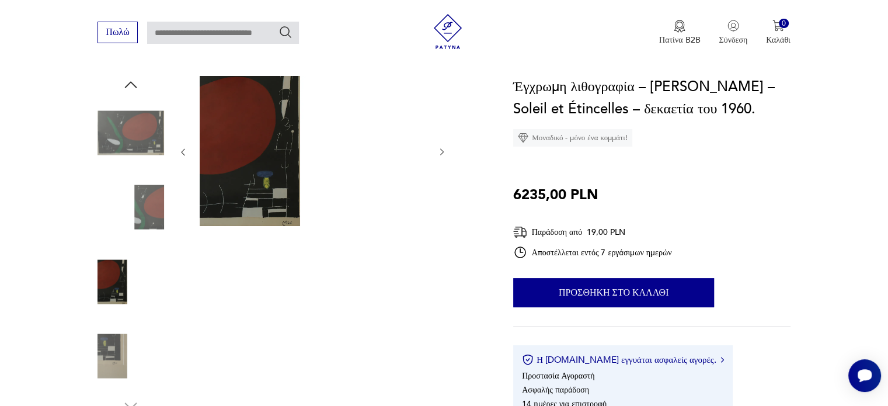
click at [127, 342] on img at bounding box center [131, 356] width 67 height 67
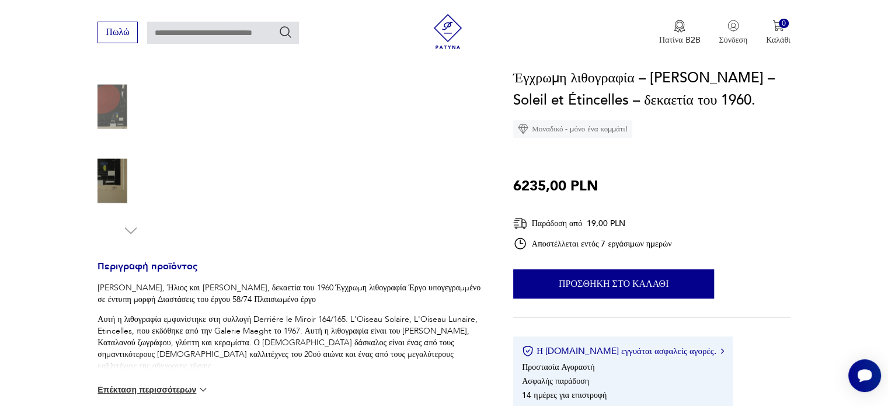
scroll to position [292, 0]
click at [355, 336] on font "Αυτή η λιθογραφία εμφανίστηκε στη συλλογή Derriére le Miroir 164/165. L'Oiseau …" at bounding box center [289, 343] width 382 height 58
drag, startPoint x: 224, startPoint y: 343, endPoint x: 320, endPoint y: 343, distance: 96.3
click at [320, 343] on font "Αυτή η λιθογραφία εμφανίστηκε στη συλλογή Derriére le Miroir 164/165. L'Oiseau …" at bounding box center [289, 343] width 382 height 58
click at [321, 343] on font "Αυτή η λιθογραφία εμφανίστηκε στη συλλογή Derriére le Miroir 164/165. L'Oiseau …" at bounding box center [289, 343] width 382 height 58
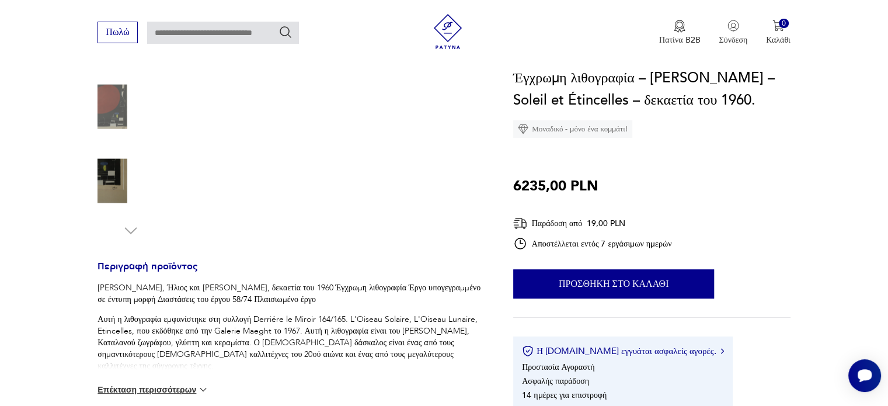
click at [173, 389] on font "Επέκταση περισσότερων" at bounding box center [147, 389] width 99 height 9
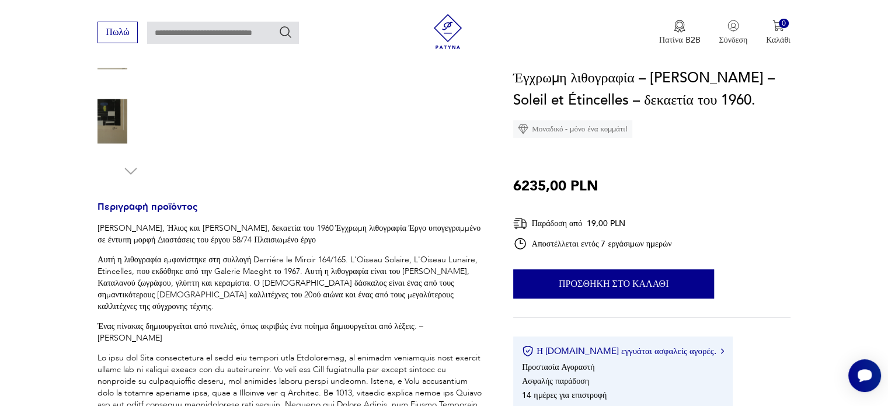
scroll to position [409, 0]
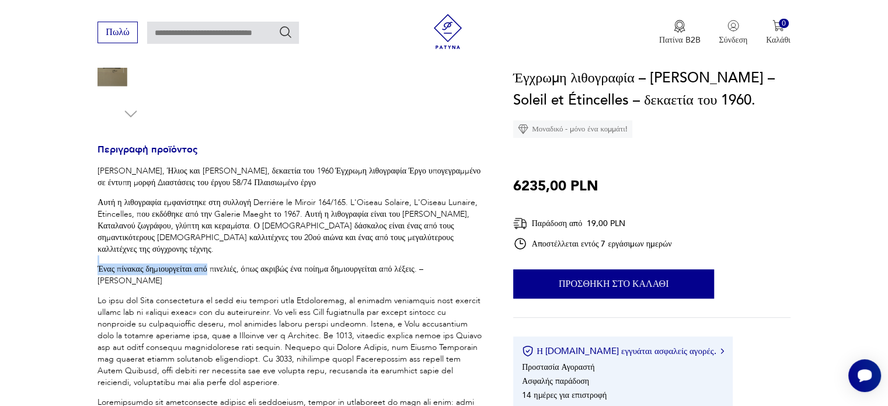
drag, startPoint x: 213, startPoint y: 266, endPoint x: 300, endPoint y: 253, distance: 87.9
click at [300, 253] on p "Αυτή η λιθογραφία εμφανίστηκε στη συλλογή Derriére le Miroir 164/165. L'Oiseau …" at bounding box center [292, 226] width 388 height 58
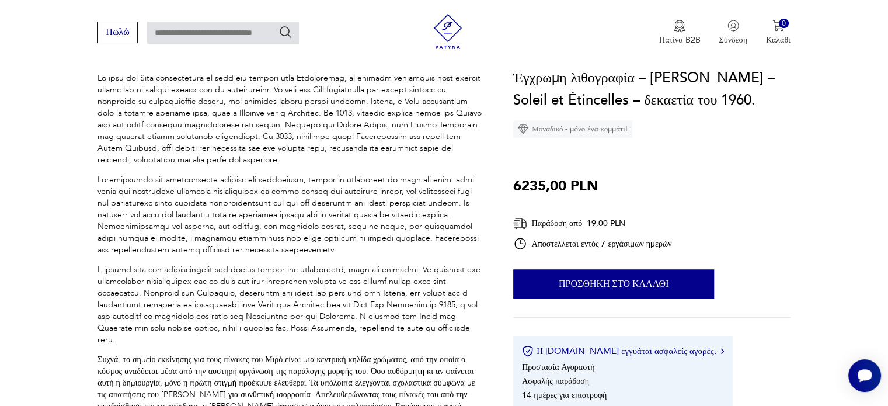
scroll to position [642, 0]
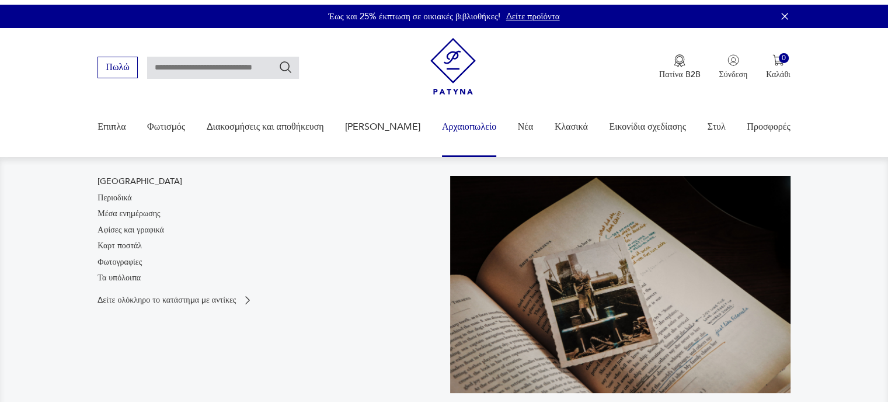
scroll to position [117, 0]
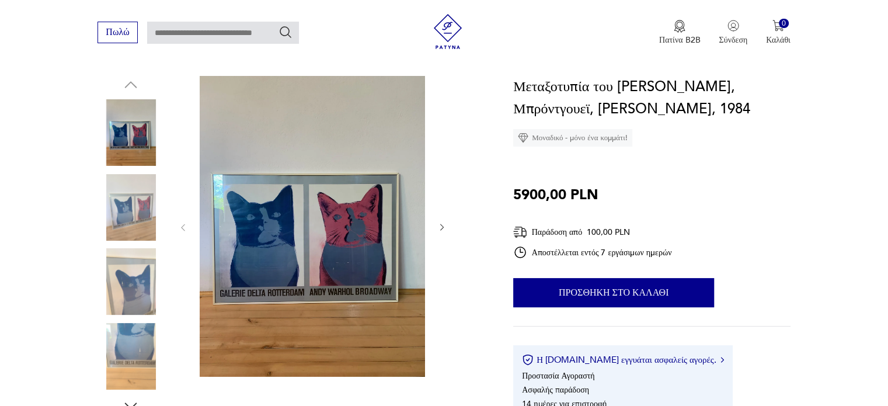
click at [133, 221] on img at bounding box center [131, 207] width 67 height 67
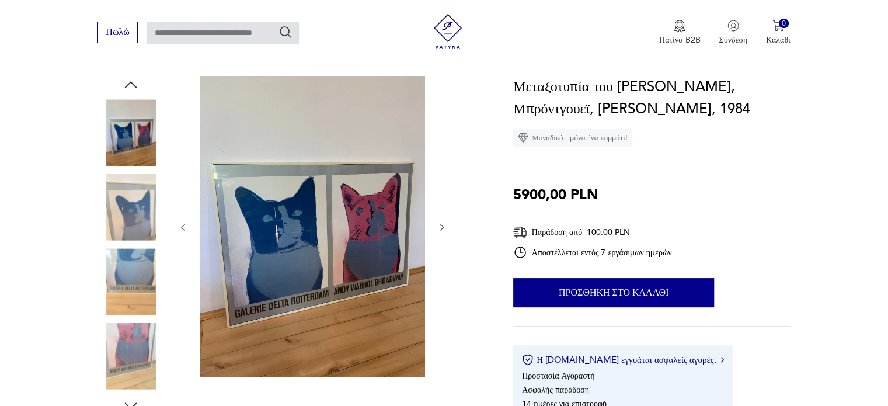
click at [135, 242] on div at bounding box center [131, 171] width 67 height 292
click at [137, 281] on img at bounding box center [131, 281] width 67 height 67
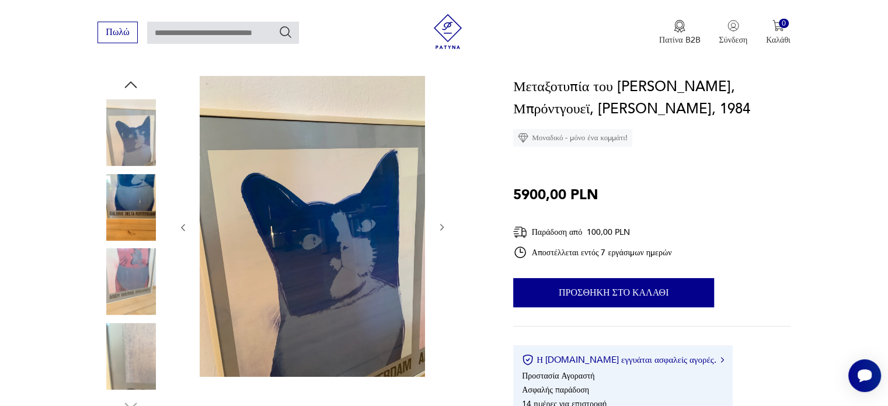
click at [135, 288] on img at bounding box center [131, 281] width 67 height 67
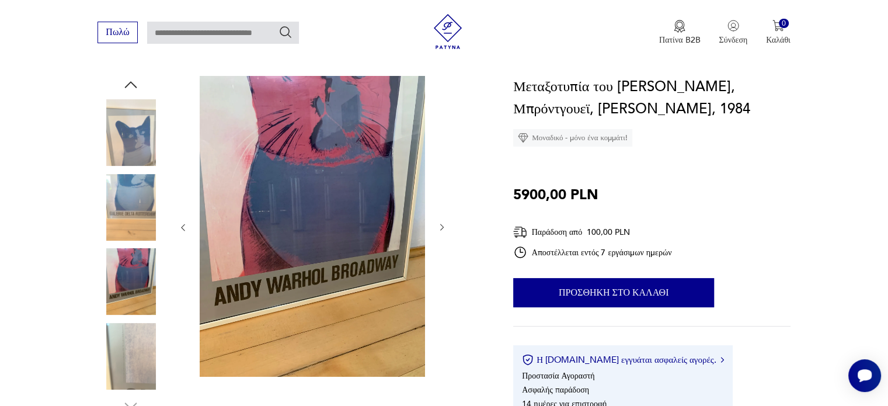
click at [137, 357] on img at bounding box center [131, 356] width 67 height 67
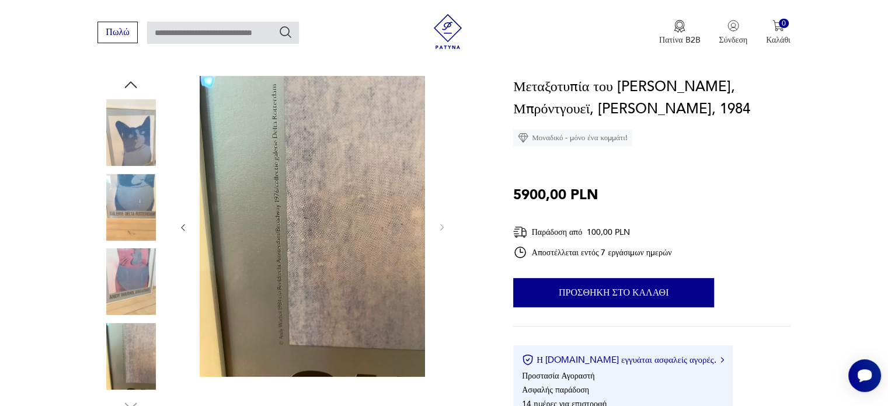
click at [285, 228] on img at bounding box center [312, 226] width 225 height 301
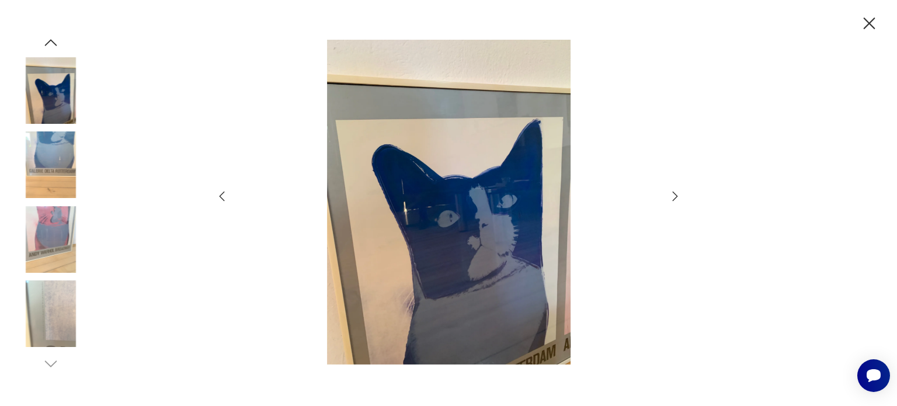
click at [673, 196] on icon "button" at bounding box center [675, 196] width 14 height 14
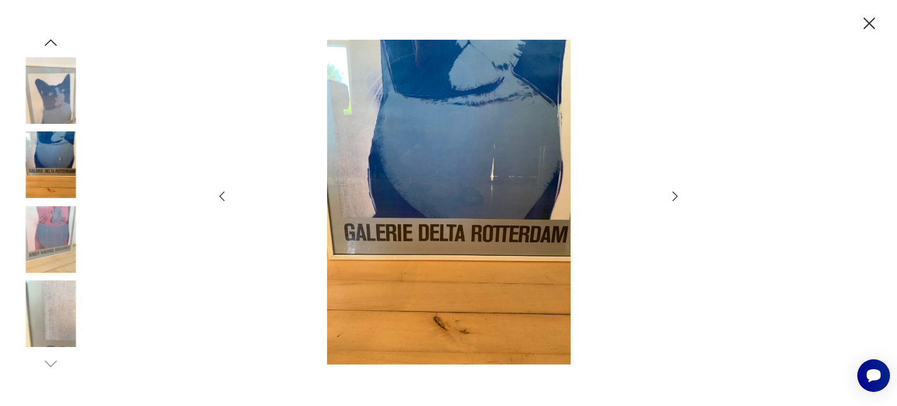
click at [673, 196] on icon "button" at bounding box center [675, 196] width 14 height 14
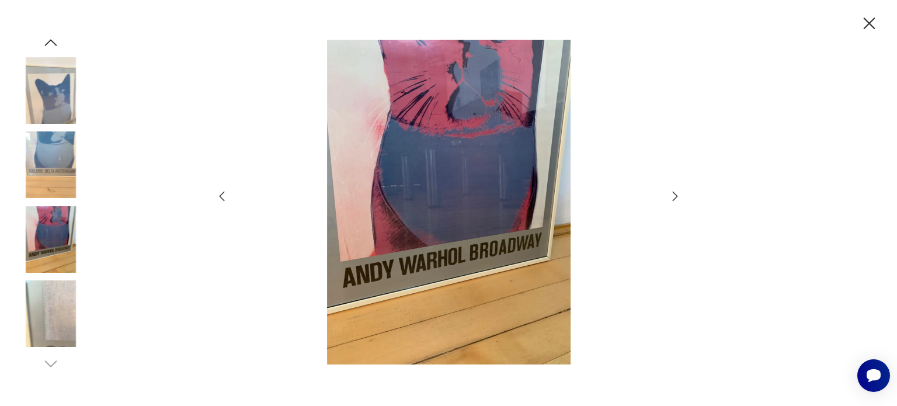
click at [673, 196] on icon "button" at bounding box center [675, 196] width 14 height 14
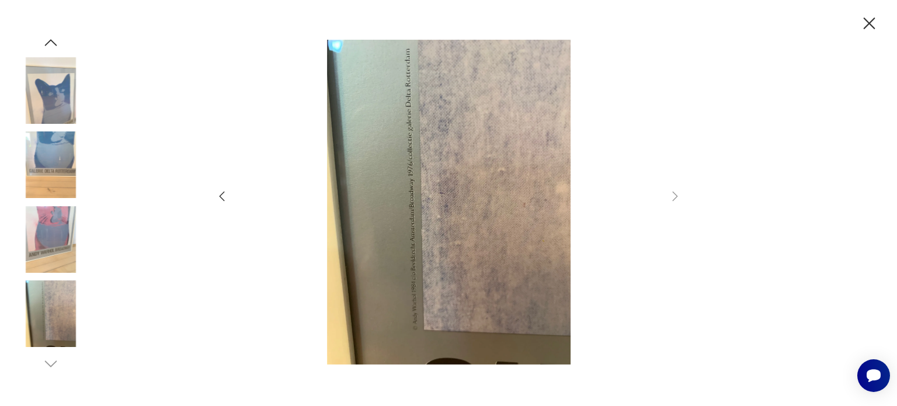
click at [460, 190] on div at bounding box center [448, 203] width 467 height 327
click at [407, 175] on img at bounding box center [449, 202] width 416 height 325
click at [864, 27] on icon "button" at bounding box center [870, 24] width 12 height 12
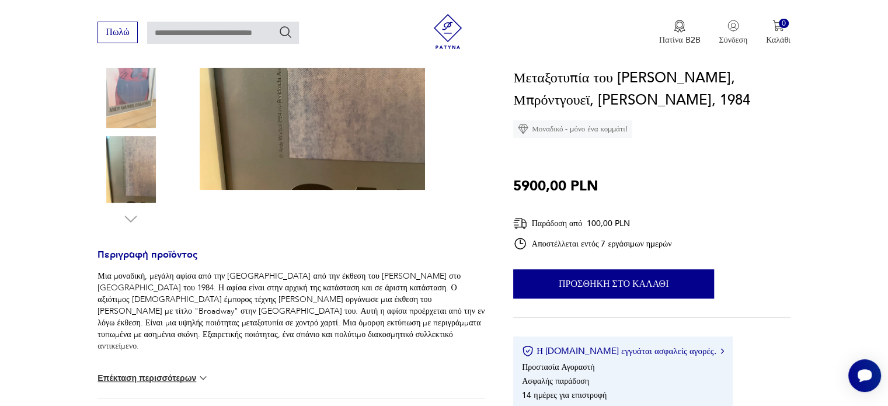
scroll to position [409, 0]
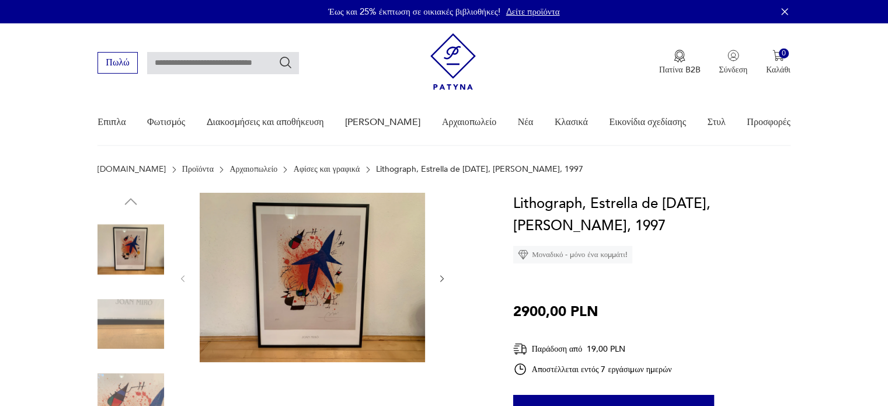
click at [124, 326] on img at bounding box center [131, 324] width 67 height 67
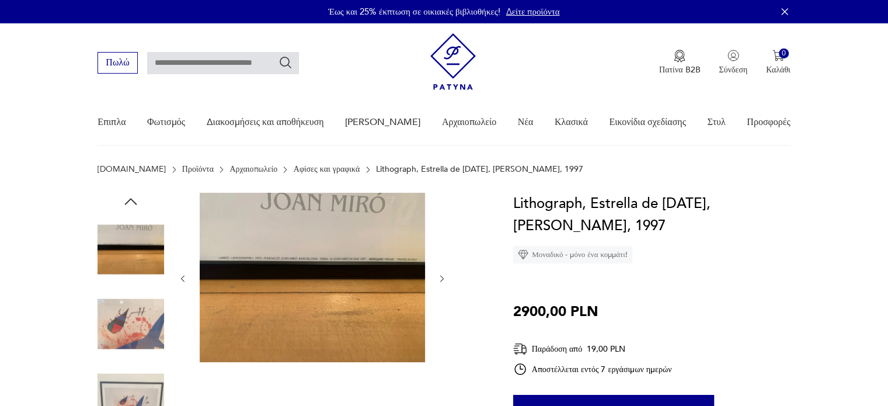
click at [136, 325] on img at bounding box center [131, 324] width 67 height 67
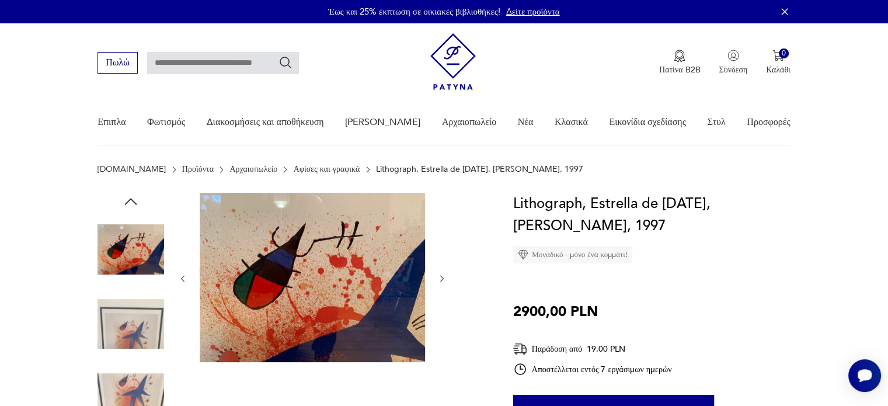
click at [134, 333] on img at bounding box center [131, 324] width 67 height 67
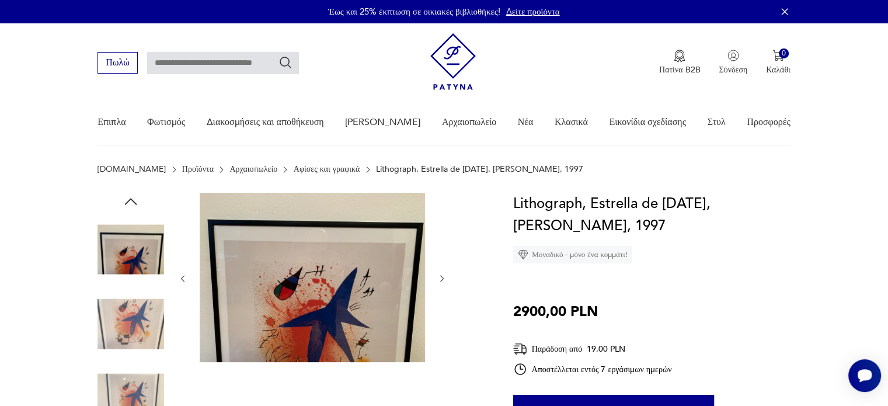
click at [135, 361] on div at bounding box center [131, 362] width 67 height 292
